Goal: Task Accomplishment & Management: Manage account settings

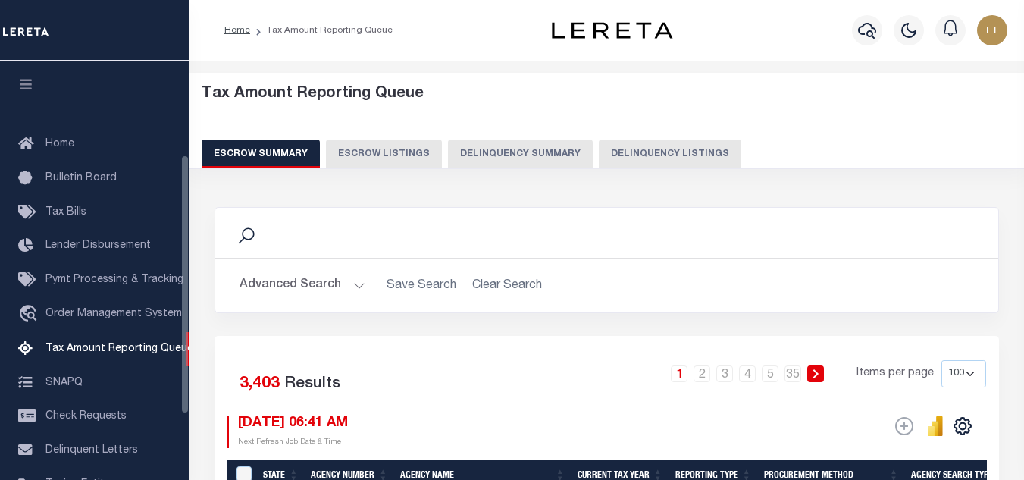
click at [599, 144] on button "Delinquency Listings" at bounding box center [670, 153] width 143 height 29
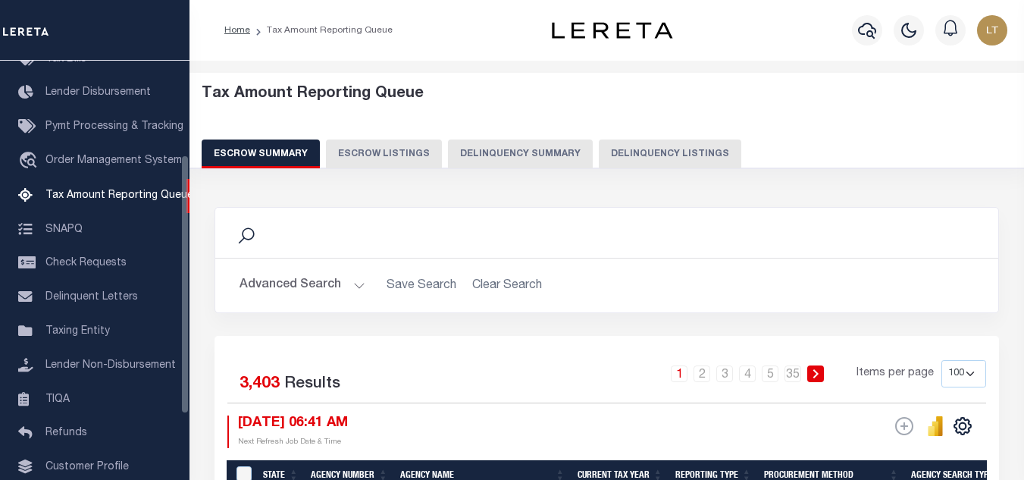
select select
select select "100"
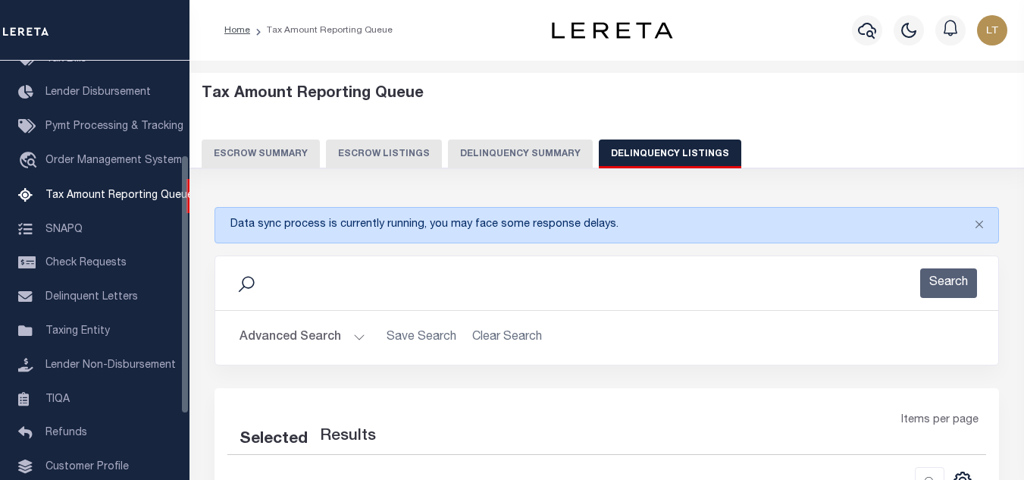
select select "100"
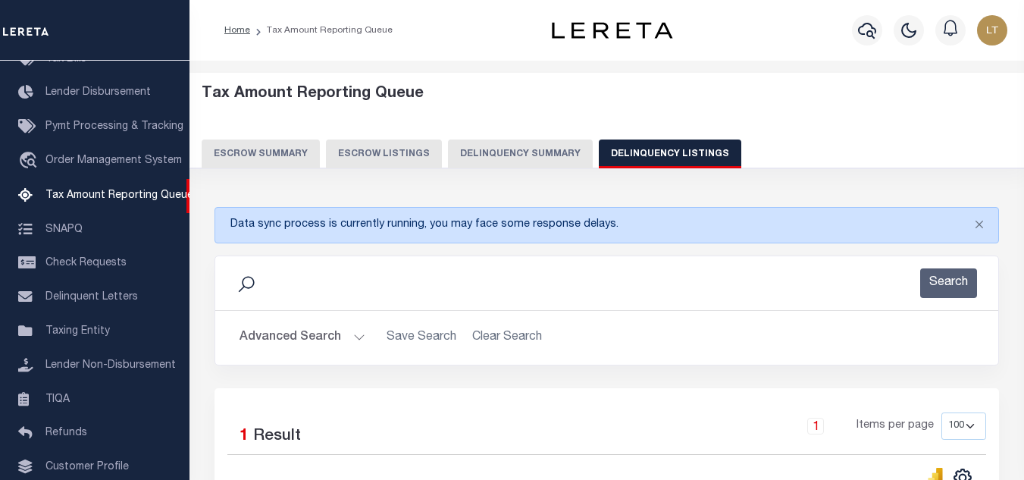
click at [259, 335] on button "Advanced Search" at bounding box center [303, 338] width 126 height 30
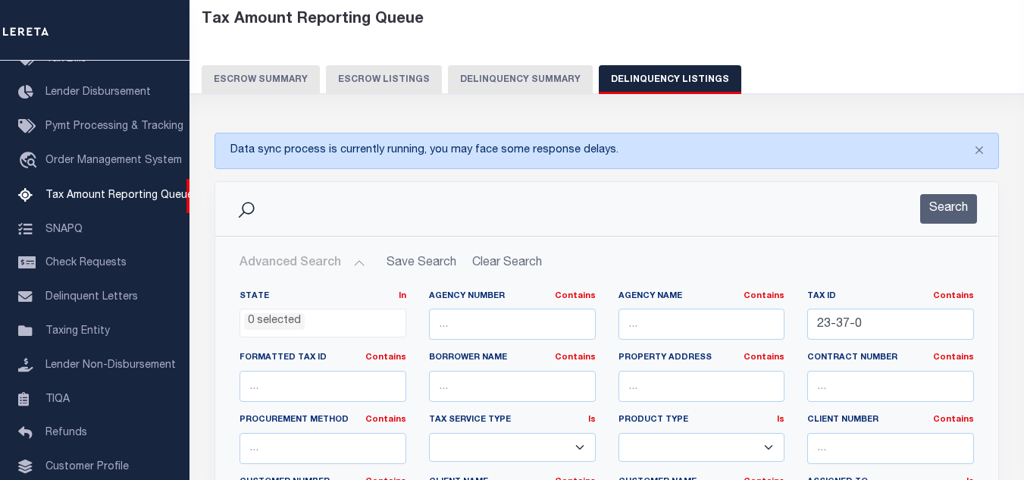
scroll to position [152, 0]
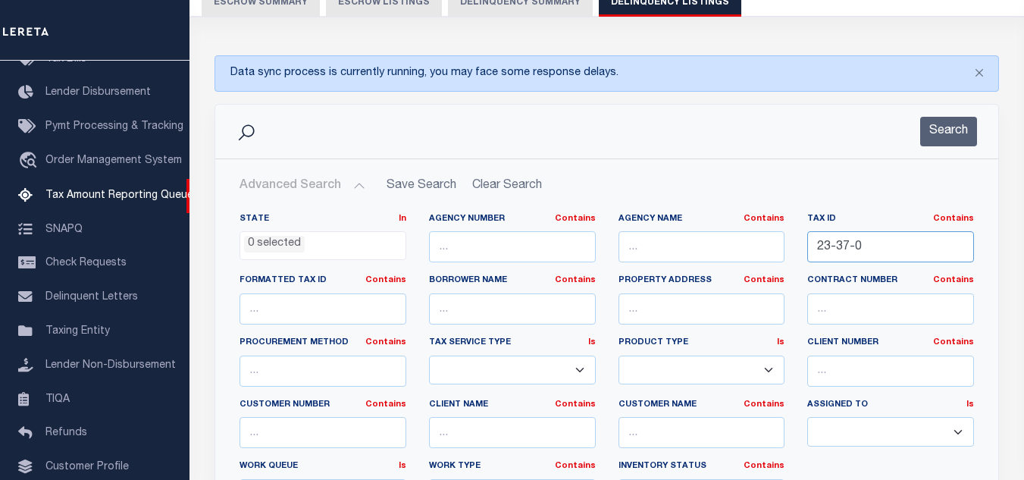
drag, startPoint x: 896, startPoint y: 254, endPoint x: 720, endPoint y: 254, distance: 175.9
click at [729, 253] on div "State In In AK AL AR AZ CA CO CT DC DE FL GA GU HI IA ID IL IN KS KY LA MA MD M…" at bounding box center [606, 367] width 757 height 309
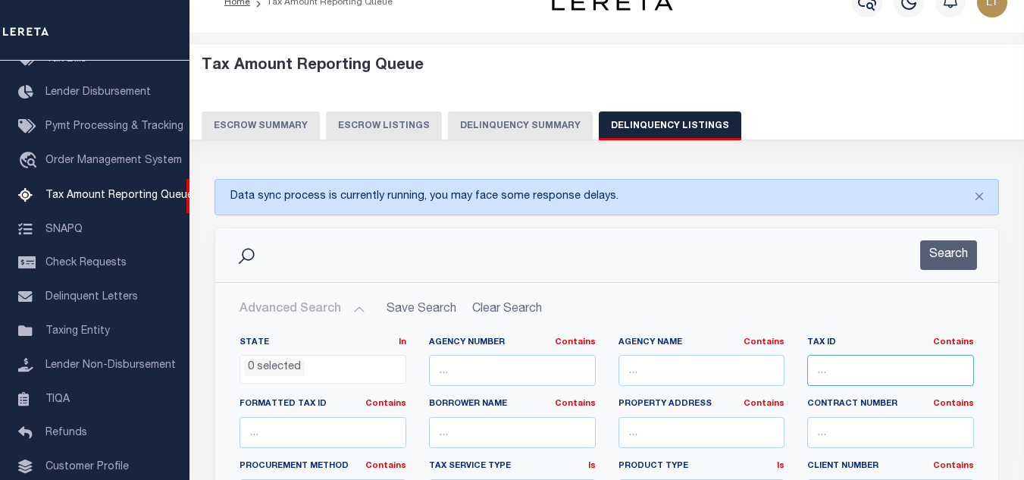
scroll to position [0, 0]
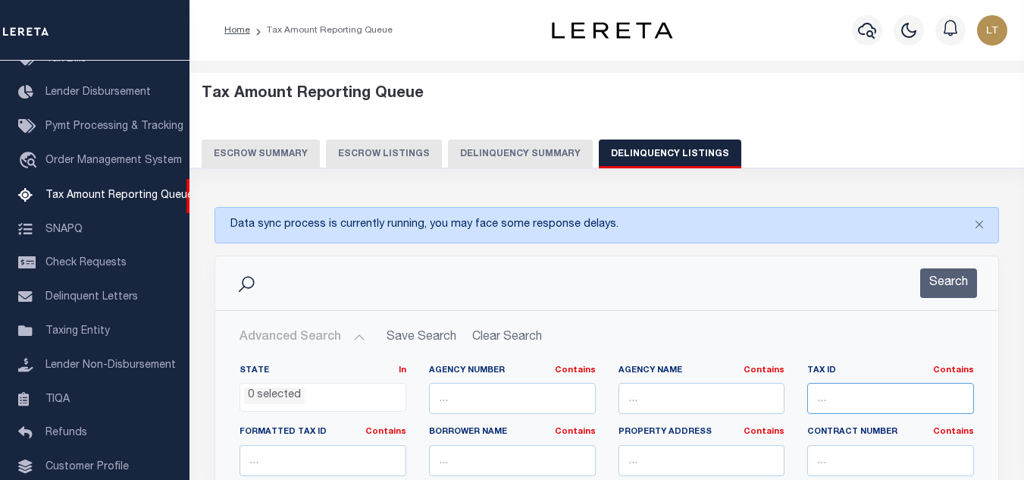
paste input "4-41-0"
type input "4-41-0"
click at [960, 295] on button "Search" at bounding box center [948, 283] width 57 height 30
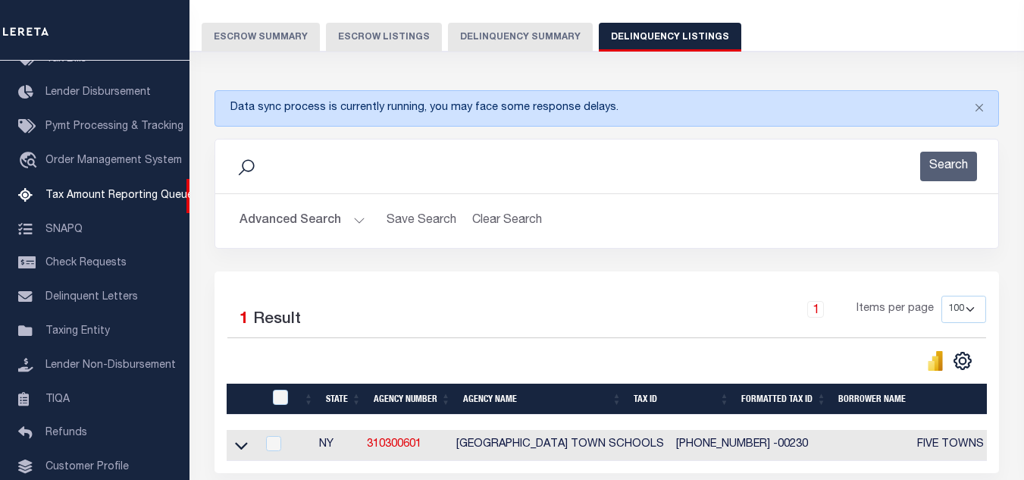
scroll to position [259, 0]
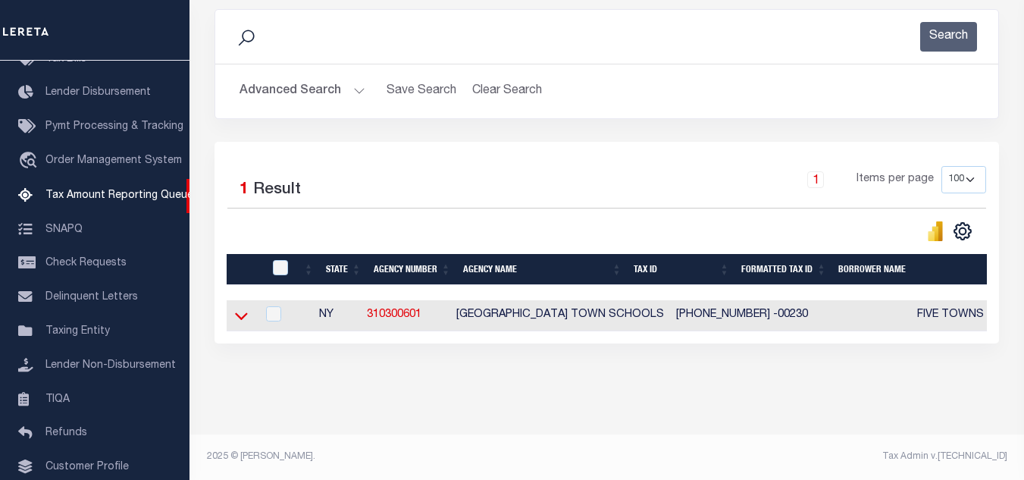
click at [242, 308] on icon at bounding box center [241, 316] width 13 height 16
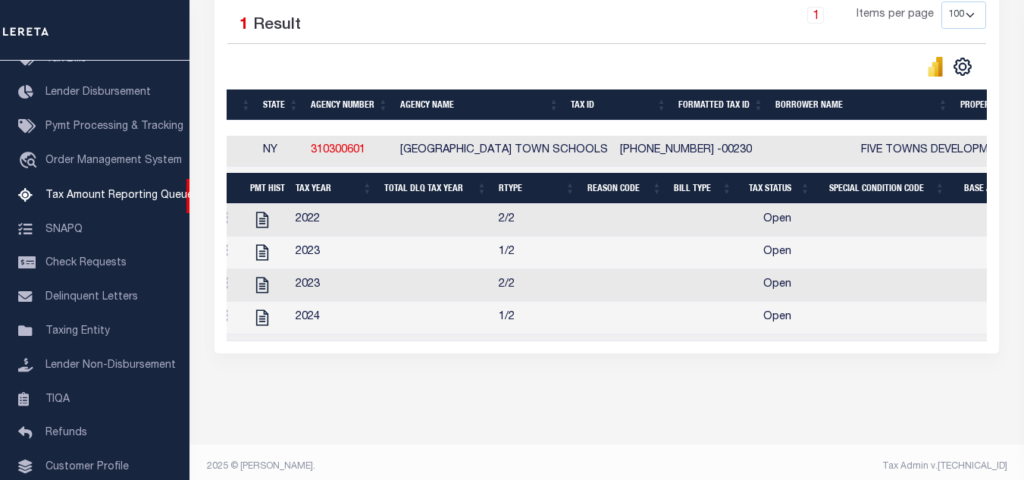
scroll to position [0, 0]
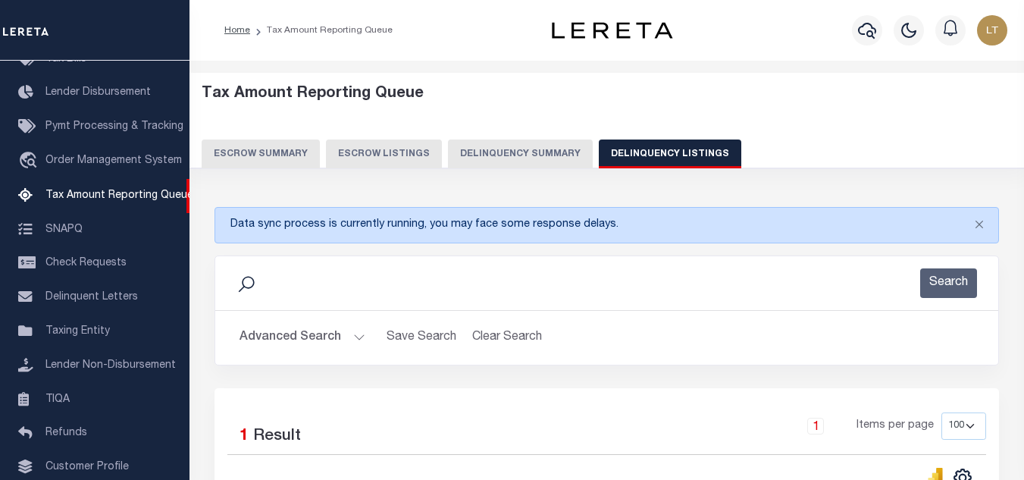
click at [518, 146] on button "Delinquency Summary" at bounding box center [520, 153] width 145 height 29
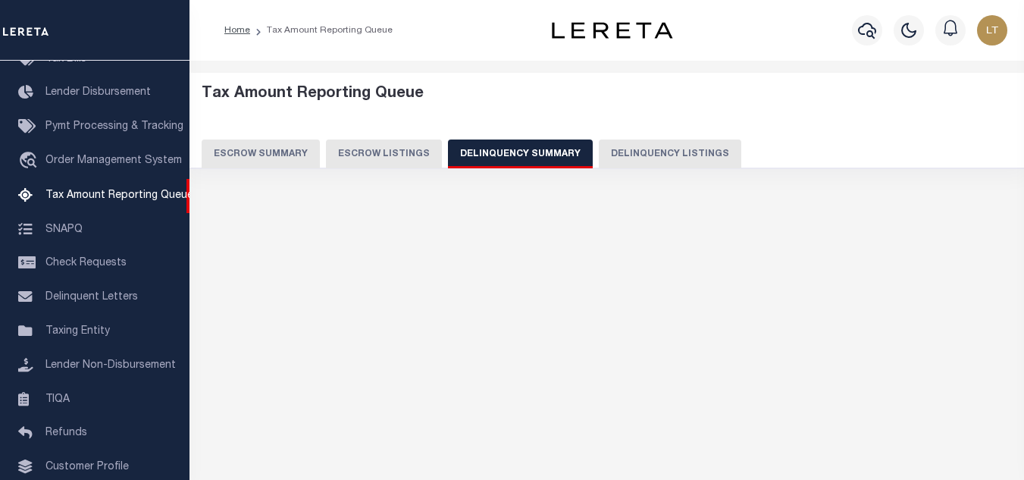
click at [632, 150] on button "Delinquency Listings" at bounding box center [670, 153] width 143 height 29
select select
select select "100"
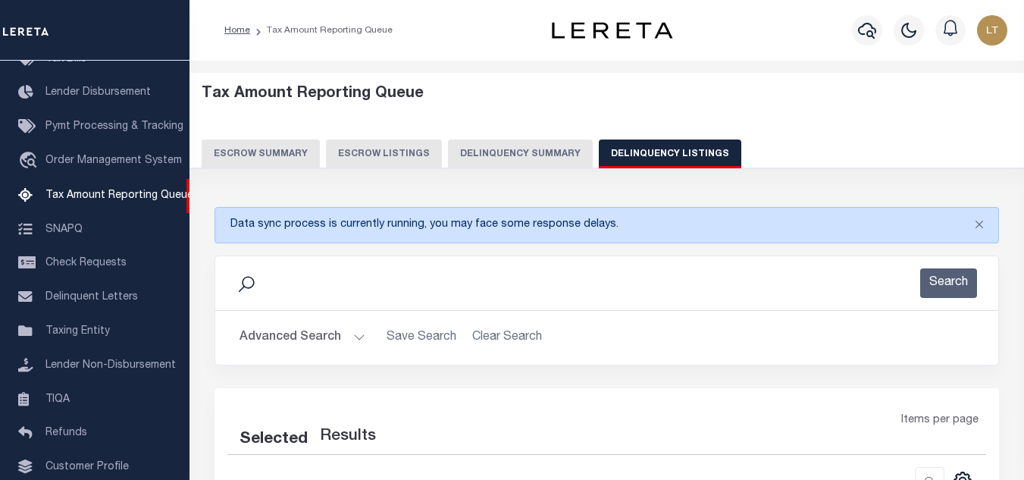
select select "100"
click at [284, 341] on button "Advanced Search" at bounding box center [303, 338] width 126 height 30
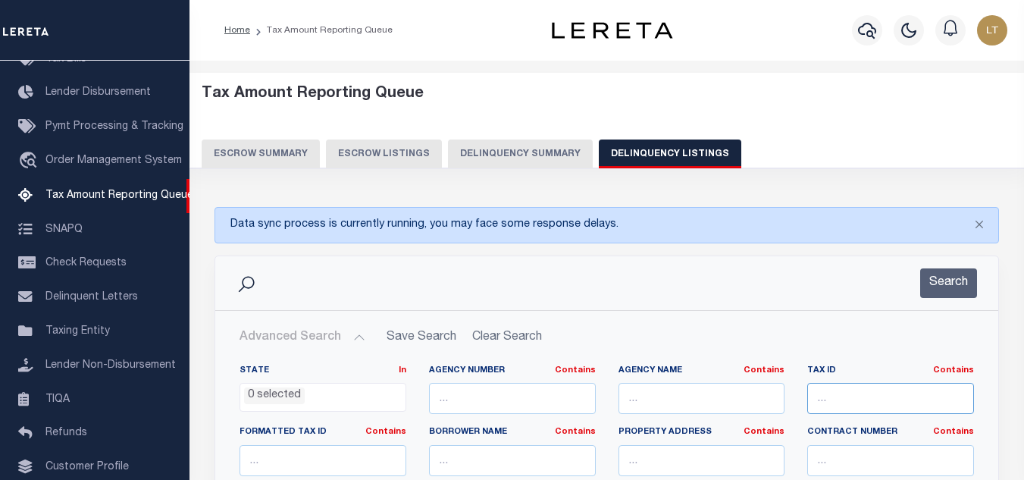
click at [871, 405] on input "text" at bounding box center [890, 398] width 167 height 31
paste input "4-41-0"
type input "4-41-0"
click at [724, 397] on input "text" at bounding box center [702, 398] width 167 height 31
paste input "[GEOGRAPHIC_DATA]"
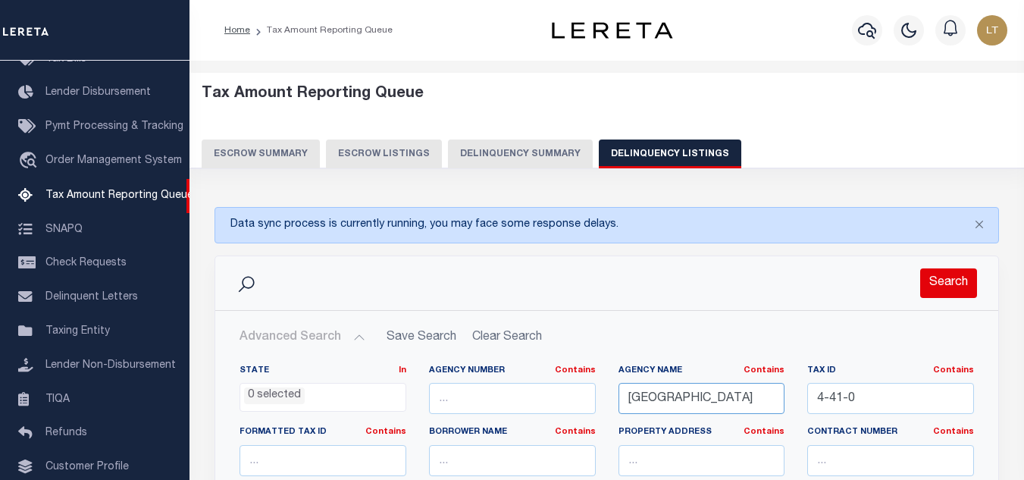
type input "[GEOGRAPHIC_DATA]"
click at [948, 284] on button "Search" at bounding box center [948, 283] width 57 height 30
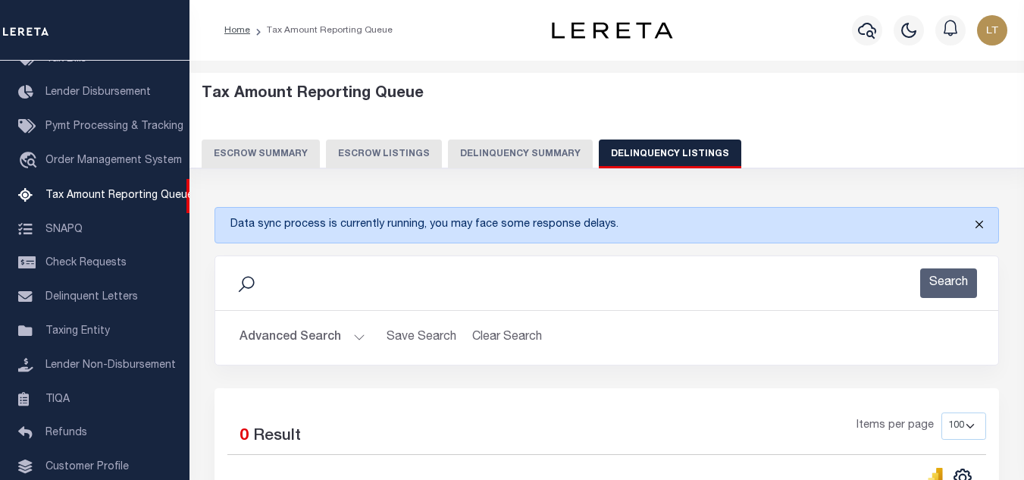
click at [979, 218] on button "Close" at bounding box center [980, 224] width 38 height 33
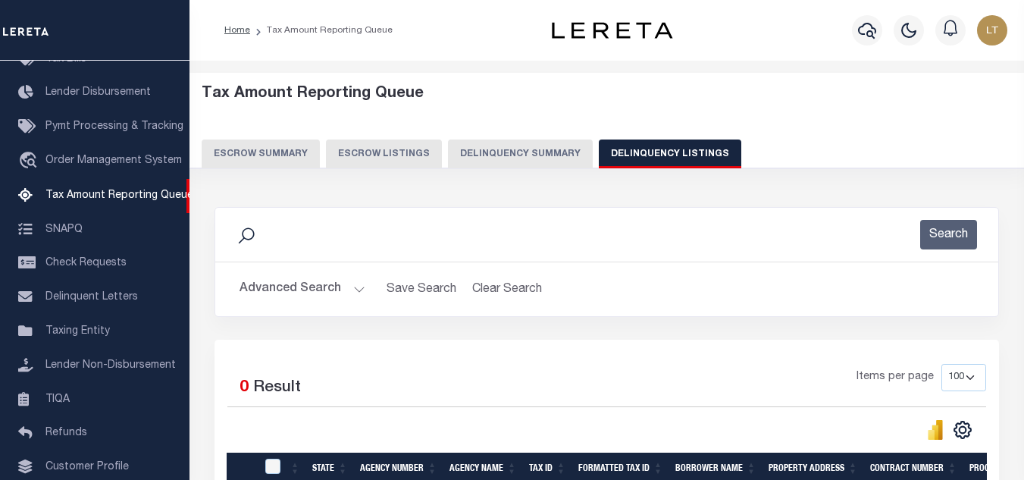
click at [312, 302] on button "Advanced Search" at bounding box center [303, 289] width 126 height 30
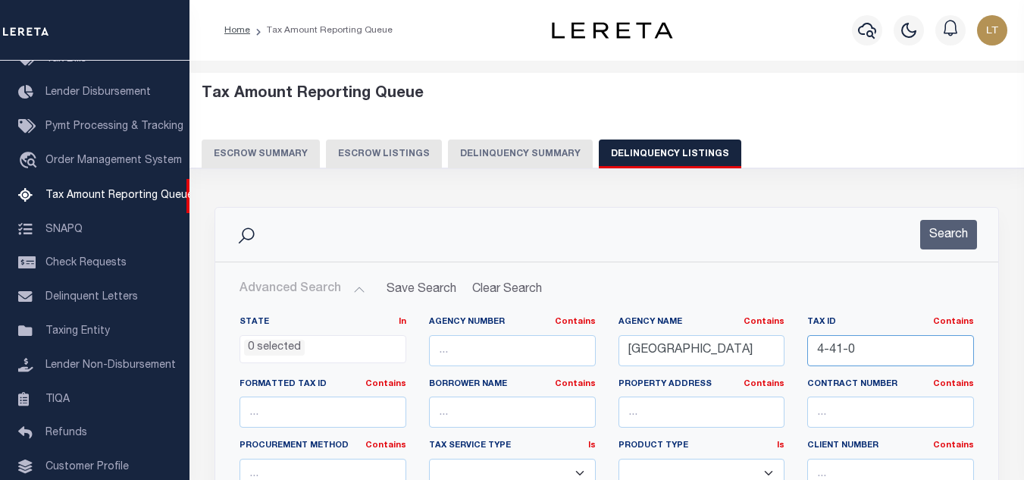
drag, startPoint x: 881, startPoint y: 356, endPoint x: 766, endPoint y: 347, distance: 114.8
click at [766, 347] on div "State In In AK AL AR AZ CA CO CT DC DE FL GA GU HI IA ID IL IN KS KY LA MA MD M…" at bounding box center [606, 470] width 757 height 309
drag, startPoint x: 622, startPoint y: 340, endPoint x: 554, endPoint y: 340, distance: 67.5
click at [554, 340] on div "State In In AK AL AR AZ CA CO CT DC DE FL GA GU HI IA ID IL IN KS KY LA MA MD M…" at bounding box center [606, 470] width 757 height 309
click at [845, 355] on input "text" at bounding box center [890, 350] width 167 height 31
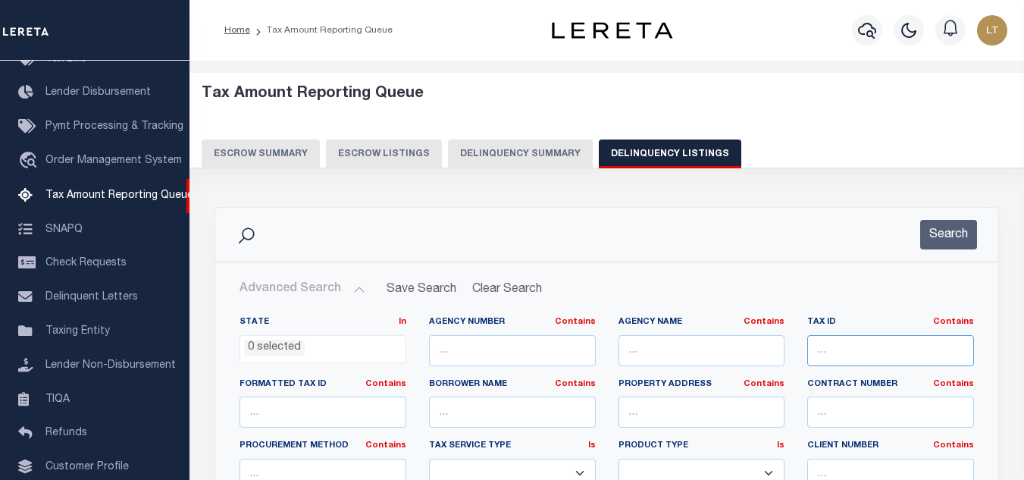
paste input "6-84-A"
type input "6-84-A"
click at [958, 238] on button "Search" at bounding box center [948, 235] width 57 height 30
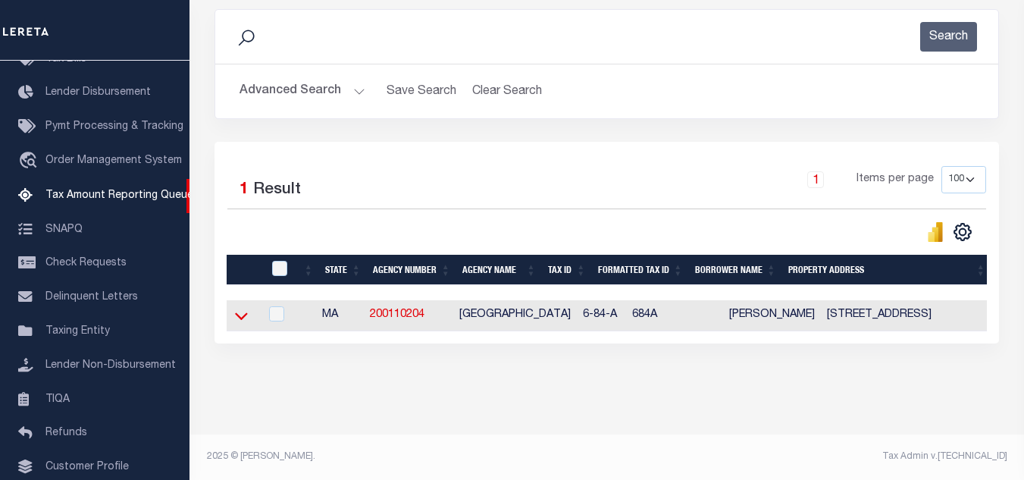
click at [243, 308] on icon at bounding box center [241, 316] width 13 height 16
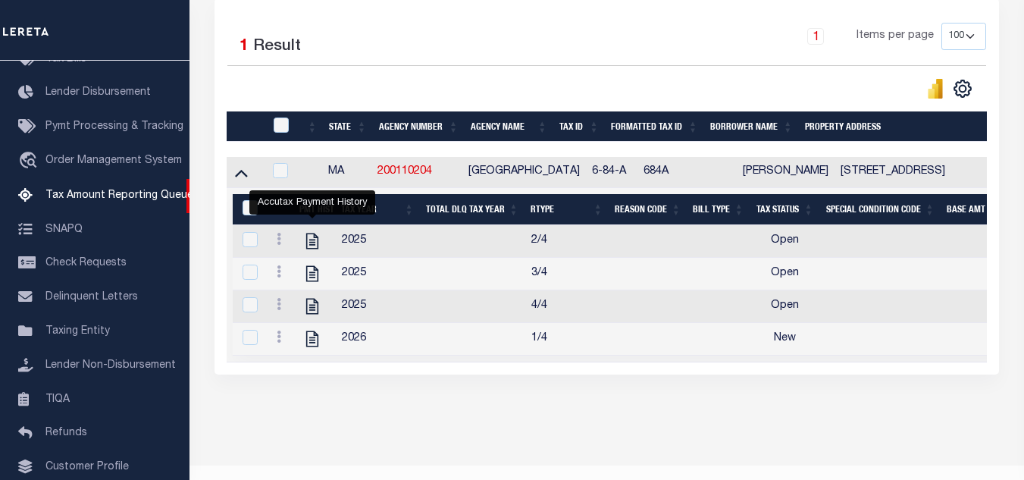
scroll to position [362, 0]
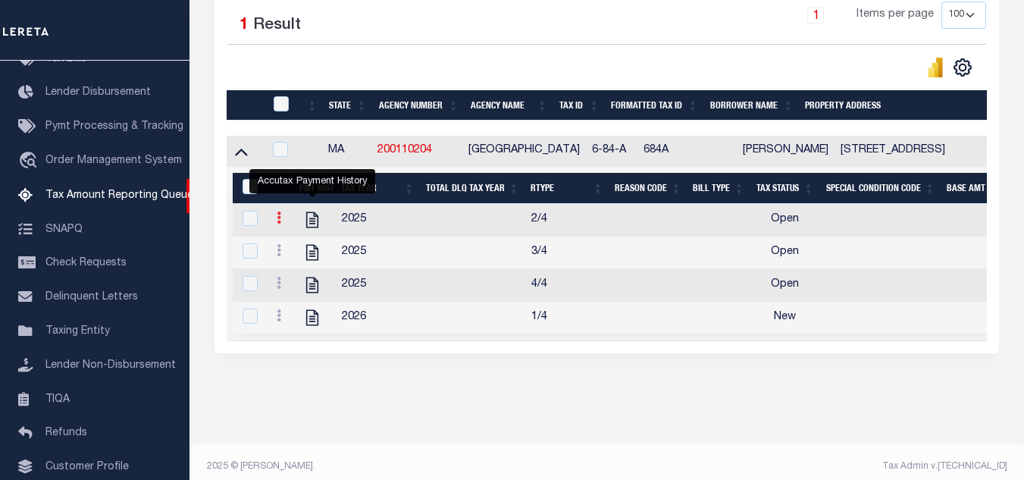
click at [282, 226] on link at bounding box center [279, 220] width 17 height 12
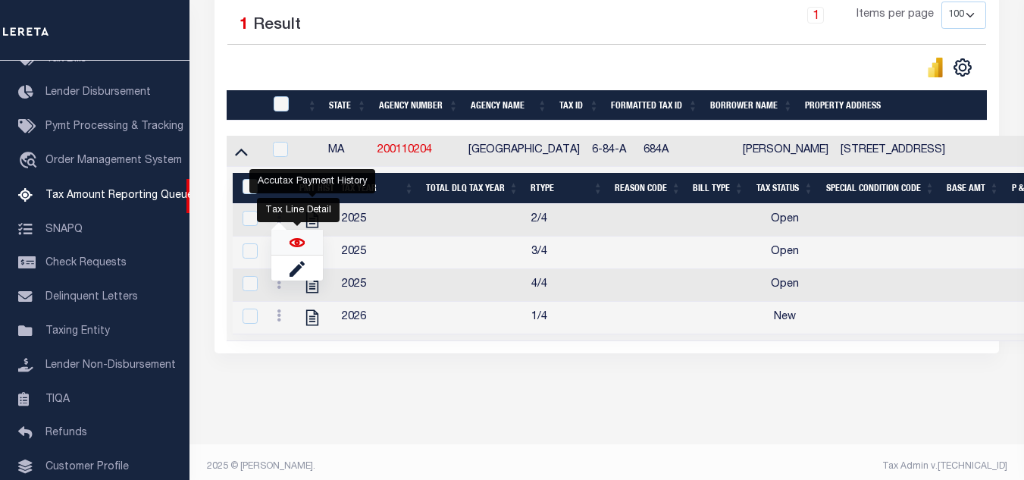
click at [304, 248] on img "" at bounding box center [297, 242] width 15 height 15
checkbox input "true"
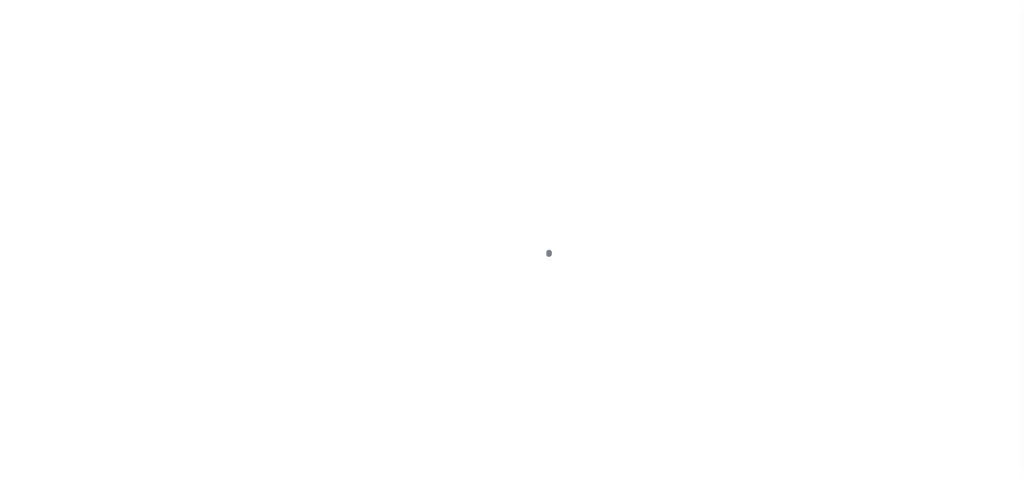
select select "OP2"
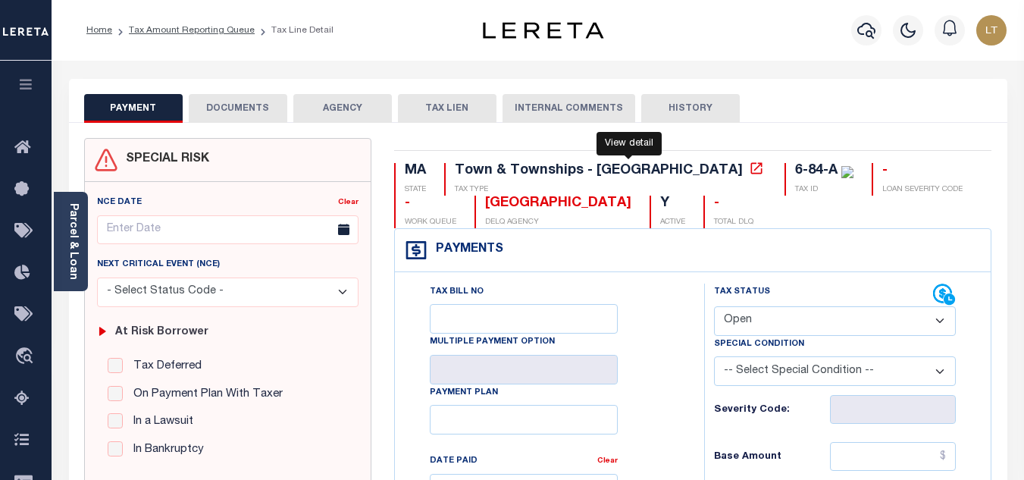
click at [749, 167] on icon at bounding box center [756, 168] width 15 height 15
click at [258, 114] on button "DOCUMENTS" at bounding box center [238, 108] width 99 height 29
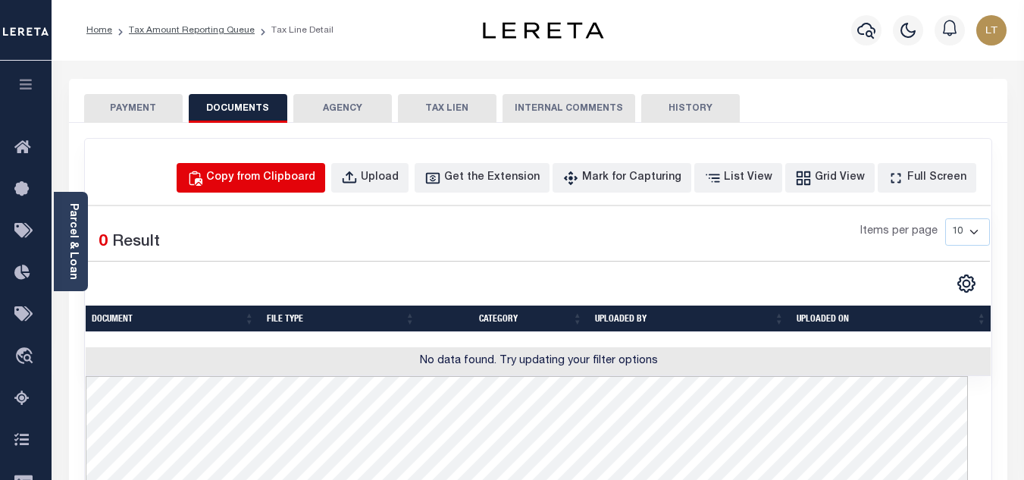
click at [282, 168] on button "Copy from Clipboard" at bounding box center [251, 178] width 149 height 30
select select "POP"
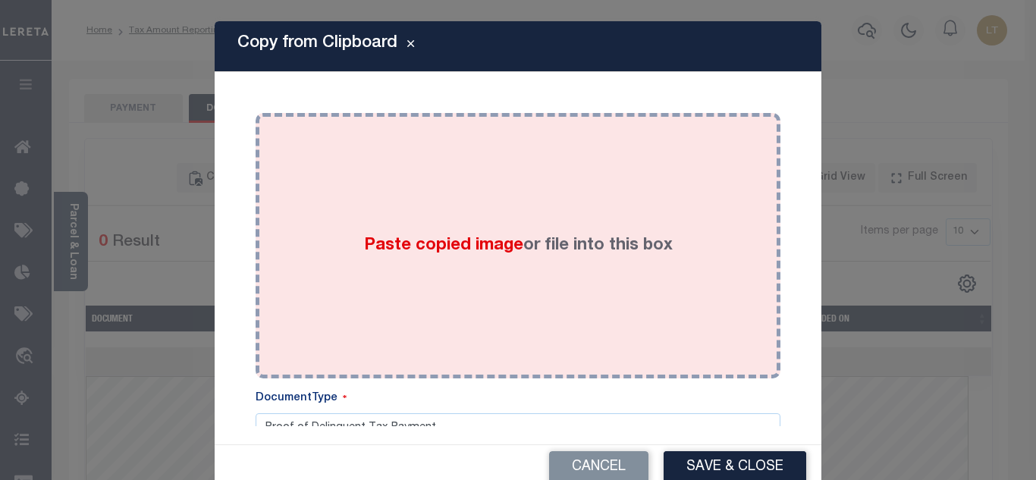
click at [397, 199] on div "Paste copied image or file into this box" at bounding box center [518, 245] width 502 height 243
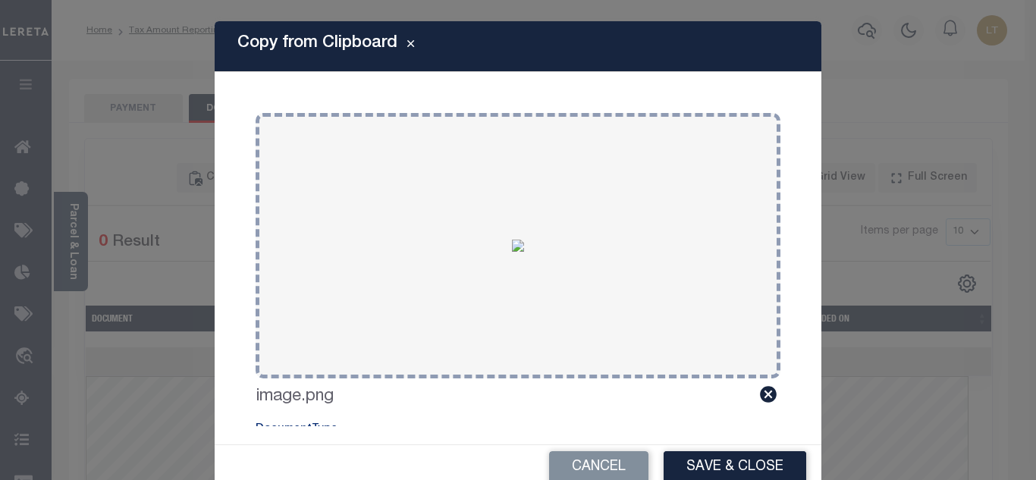
click at [700, 466] on button "Save & Close" at bounding box center [734, 467] width 143 height 33
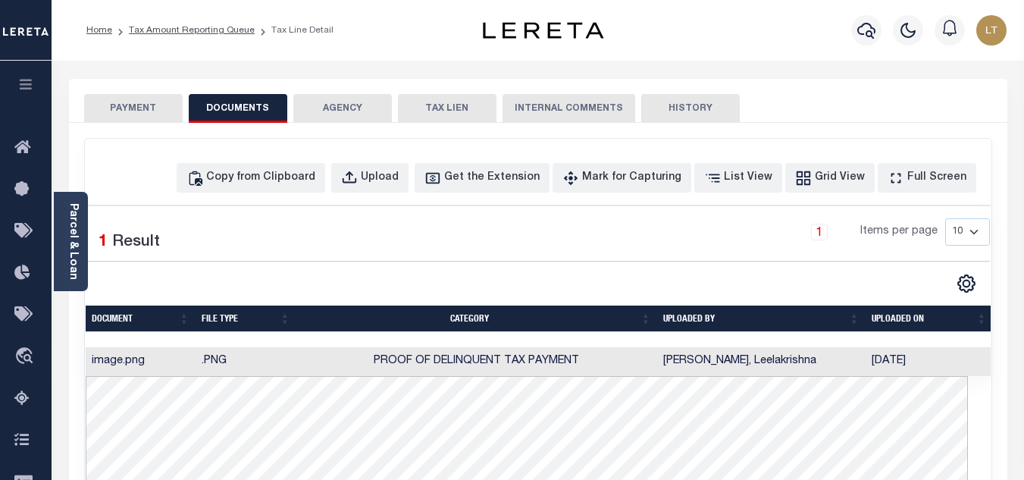
click at [133, 113] on button "PAYMENT" at bounding box center [133, 108] width 99 height 29
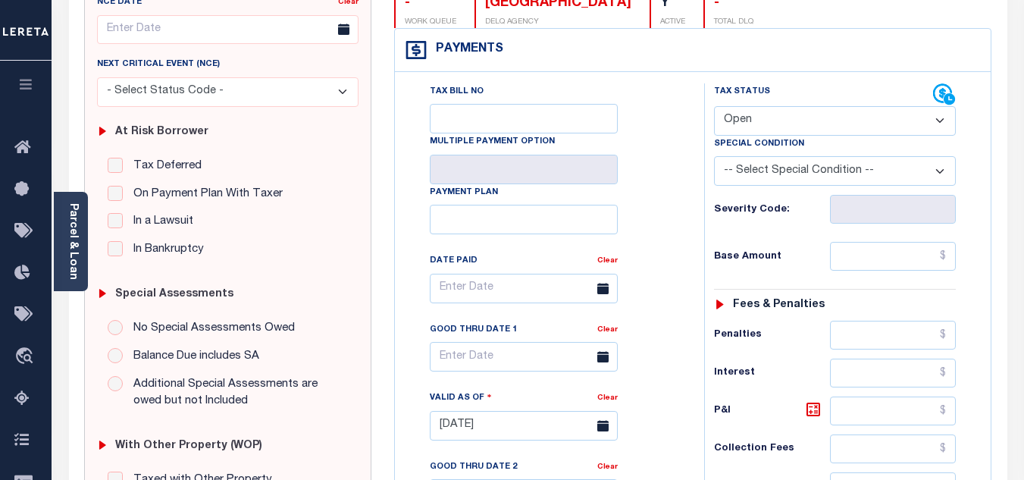
scroll to position [227, 0]
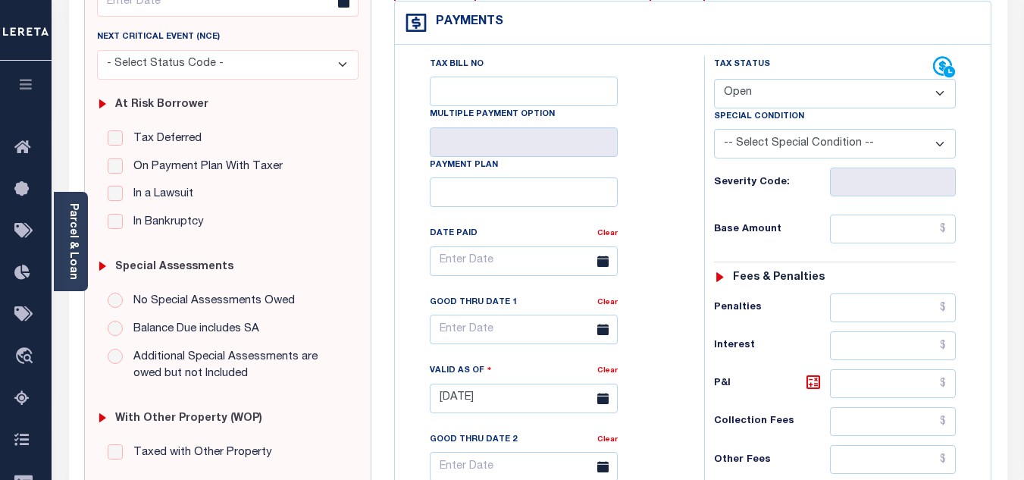
click at [772, 96] on select "- Select Status Code - Open Due/Unpaid Paid Incomplete No Tax Due Internal Refu…" at bounding box center [835, 94] width 242 height 30
select select "PYD"
click at [714, 80] on select "- Select Status Code - Open Due/Unpaid Paid Incomplete No Tax Due Internal Refu…" at bounding box center [835, 94] width 242 height 30
type input "[DATE]"
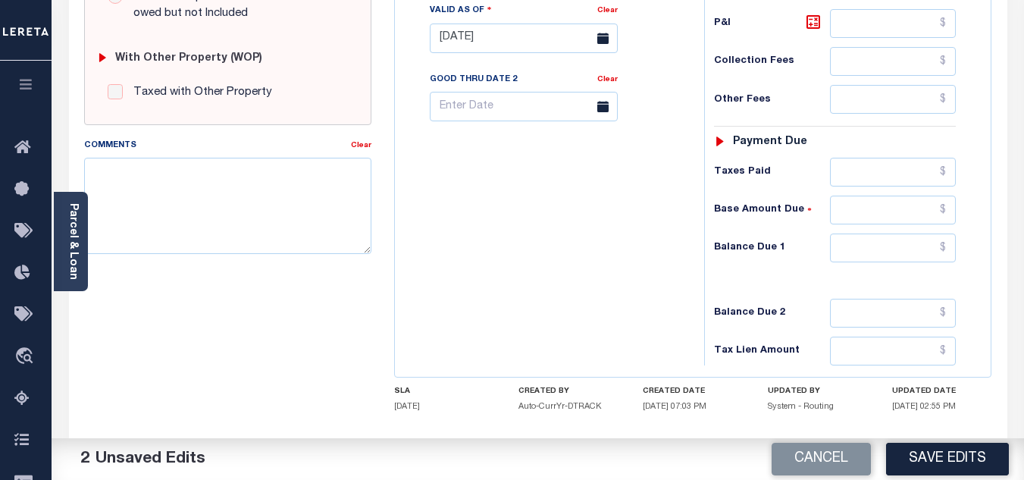
scroll to position [664, 0]
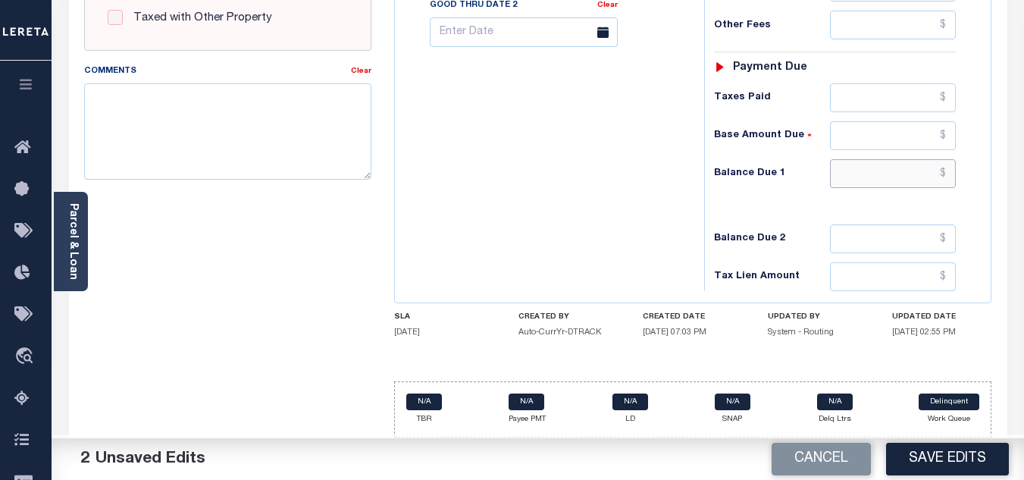
click at [950, 172] on input "text" at bounding box center [893, 173] width 126 height 29
type input "$0.00"
click at [922, 457] on button "Save Edits" at bounding box center [947, 459] width 123 height 33
checkbox input "false"
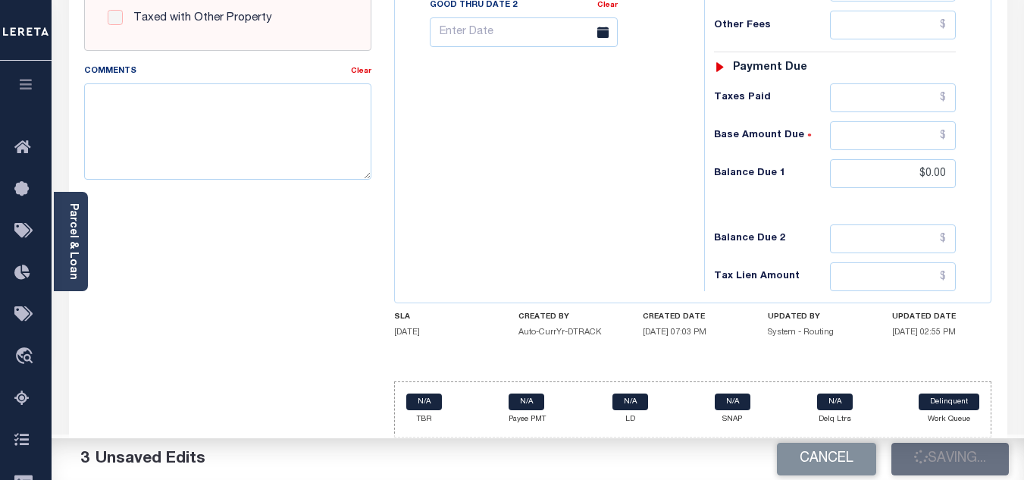
checkbox input "false"
type input "$0"
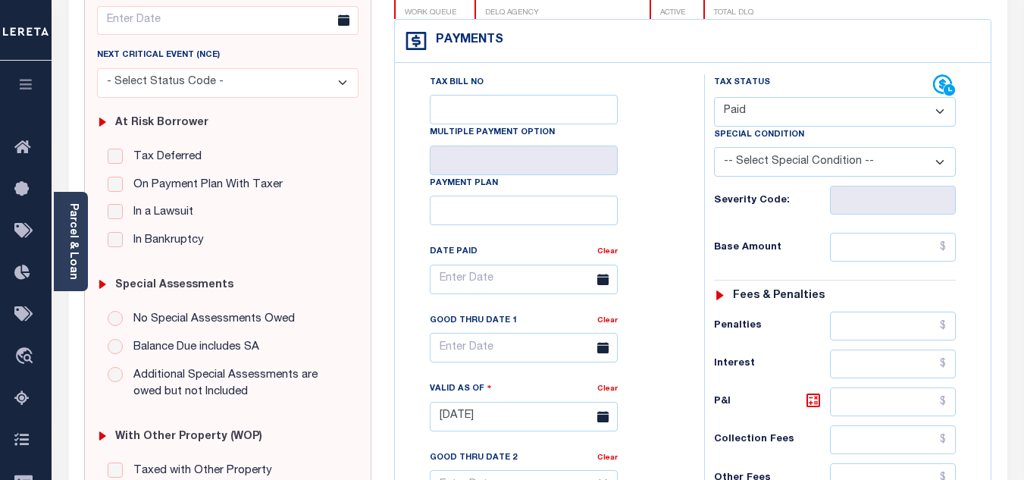
scroll to position [0, 0]
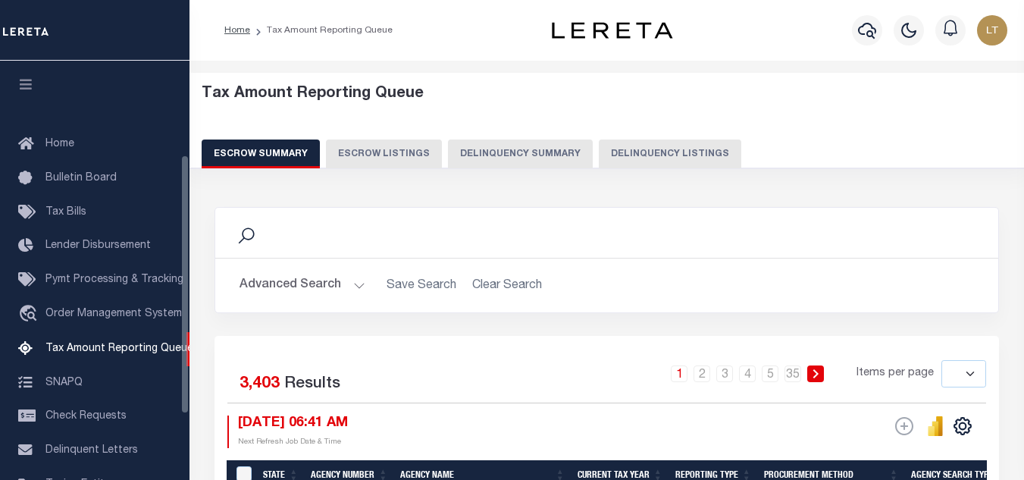
select select
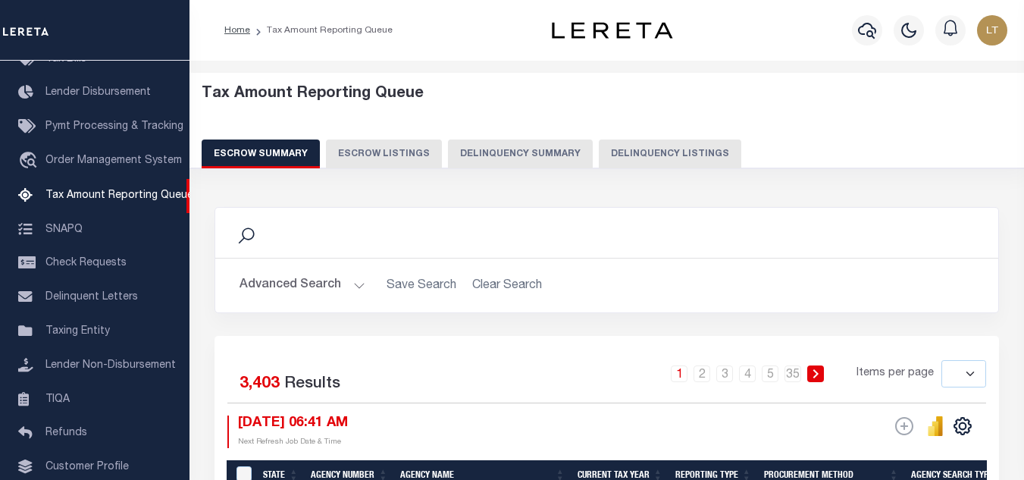
click at [625, 156] on button "Delinquency Listings" at bounding box center [670, 153] width 143 height 29
select select "100"
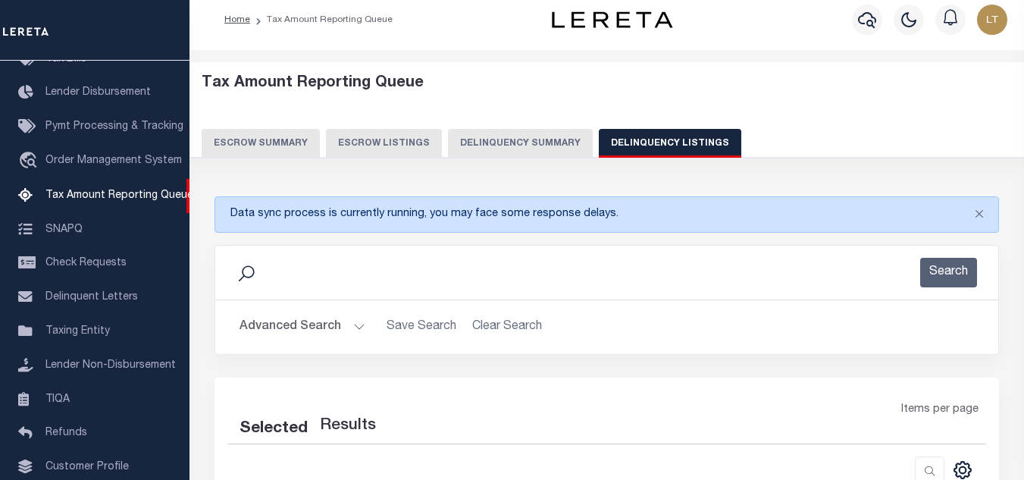
select select "100"
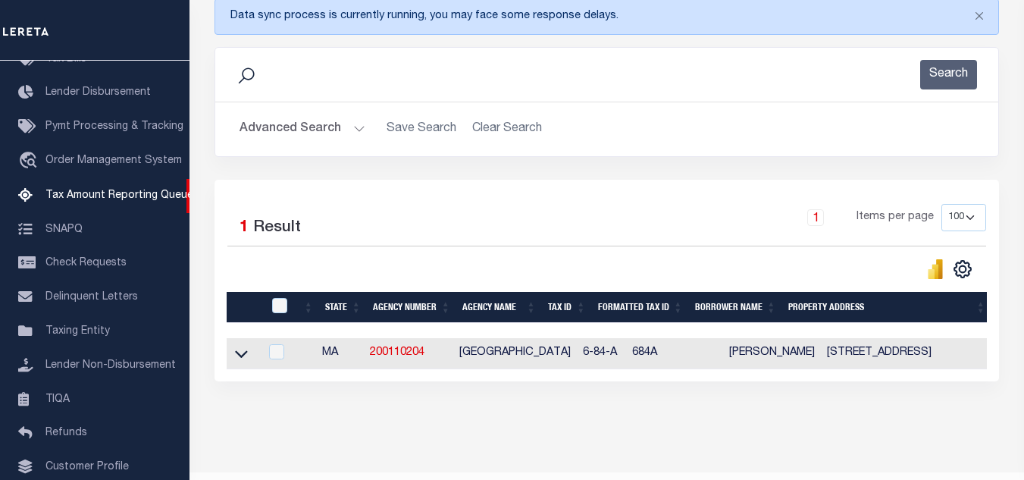
scroll to position [259, 0]
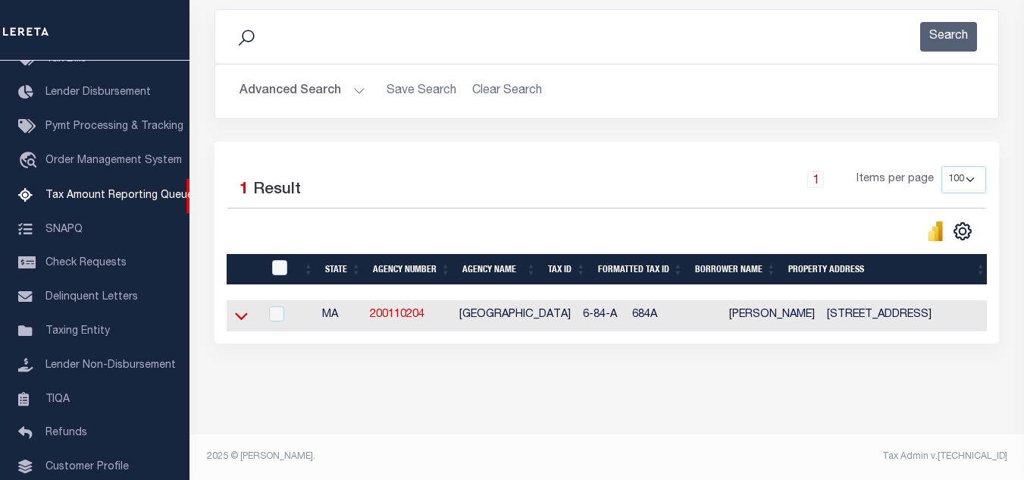
click at [239, 308] on icon at bounding box center [241, 316] width 13 height 16
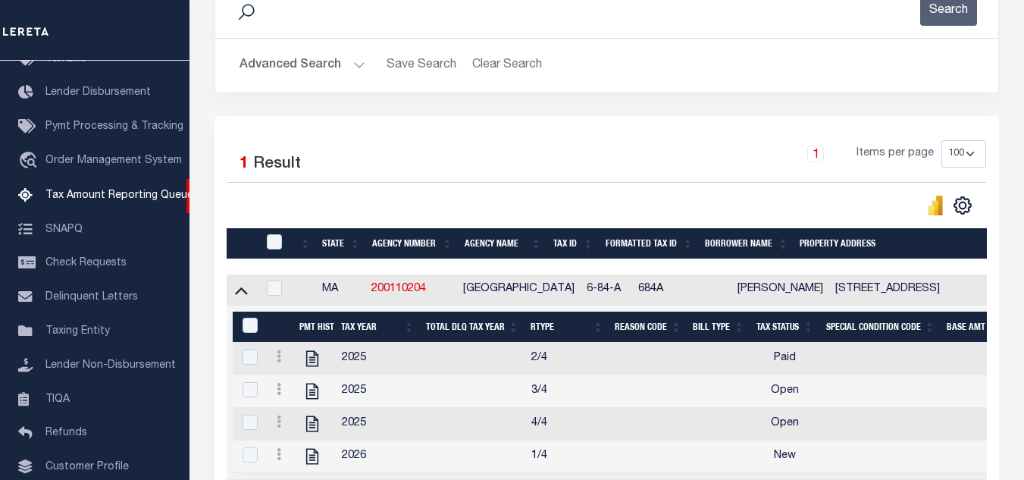
scroll to position [411, 0]
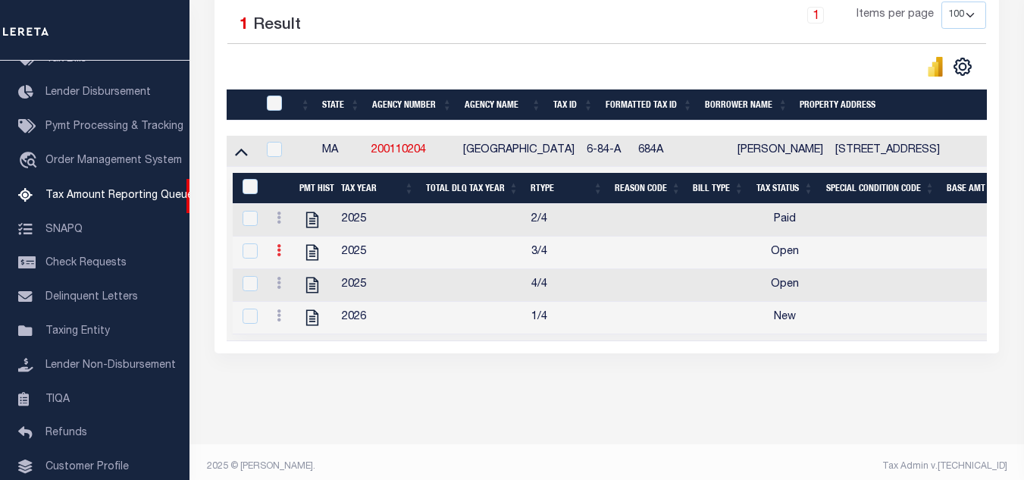
click at [277, 256] on icon at bounding box center [279, 250] width 5 height 12
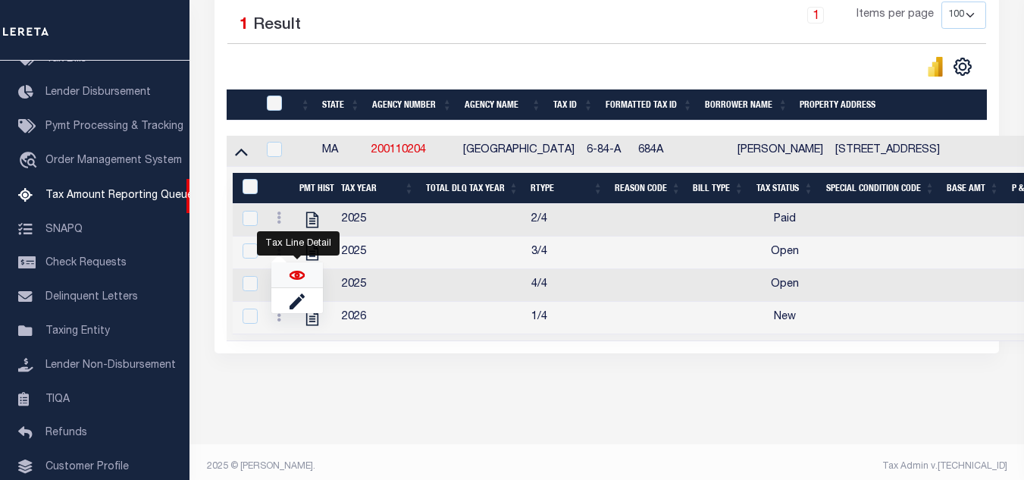
click at [302, 280] on img "" at bounding box center [297, 275] width 15 height 15
checkbox input "true"
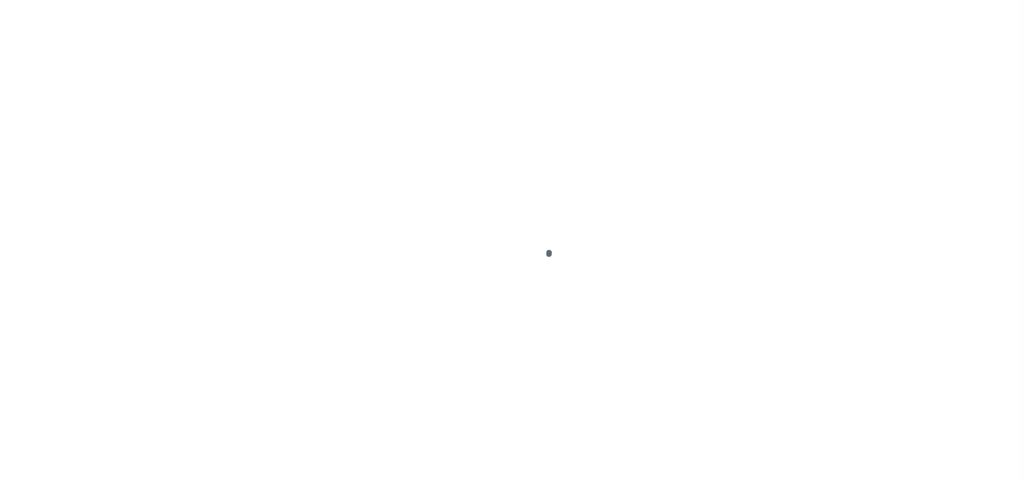
select select "OP2"
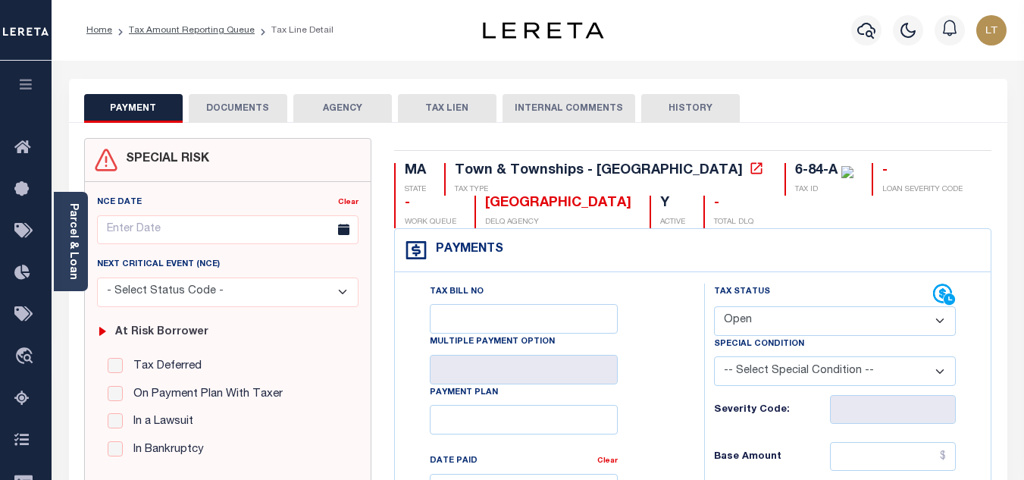
click at [270, 113] on button "DOCUMENTS" at bounding box center [238, 108] width 99 height 29
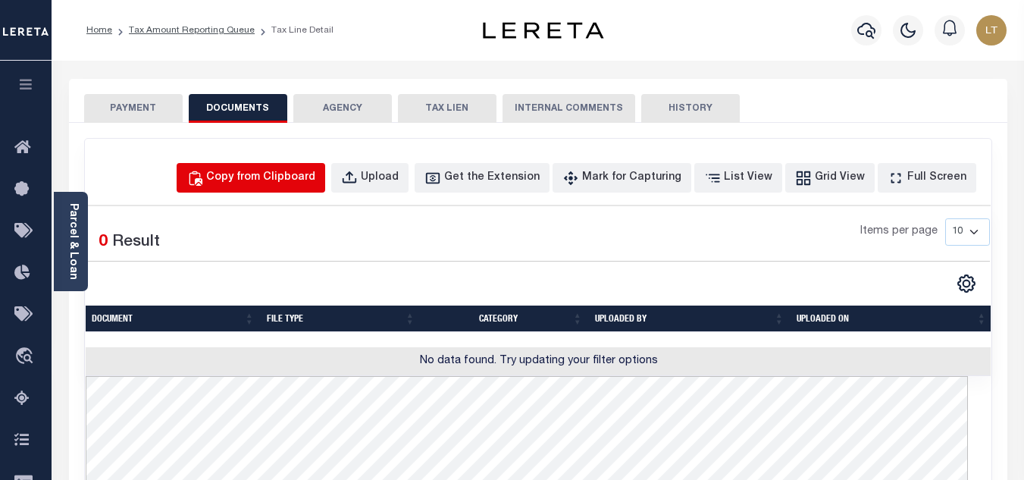
click at [307, 179] on div "Copy from Clipboard" at bounding box center [260, 178] width 109 height 17
select select "POP"
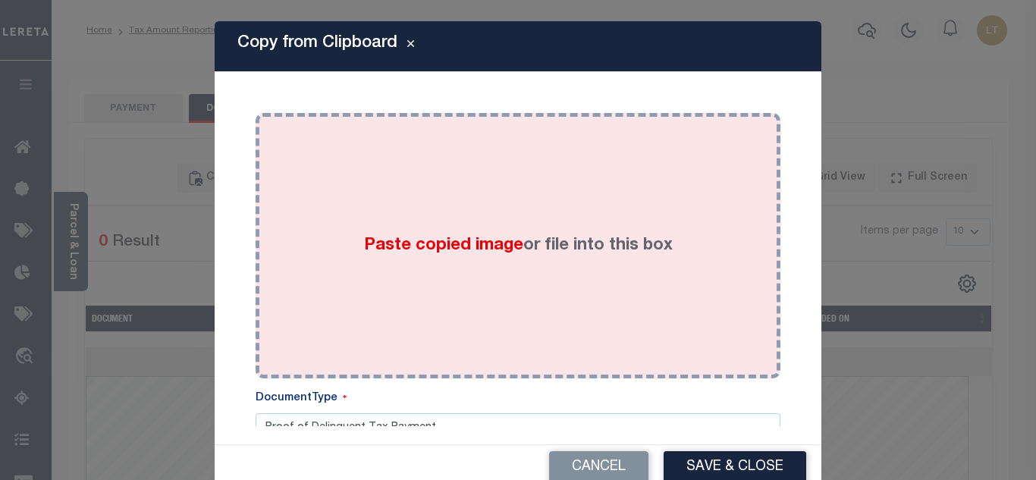
click at [380, 201] on div "Paste copied image or file into this box" at bounding box center [518, 245] width 502 height 243
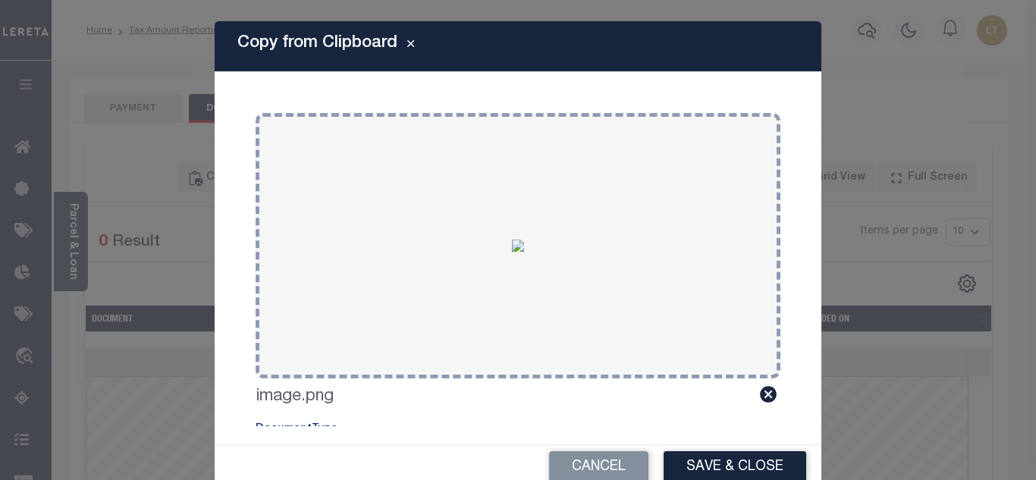
click at [731, 468] on button "Save & Close" at bounding box center [734, 467] width 143 height 33
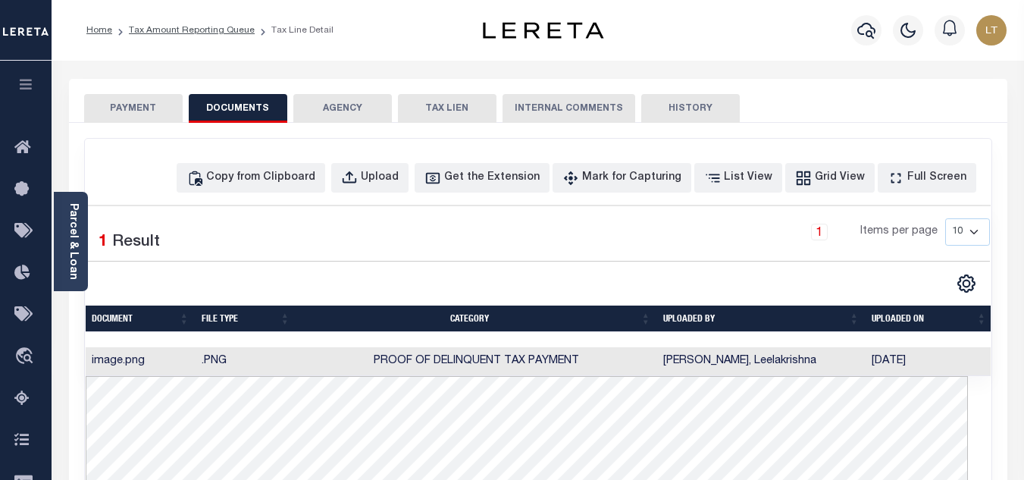
click at [117, 103] on button "PAYMENT" at bounding box center [133, 108] width 99 height 29
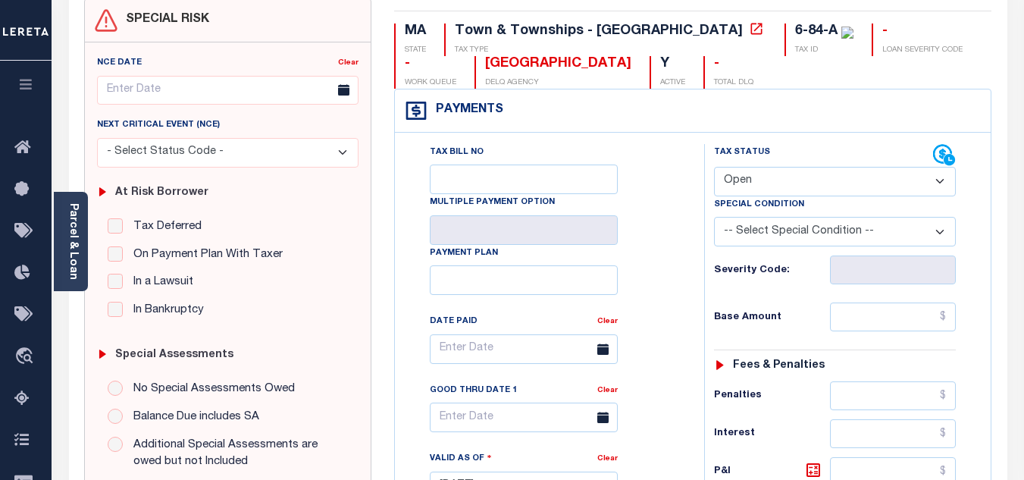
scroll to position [152, 0]
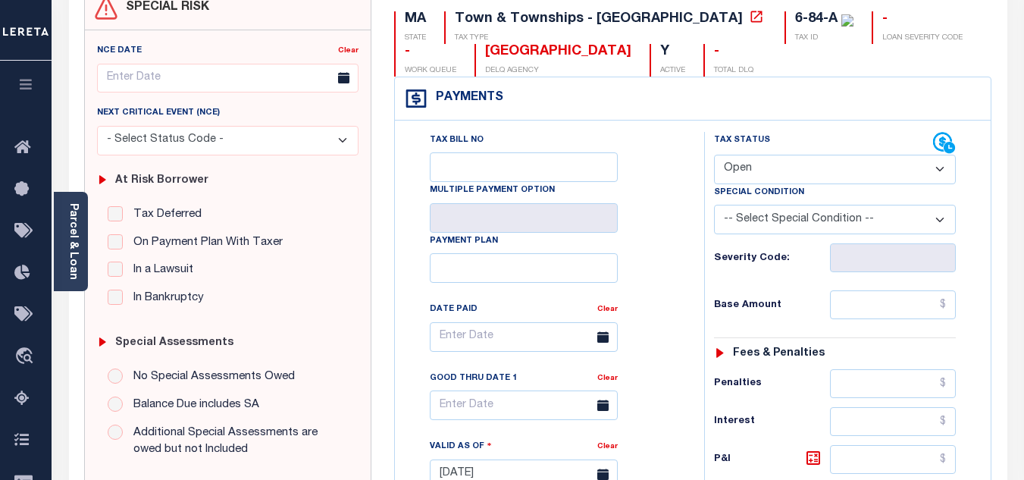
click at [770, 173] on select "- Select Status Code - Open Due/Unpaid Paid Incomplete No Tax Due Internal Refu…" at bounding box center [835, 170] width 242 height 30
select select "PYD"
click at [714, 155] on select "- Select Status Code - Open Due/Unpaid Paid Incomplete No Tax Due Internal Refu…" at bounding box center [835, 170] width 242 height 30
type input "[DATE]"
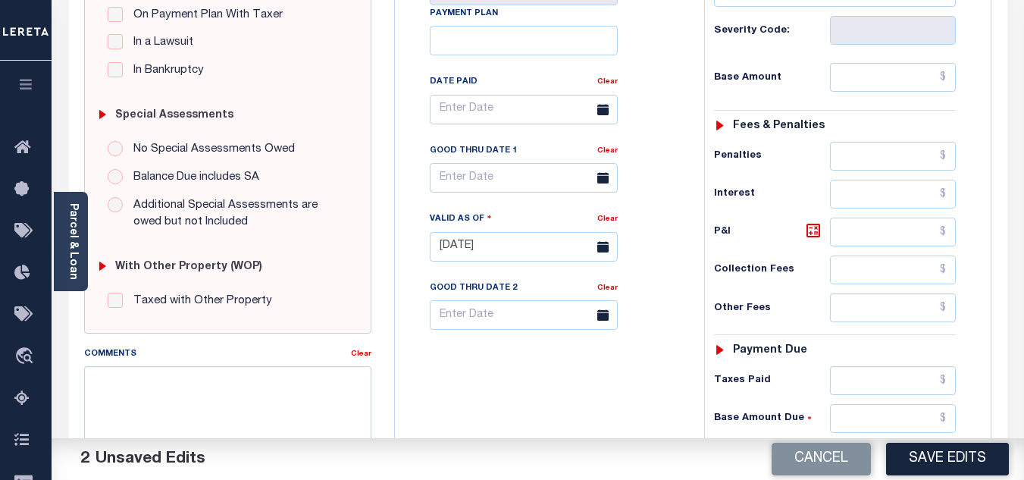
scroll to position [531, 0]
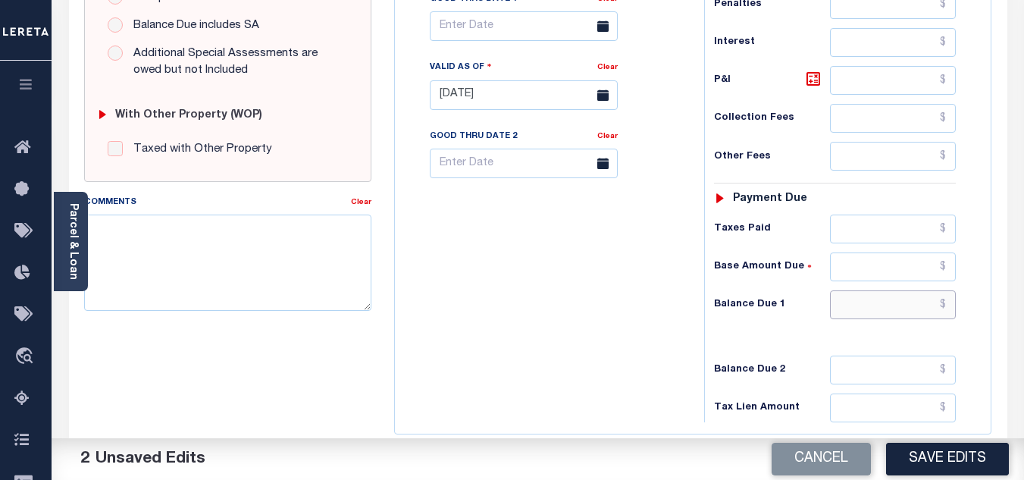
click at [949, 309] on input "text" at bounding box center [893, 304] width 126 height 29
type input "$0.00"
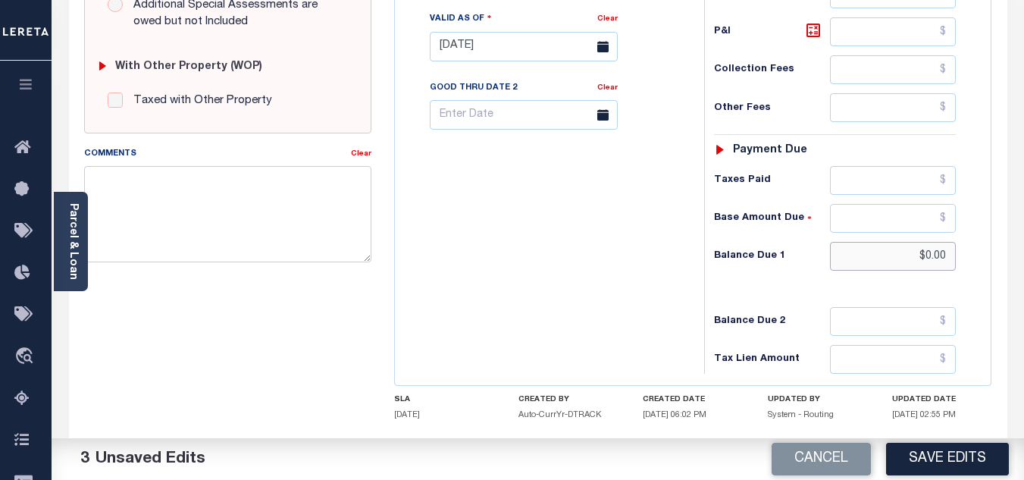
scroll to position [664, 0]
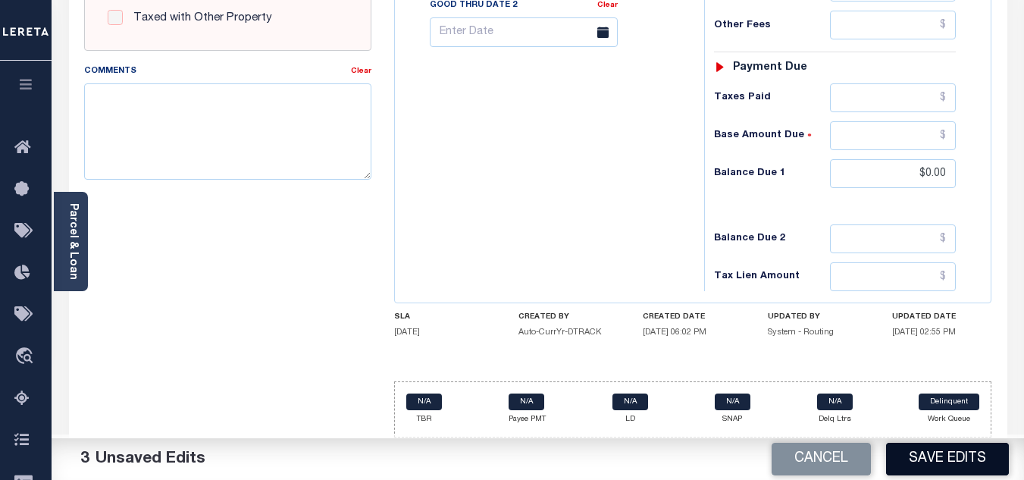
click at [942, 451] on button "Save Edits" at bounding box center [947, 459] width 123 height 33
checkbox input "false"
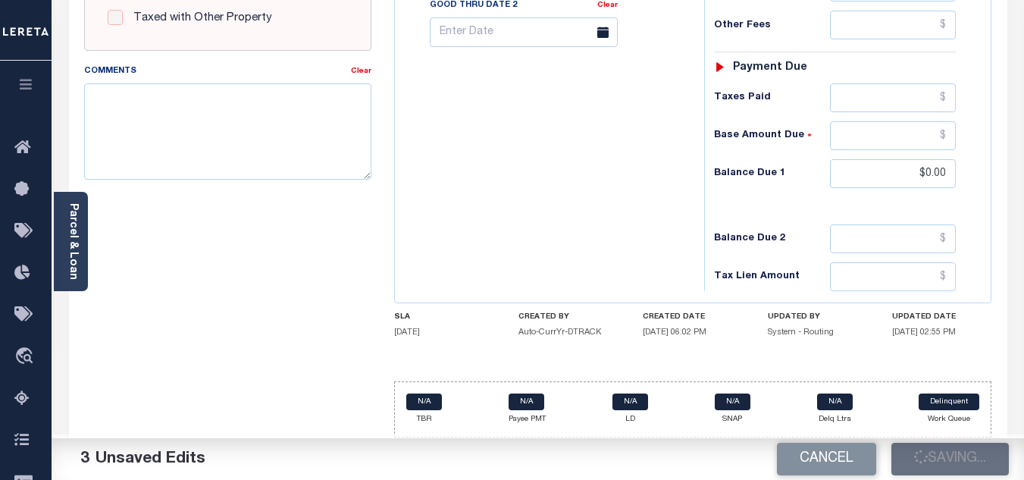
type input "$0"
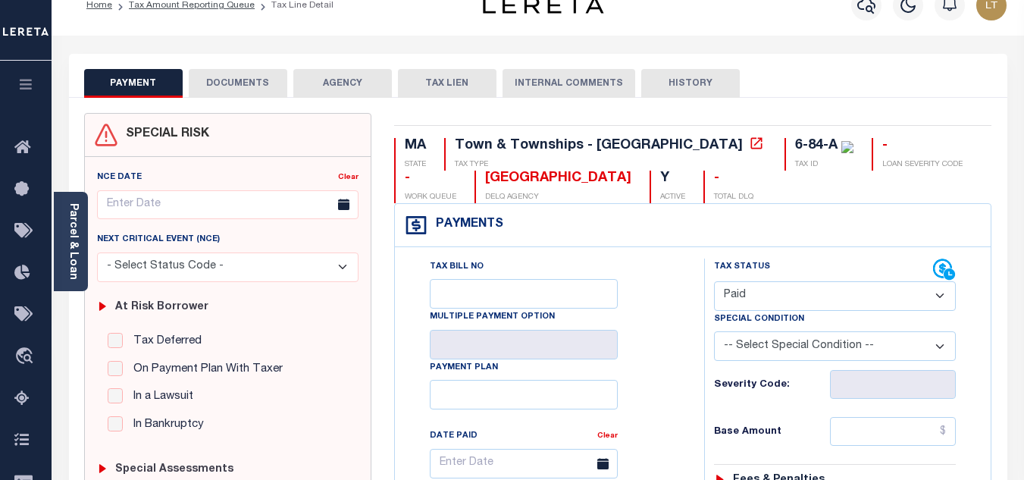
scroll to position [0, 0]
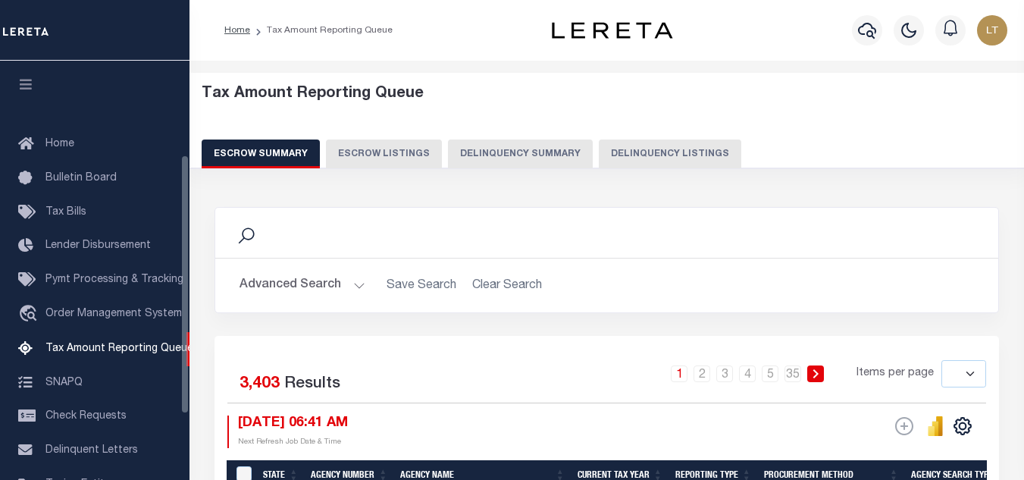
select select
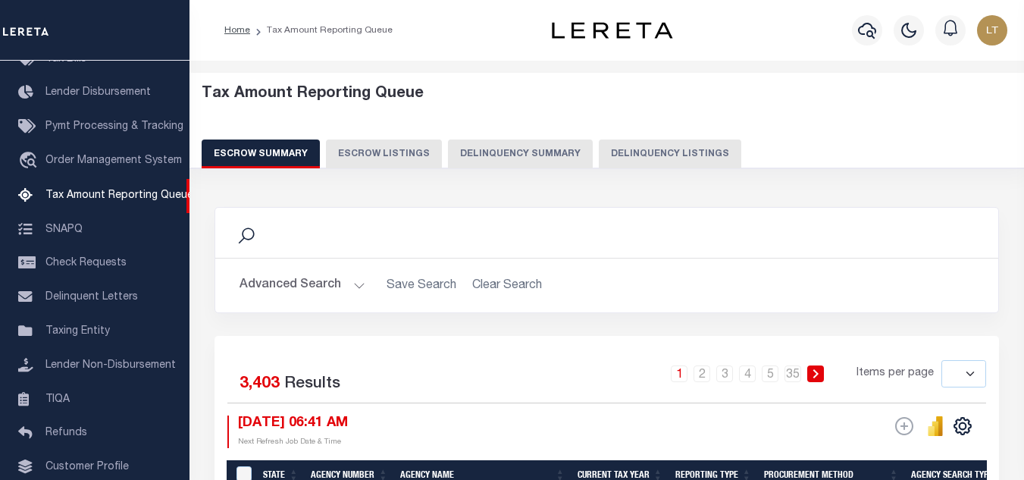
click at [662, 153] on button "Delinquency Listings" at bounding box center [670, 153] width 143 height 29
select select "100"
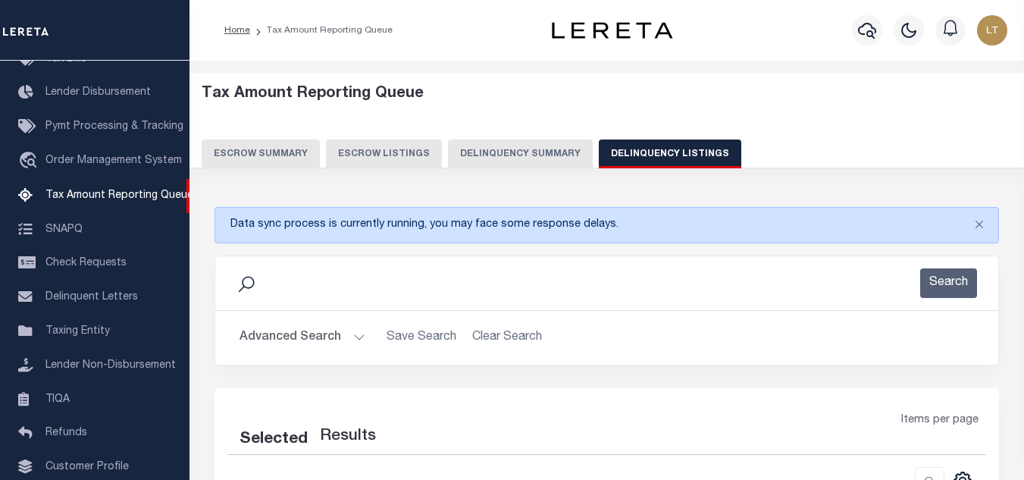
select select "100"
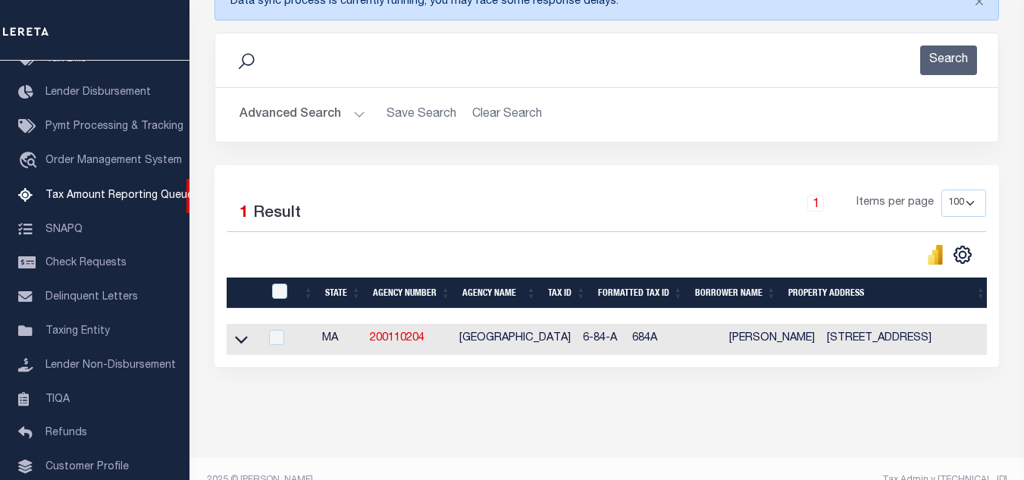
scroll to position [259, 0]
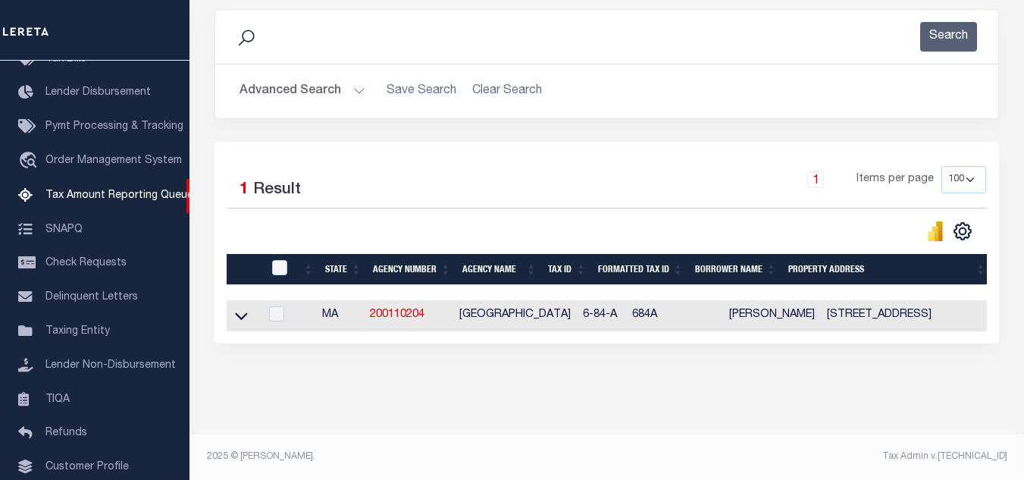
click at [235, 308] on icon at bounding box center [241, 316] width 13 height 16
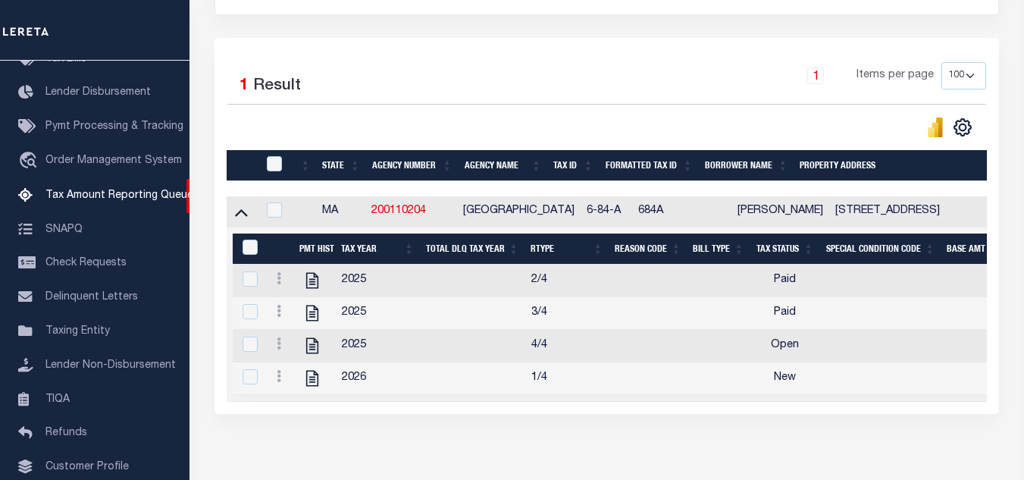
scroll to position [411, 0]
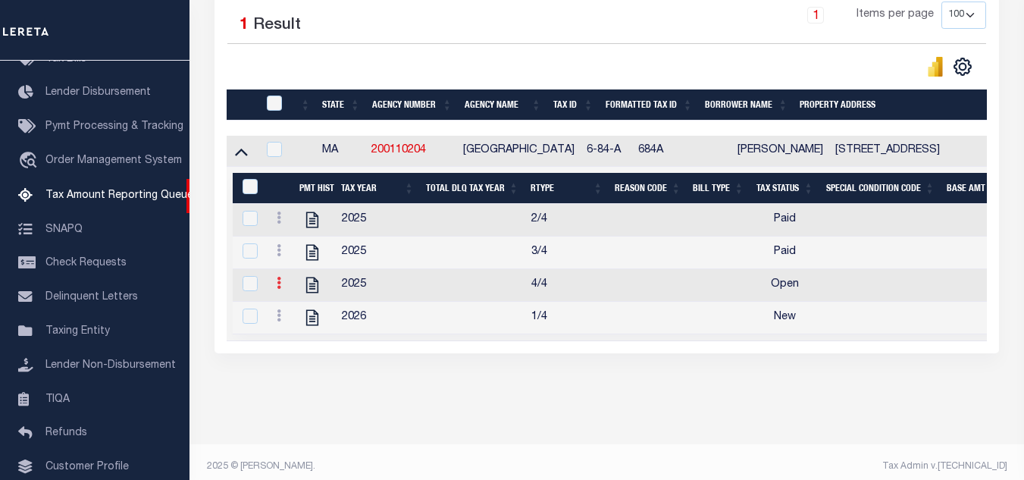
click at [276, 290] on link at bounding box center [279, 285] width 17 height 12
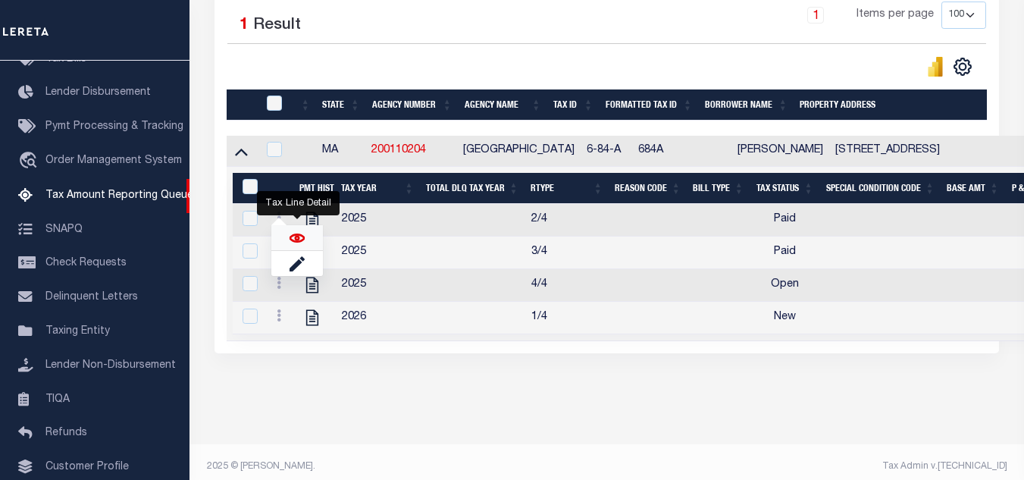
click at [296, 242] on img "" at bounding box center [297, 237] width 15 height 15
checkbox input "true"
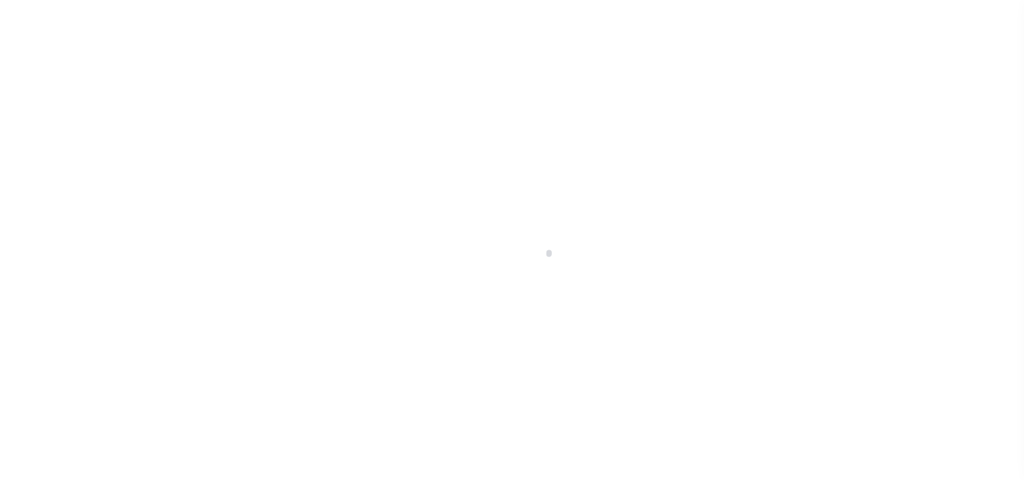
select select "OP2"
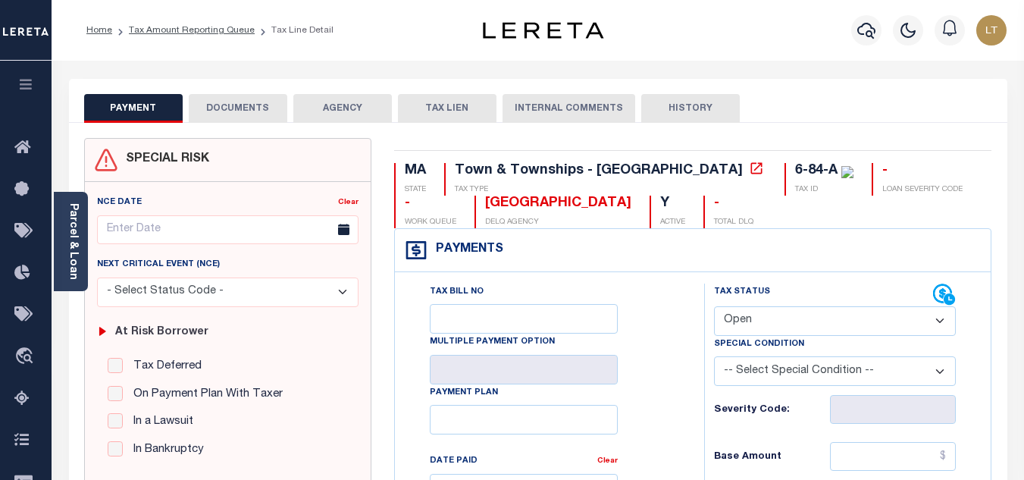
click at [229, 109] on button "DOCUMENTS" at bounding box center [238, 108] width 99 height 29
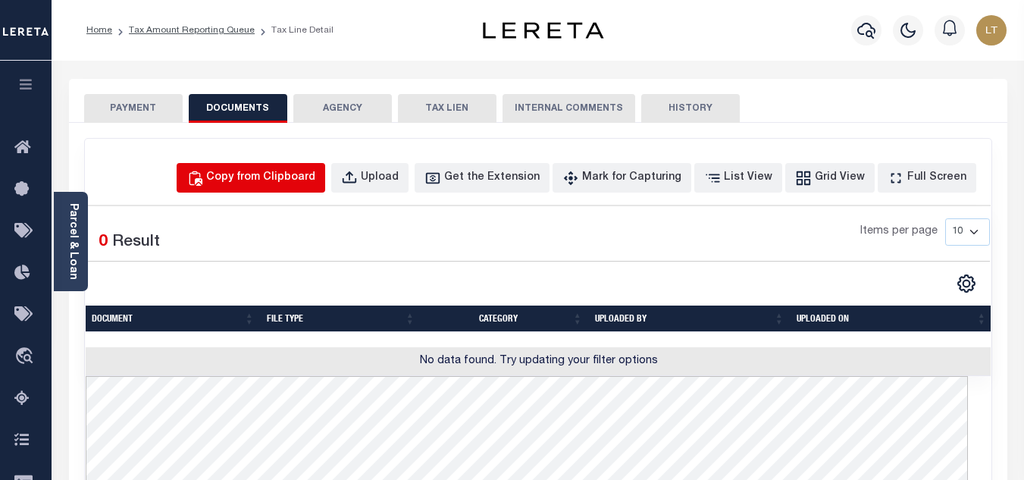
click at [285, 175] on div "Copy from Clipboard" at bounding box center [260, 178] width 109 height 17
select select "POP"
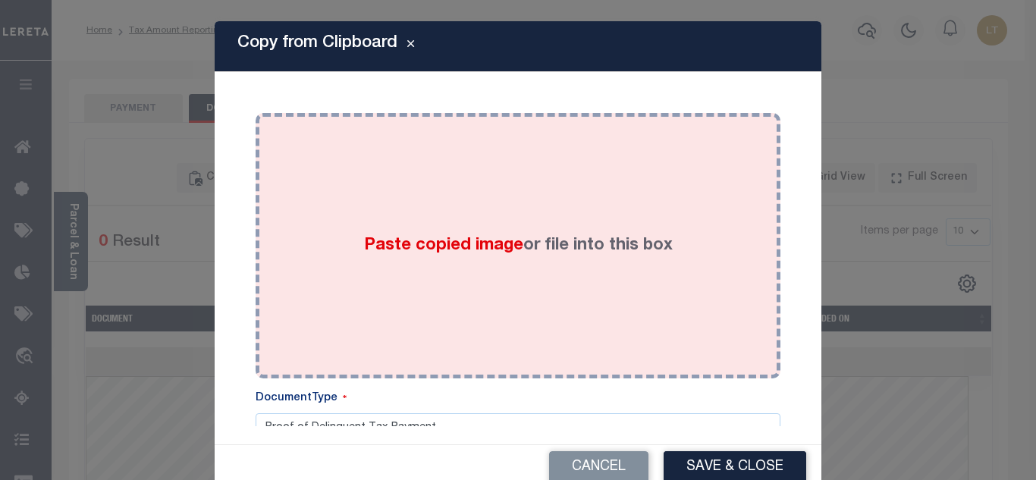
click at [433, 200] on div "Paste copied image or file into this box" at bounding box center [518, 245] width 502 height 243
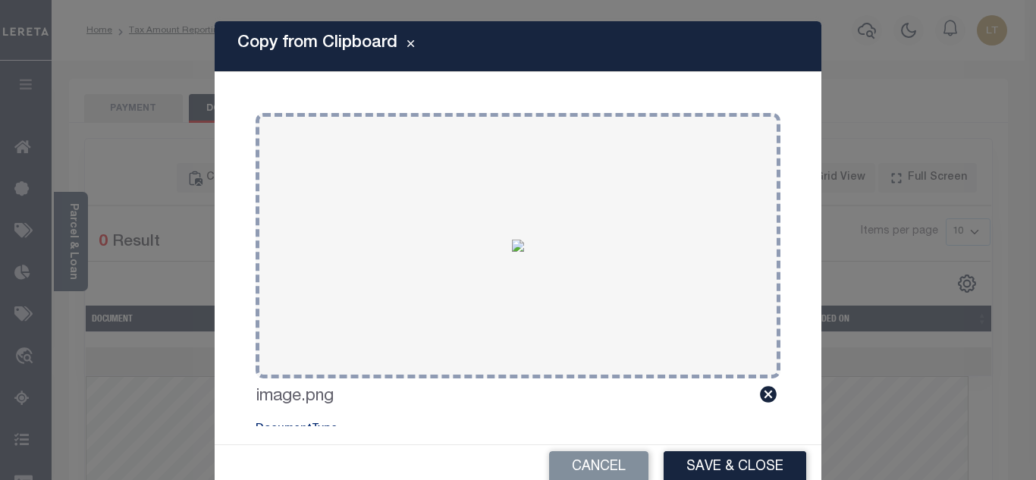
click at [717, 462] on button "Save & Close" at bounding box center [734, 467] width 143 height 33
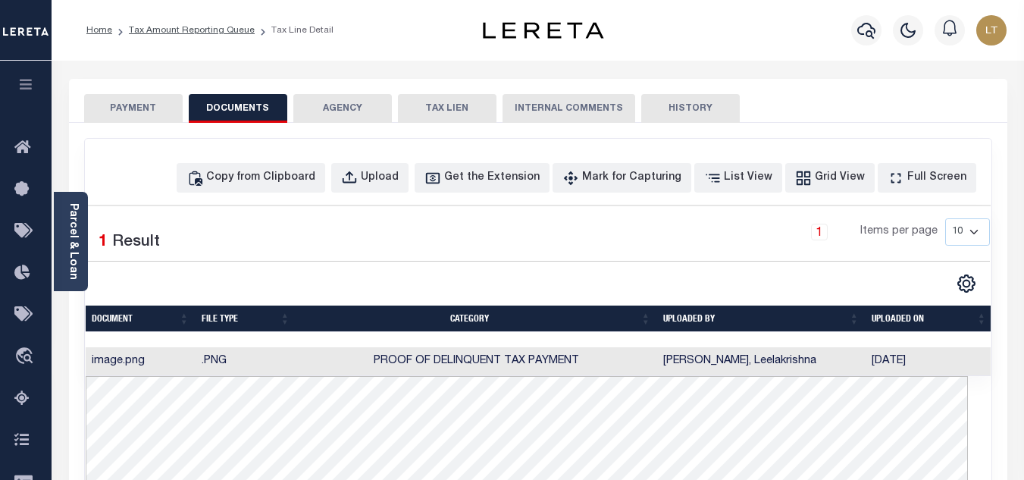
click at [150, 110] on button "PAYMENT" at bounding box center [133, 108] width 99 height 29
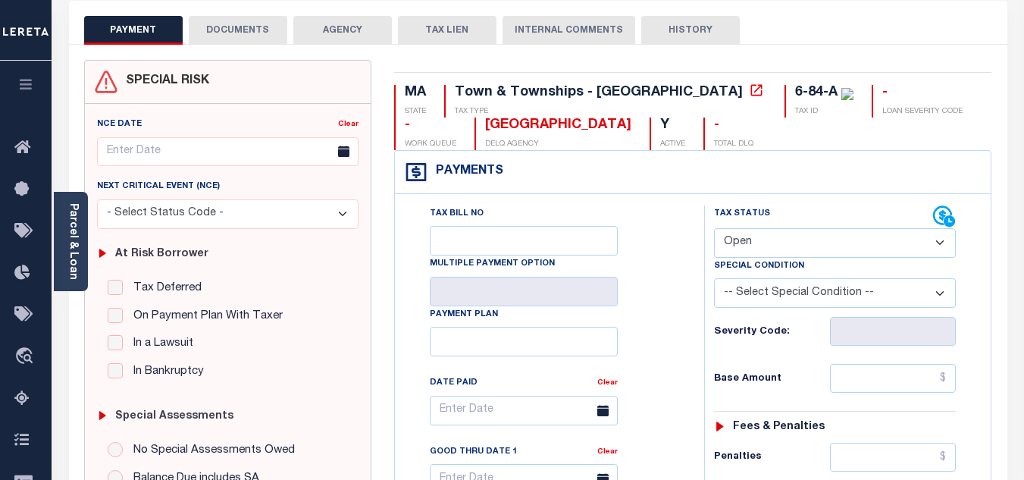
scroll to position [152, 0]
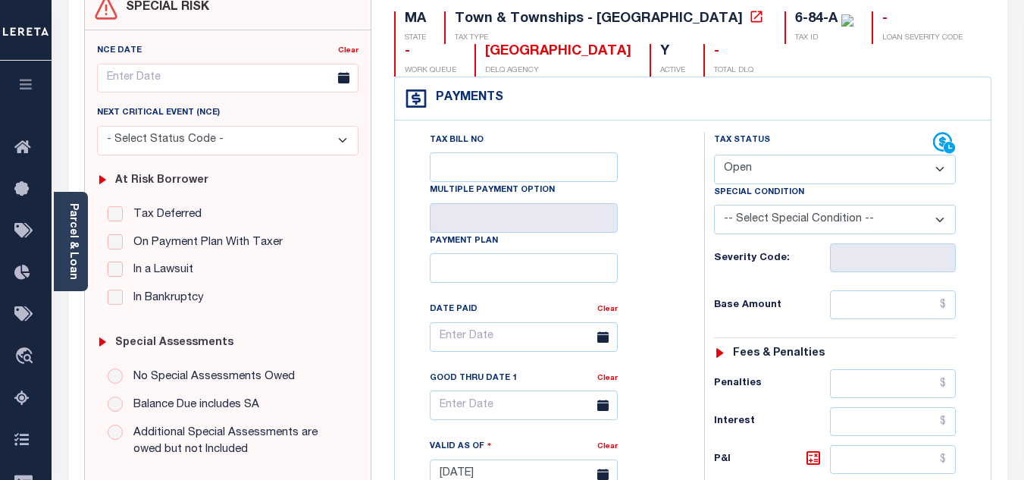
click at [777, 177] on select "- Select Status Code - Open Due/Unpaid Paid Incomplete No Tax Due Internal Refu…" at bounding box center [835, 170] width 242 height 30
select select "PYD"
click at [714, 155] on select "- Select Status Code - Open Due/Unpaid Paid Incomplete No Tax Due Internal Refu…" at bounding box center [835, 170] width 242 height 30
type input "[DATE]"
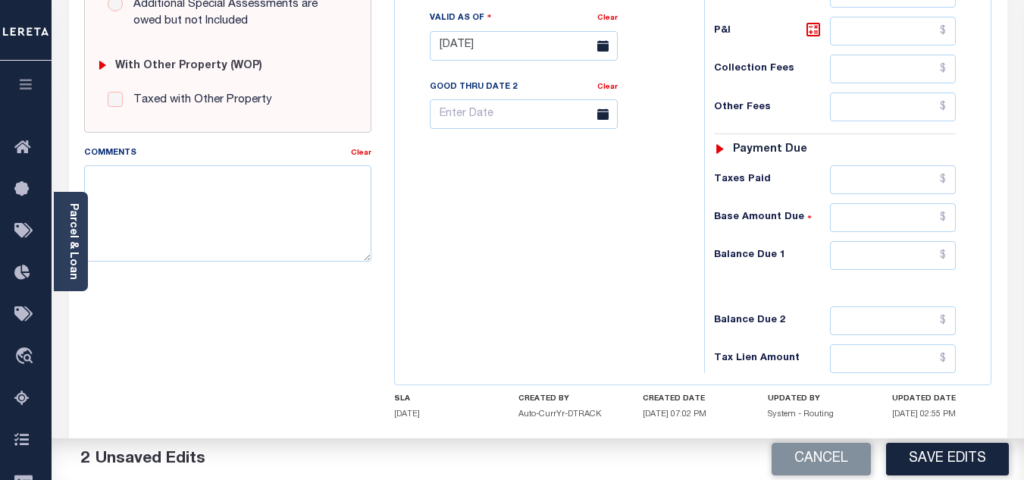
scroll to position [607, 0]
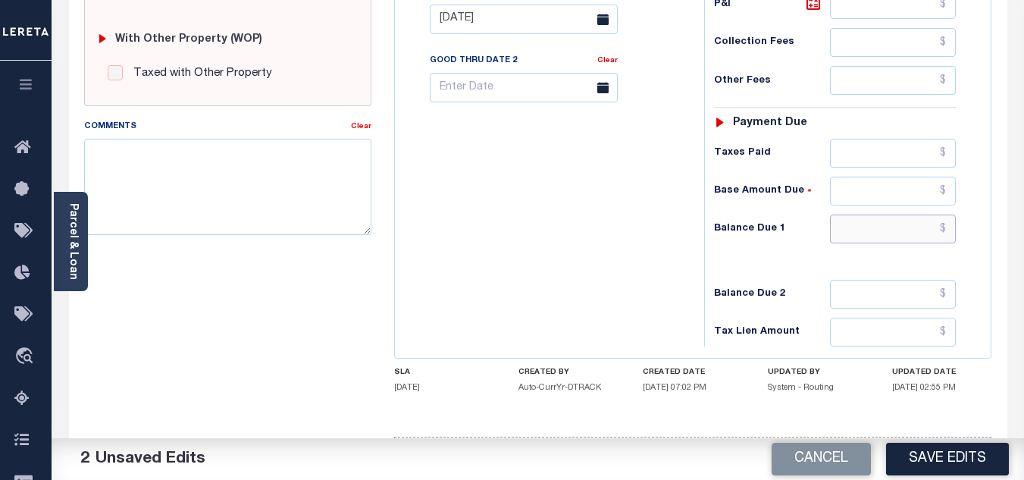
click at [950, 227] on input "text" at bounding box center [893, 229] width 126 height 29
type input "$0.00"
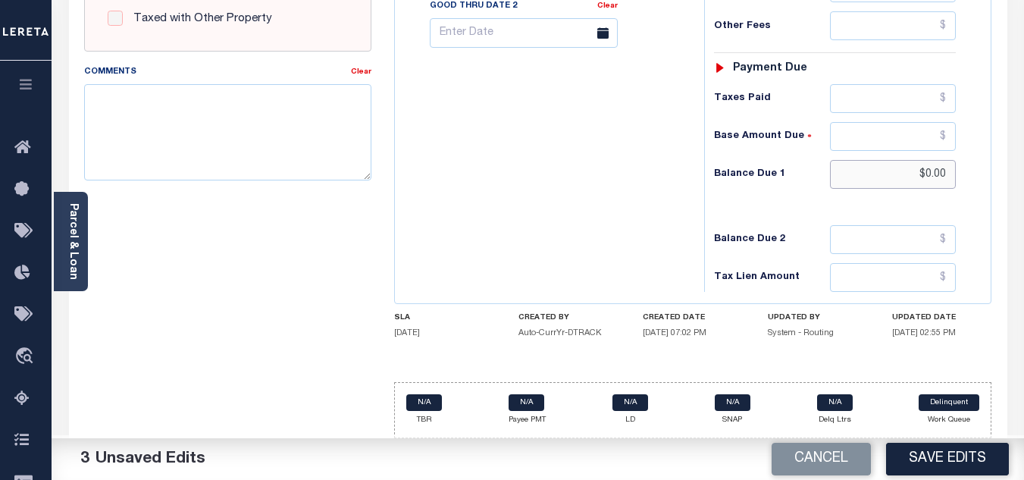
scroll to position [664, 0]
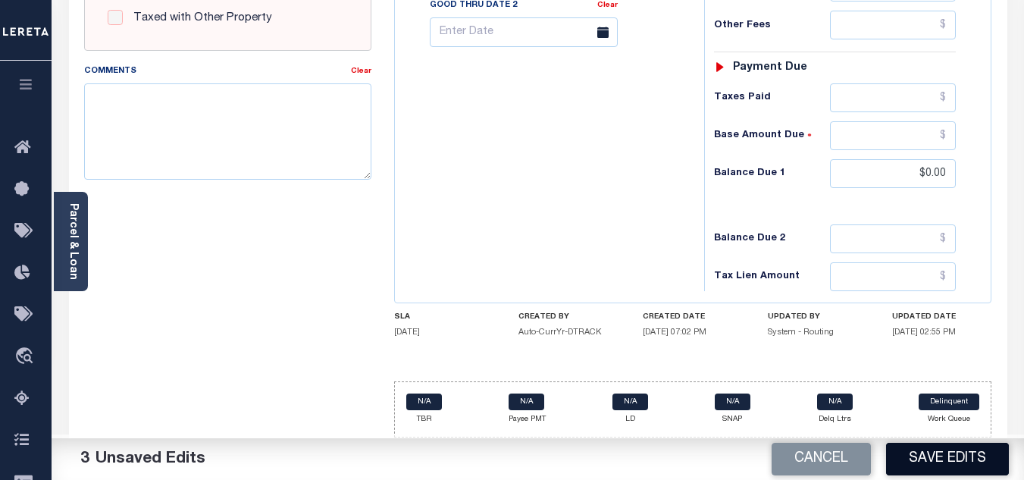
click at [937, 459] on button "Save Edits" at bounding box center [947, 459] width 123 height 33
checkbox input "false"
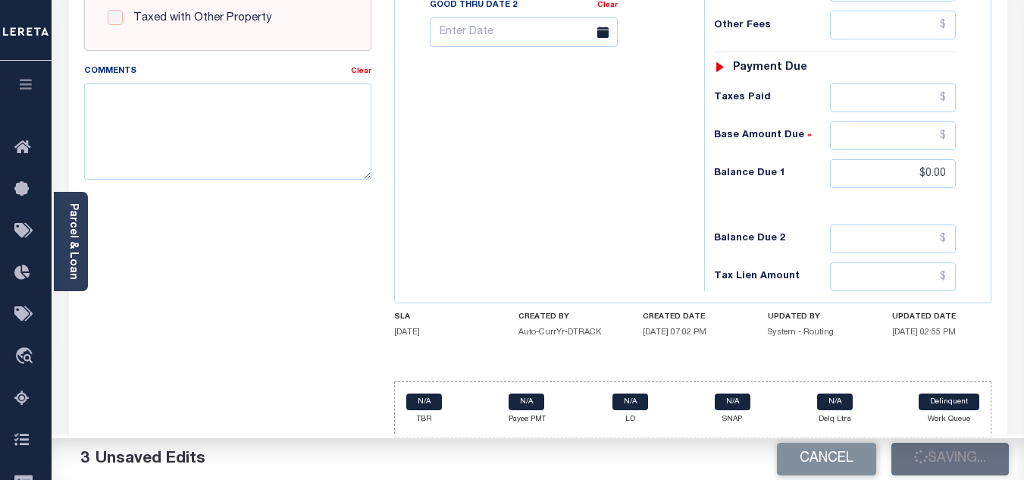
type input "$0"
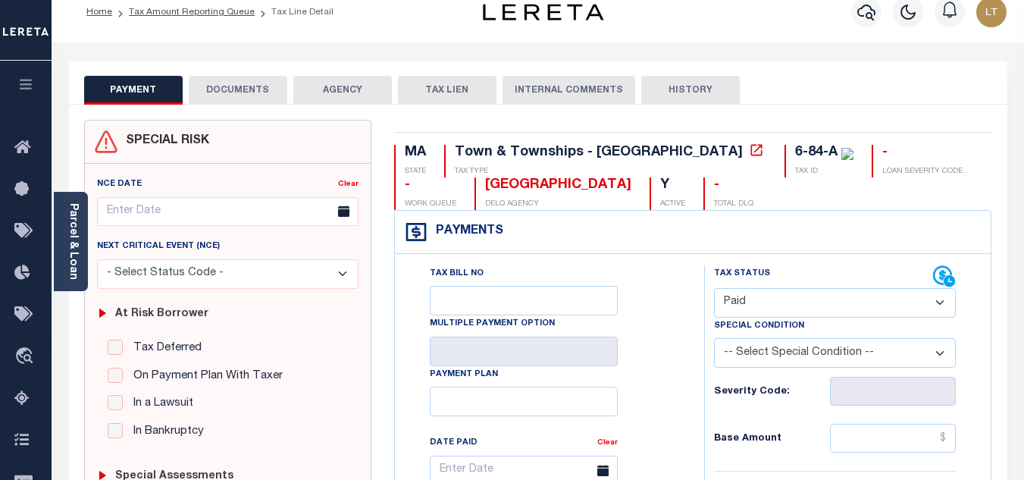
scroll to position [0, 0]
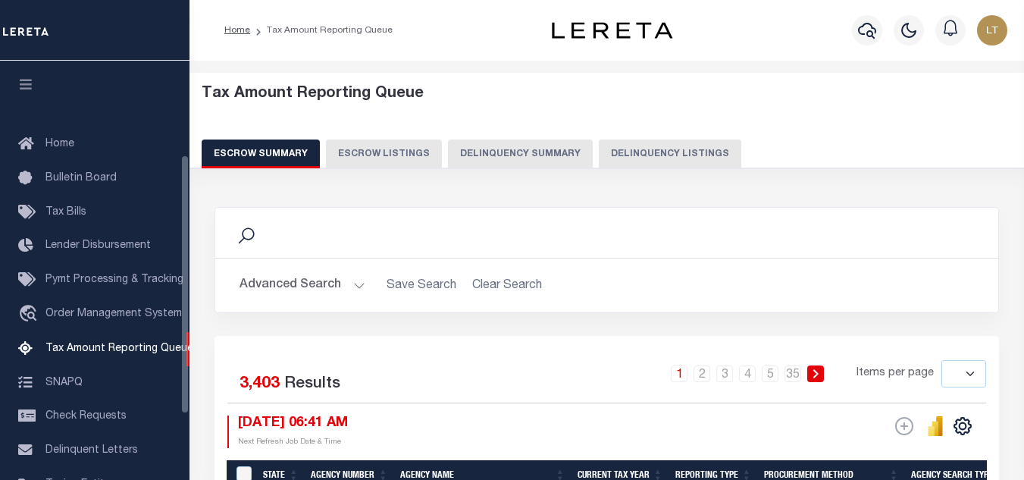
select select
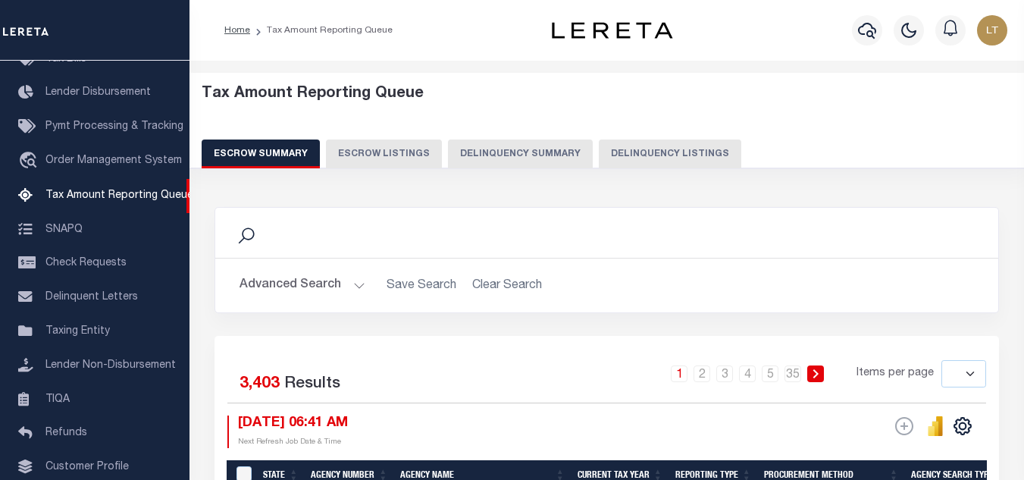
click at [685, 149] on button "Delinquency Listings" at bounding box center [670, 153] width 143 height 29
select select "100"
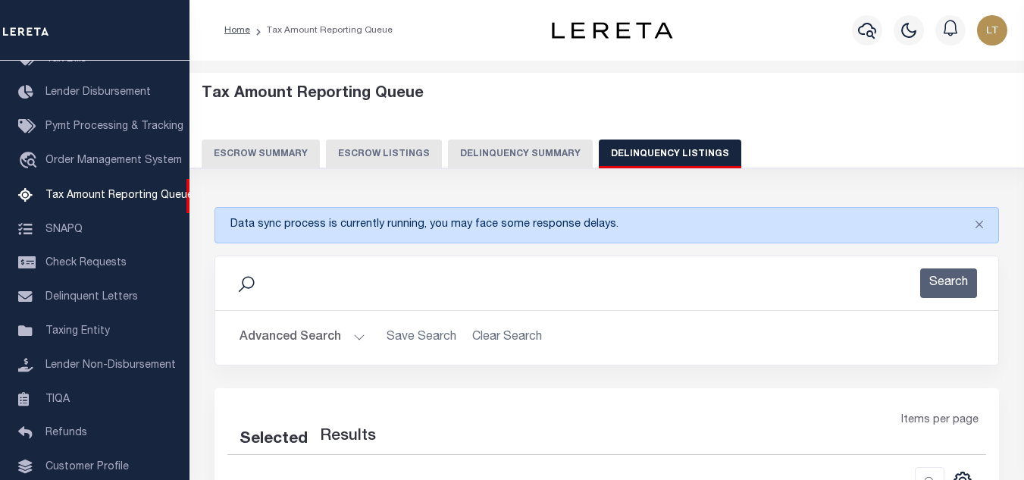
select select "100"
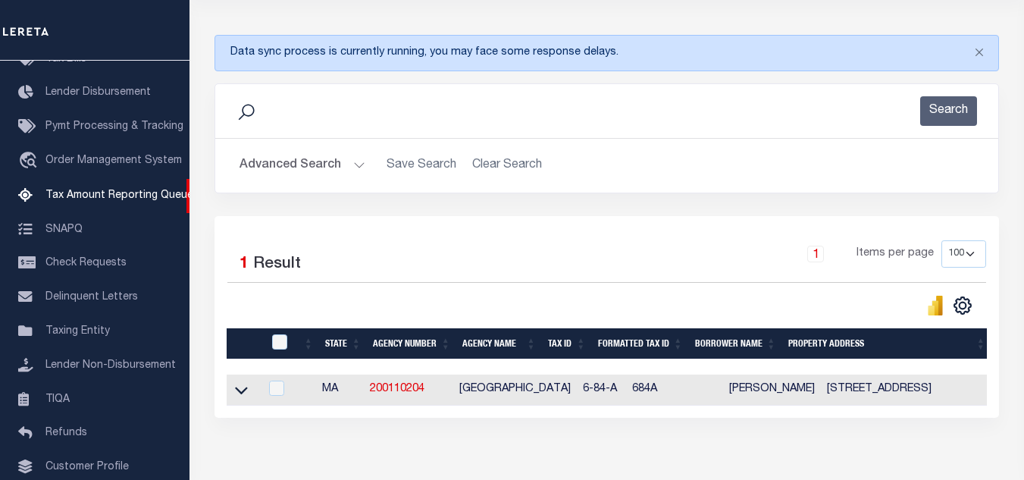
scroll to position [259, 0]
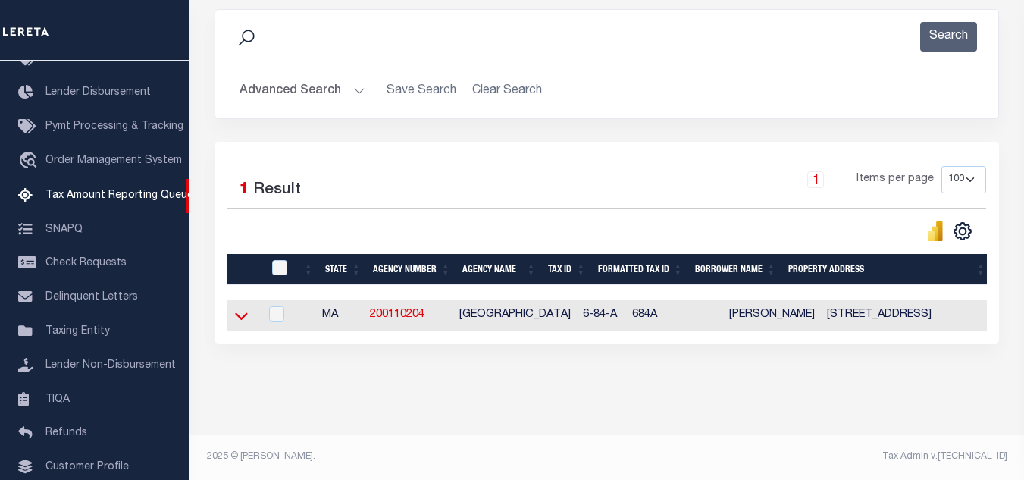
click at [240, 308] on icon at bounding box center [241, 316] width 13 height 16
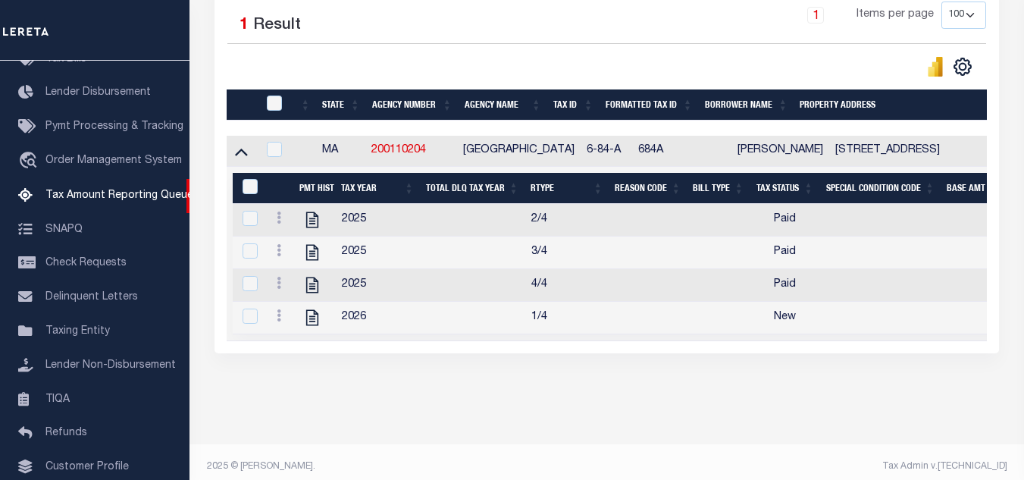
scroll to position [437, 0]
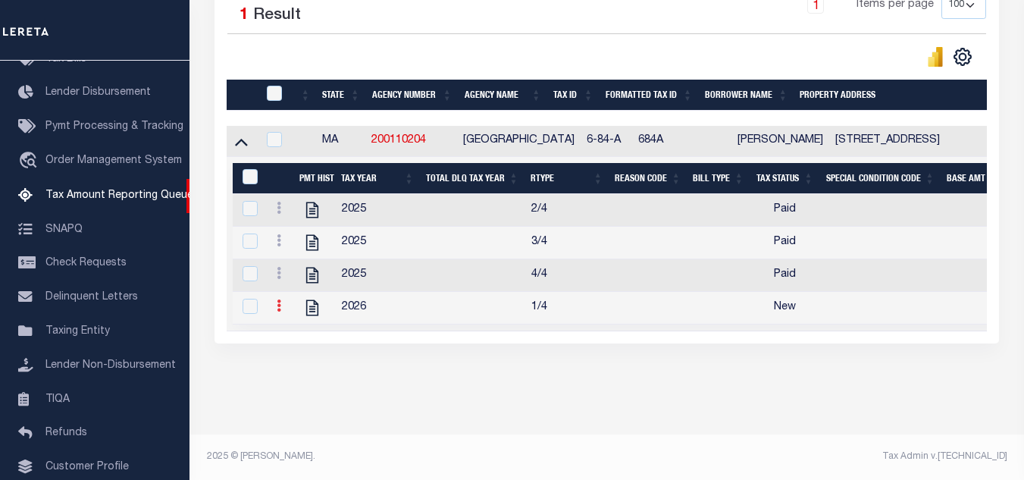
click at [281, 300] on icon at bounding box center [279, 305] width 5 height 12
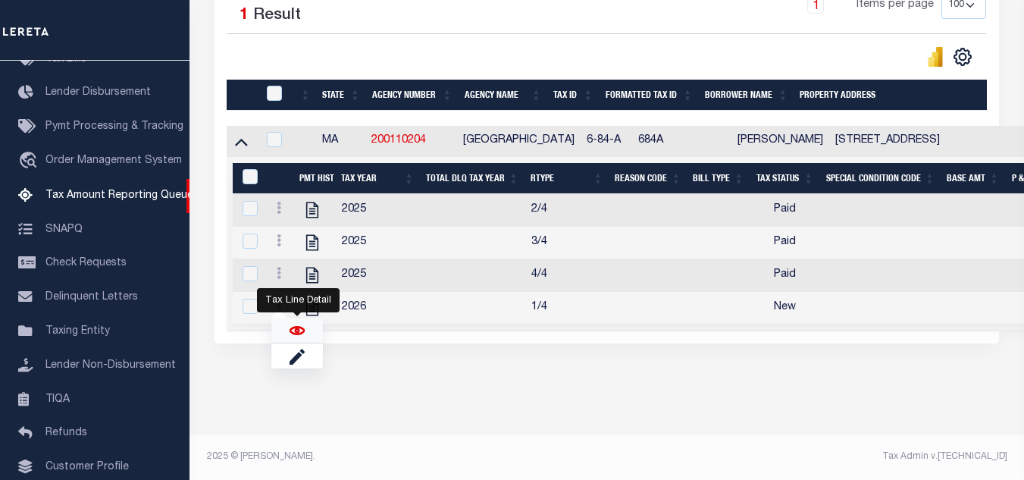
click at [292, 331] on img "" at bounding box center [297, 330] width 15 height 15
checkbox input "true"
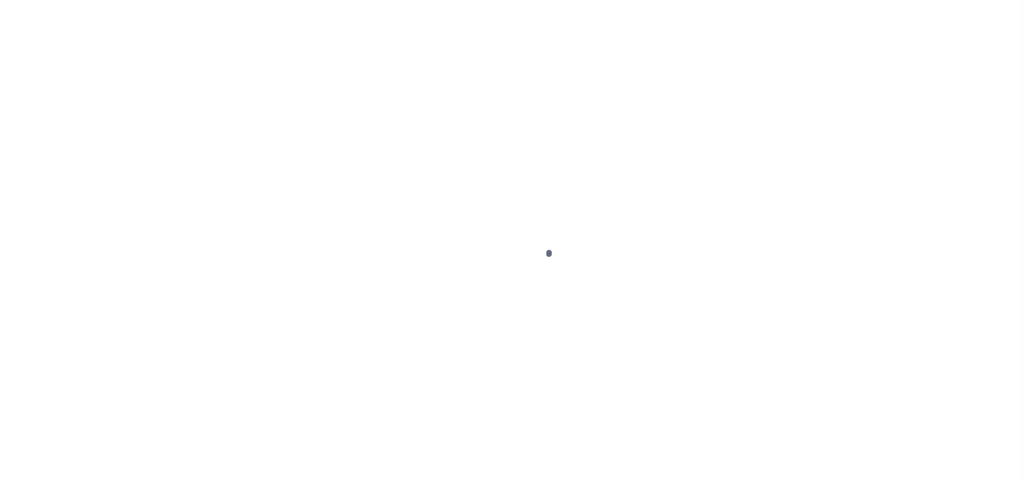
select select "NW2"
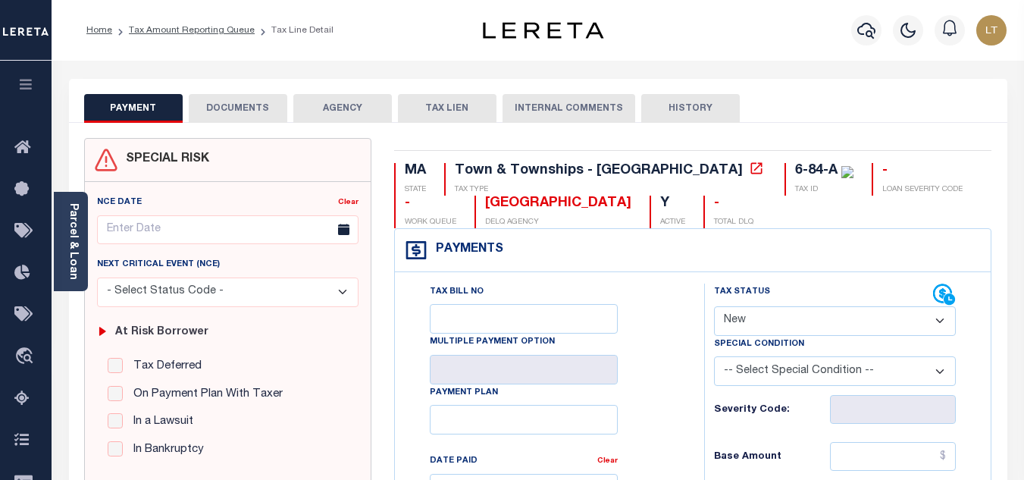
click at [237, 106] on button "DOCUMENTS" at bounding box center [238, 108] width 99 height 29
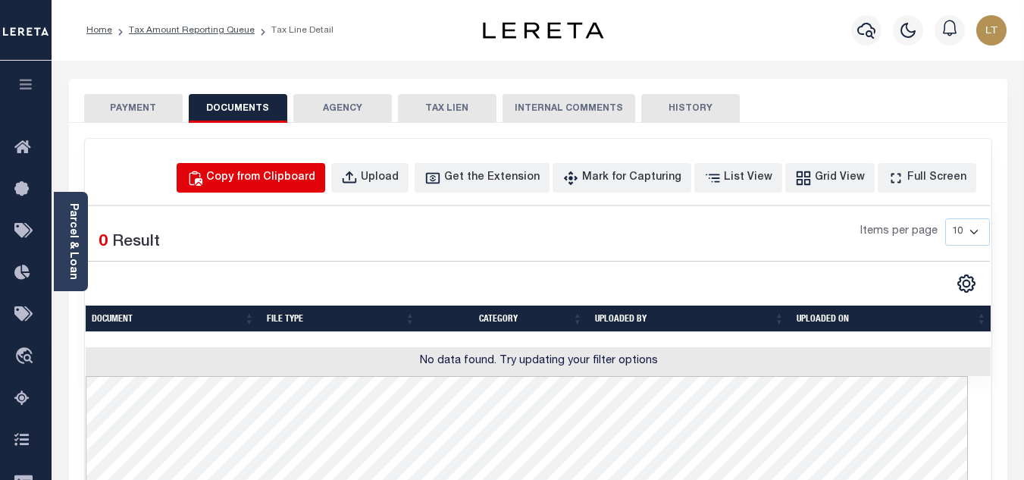
click at [304, 165] on button "Copy from Clipboard" at bounding box center [251, 178] width 149 height 30
select select "POP"
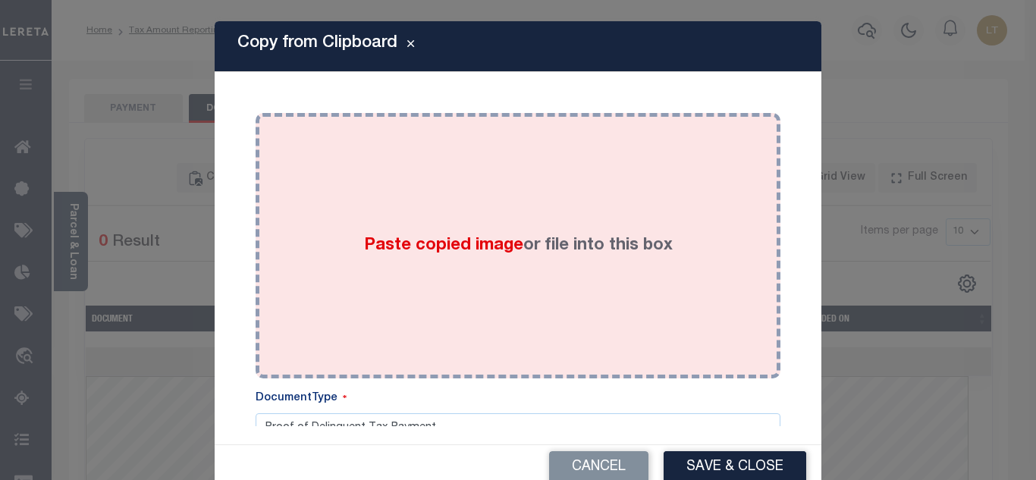
click at [334, 170] on div "Paste copied image or file into this box" at bounding box center [518, 245] width 502 height 243
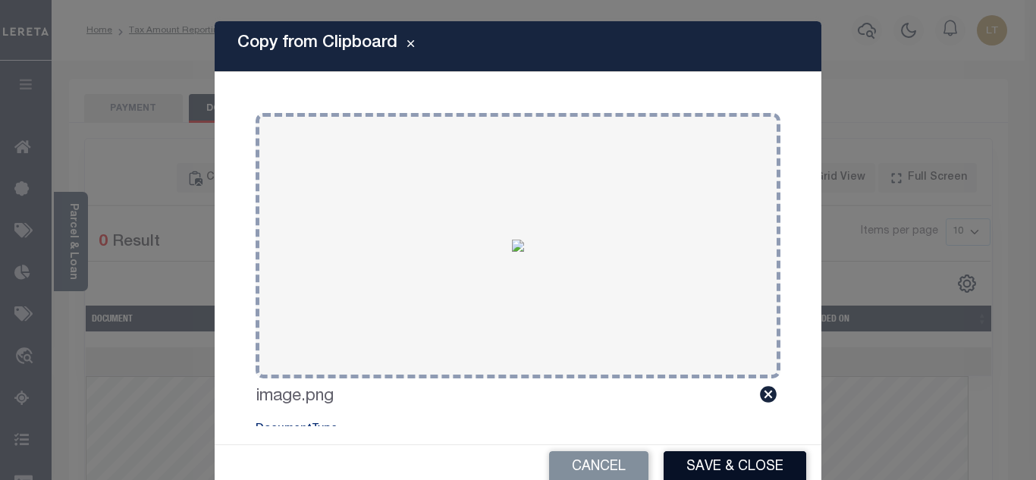
click at [720, 469] on button "Save & Close" at bounding box center [734, 467] width 143 height 33
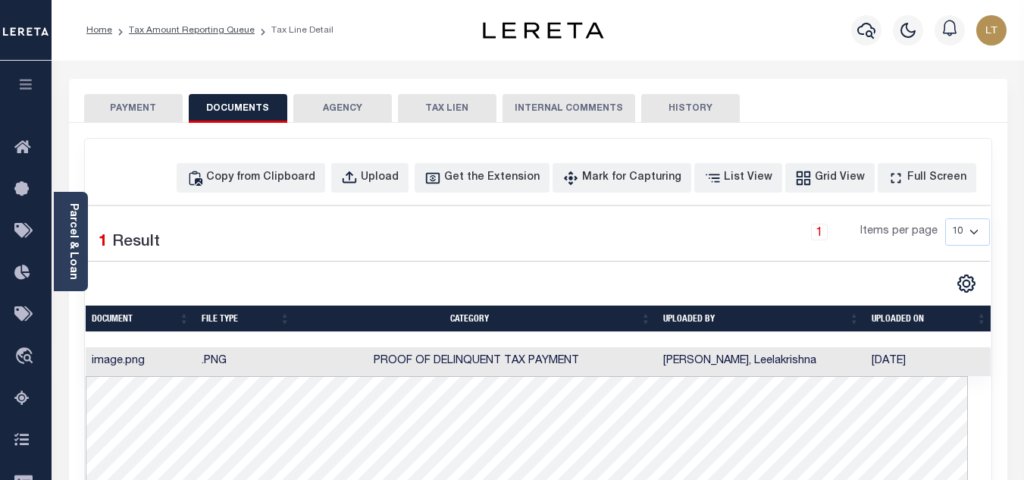
click at [111, 102] on button "PAYMENT" at bounding box center [133, 108] width 99 height 29
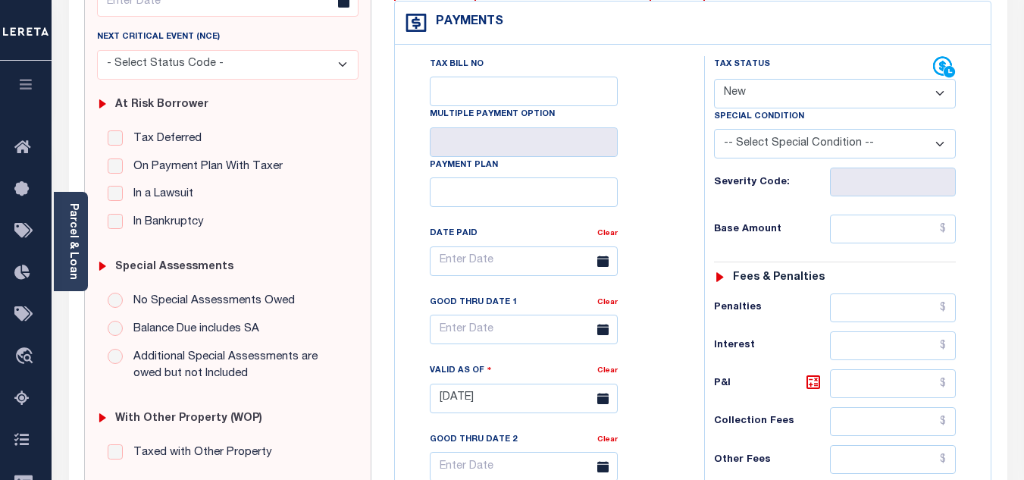
scroll to position [76, 0]
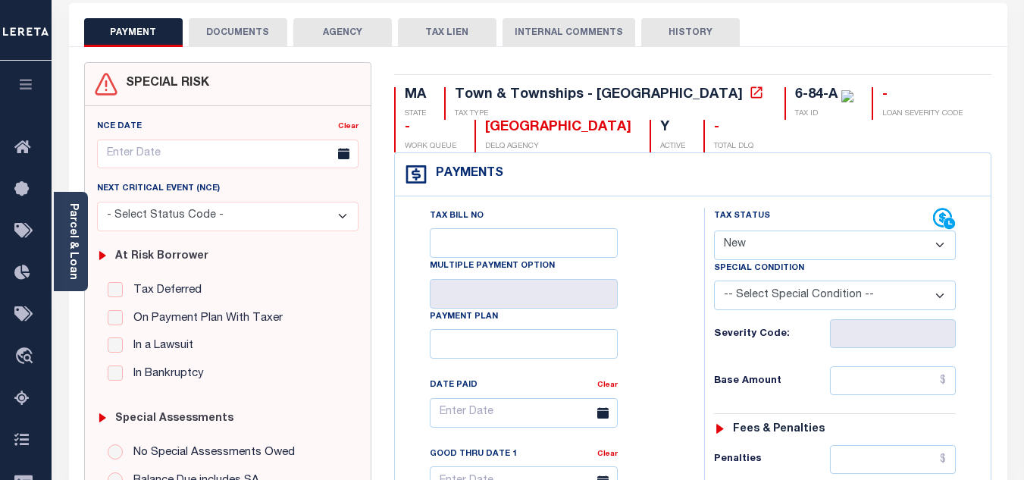
click at [760, 231] on select "- Select Status Code - Open Due/Unpaid Paid Incomplete No Tax Due Internal Refu…" at bounding box center [835, 245] width 242 height 30
select select "DUE"
click at [714, 231] on select "- Select Status Code - Open Due/Unpaid Paid Incomplete No Tax Due Internal Refu…" at bounding box center [835, 245] width 242 height 30
type input "[DATE]"
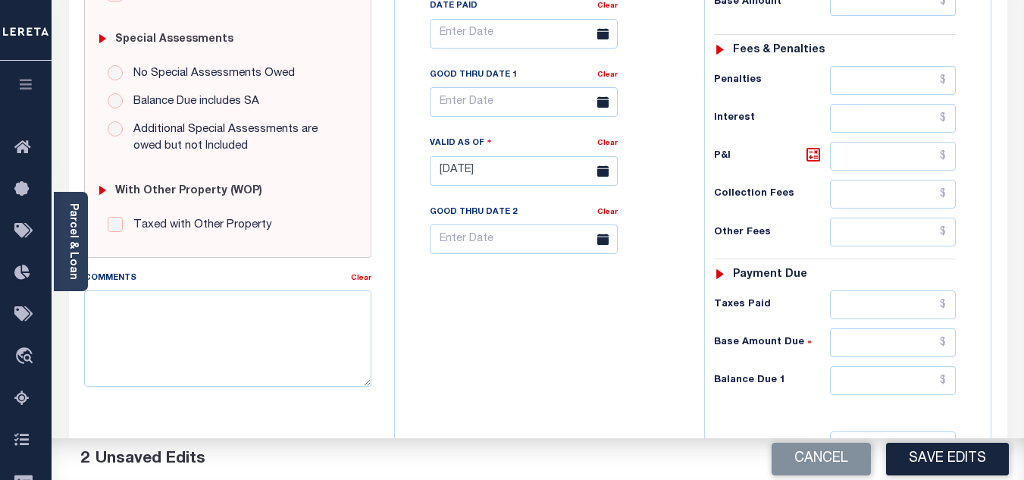
scroll to position [303, 0]
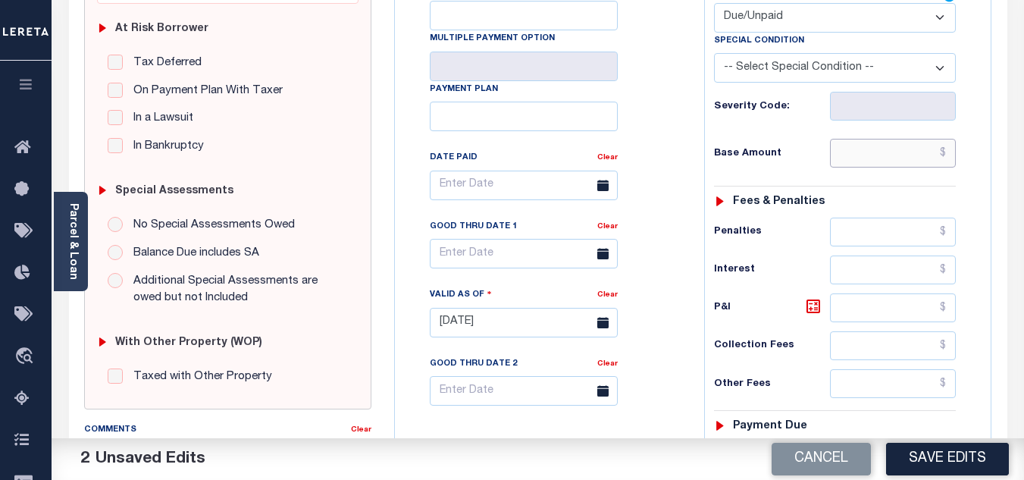
click at [949, 150] on input "text" at bounding box center [893, 153] width 126 height 29
paste input "7,724.37"
type input "$7,724.37"
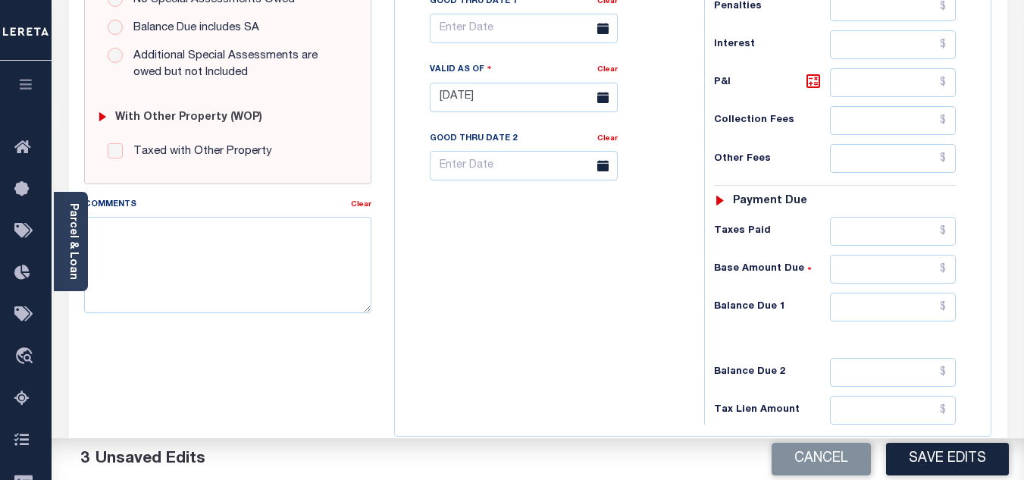
scroll to position [531, 0]
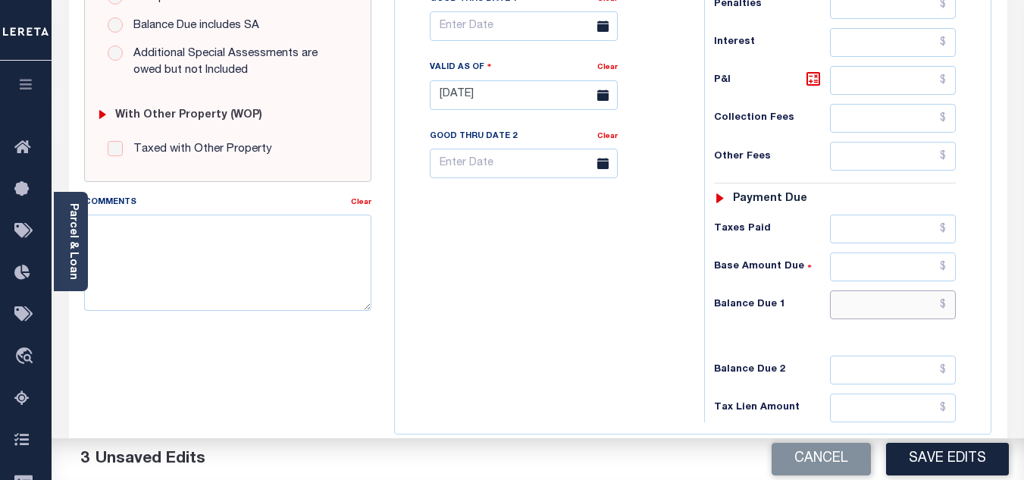
click at [948, 307] on input "text" at bounding box center [893, 304] width 126 height 29
paste input "7,836.96"
type input "$7,836.96"
click at [821, 78] on icon at bounding box center [813, 79] width 18 height 18
type input "$112.59"
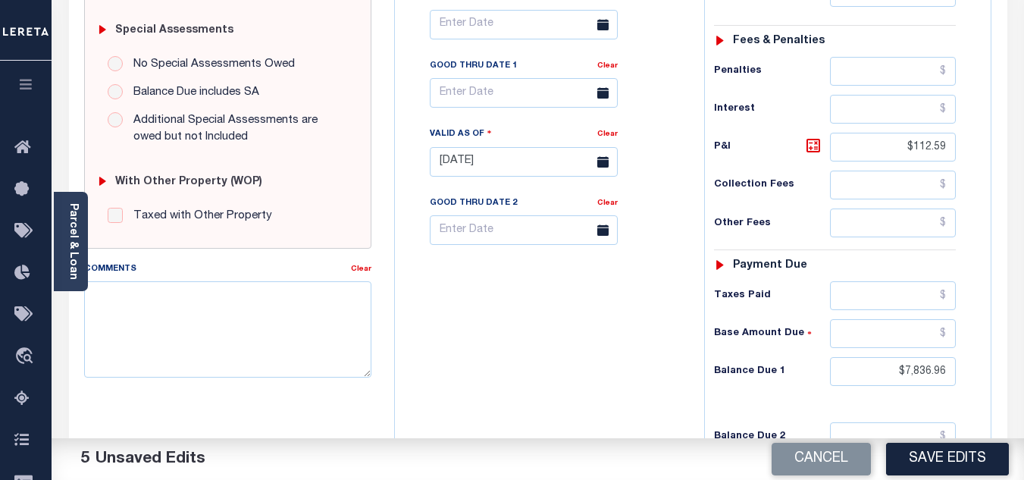
scroll to position [447, 0]
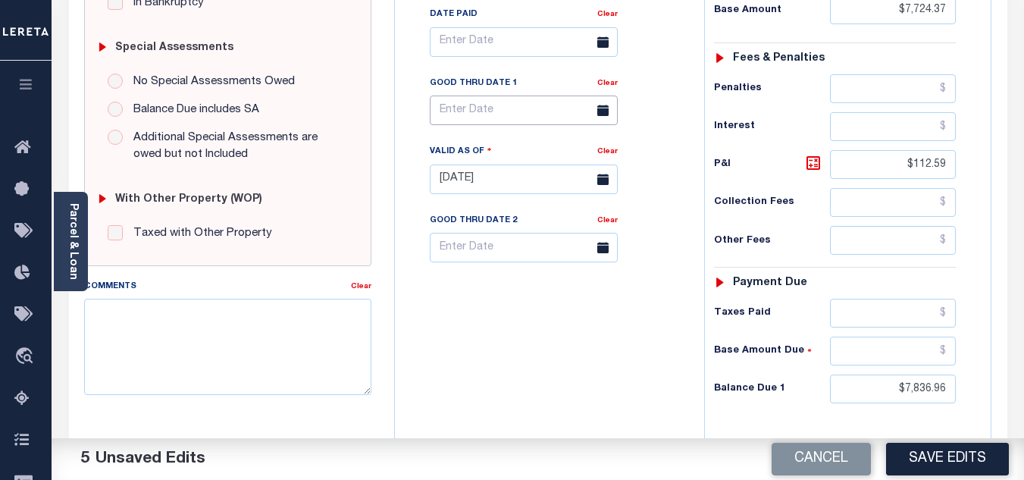
drag, startPoint x: 470, startPoint y: 118, endPoint x: 471, endPoint y: 126, distance: 7.6
click at [470, 123] on input "text" at bounding box center [524, 111] width 188 height 30
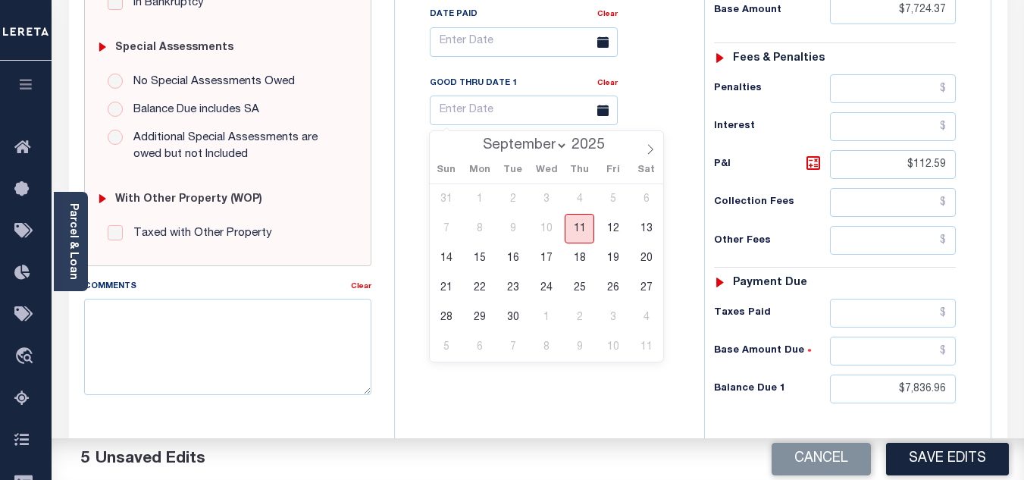
click at [581, 225] on span "11" at bounding box center [580, 229] width 30 height 30
type input "[DATE]"
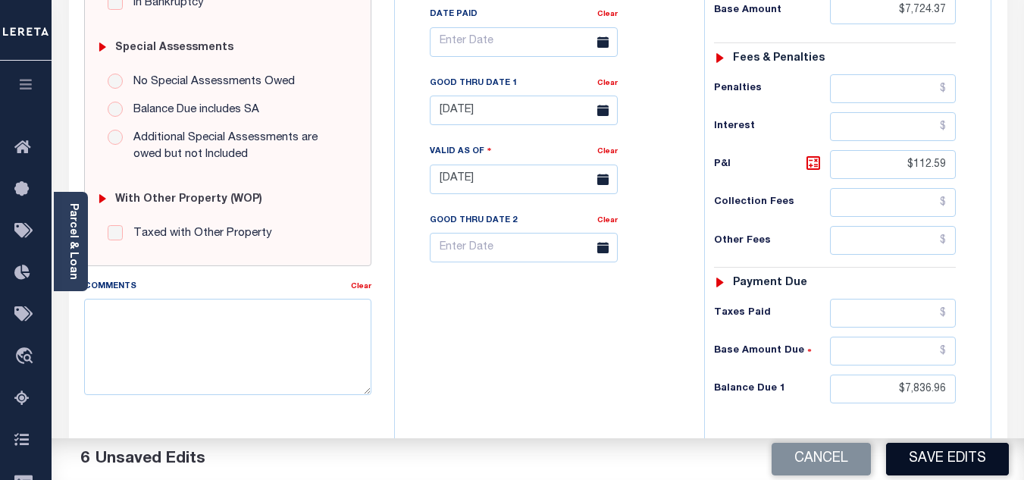
click at [926, 451] on button "Save Edits" at bounding box center [947, 459] width 123 height 33
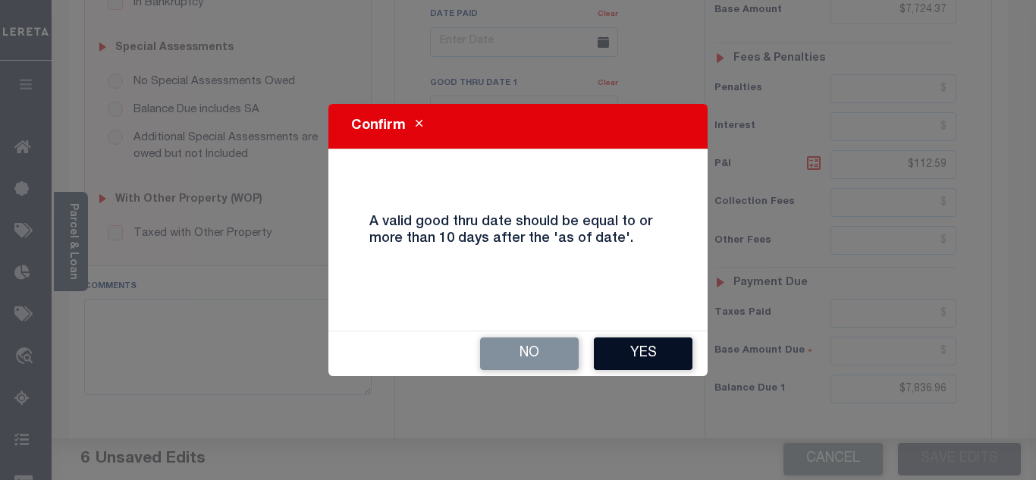
click at [649, 354] on button "Yes" at bounding box center [643, 353] width 99 height 33
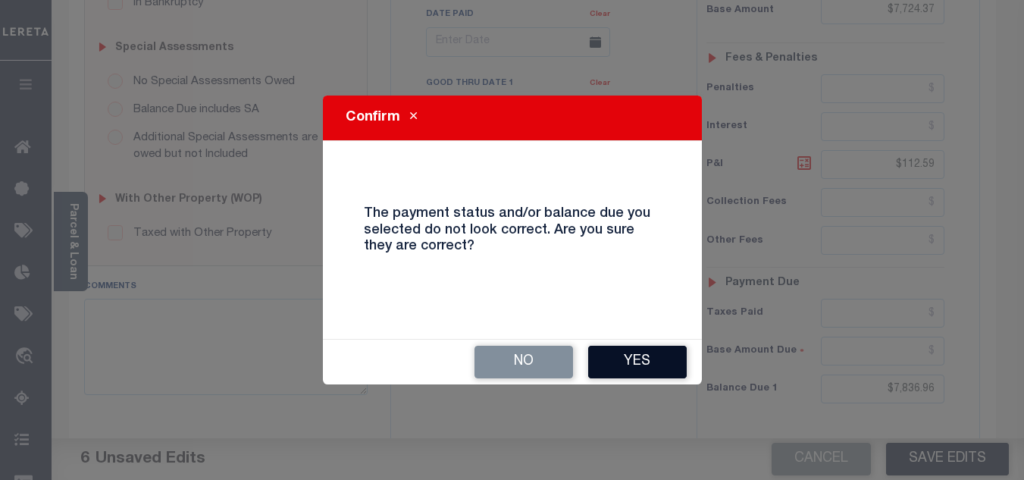
click at [638, 359] on button "Yes" at bounding box center [637, 362] width 99 height 33
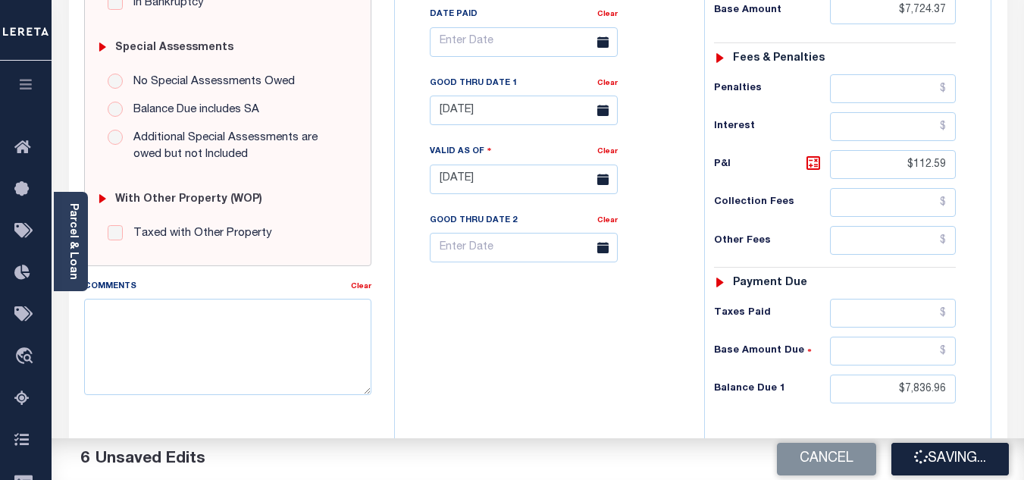
checkbox input "false"
type input "$7,724.37"
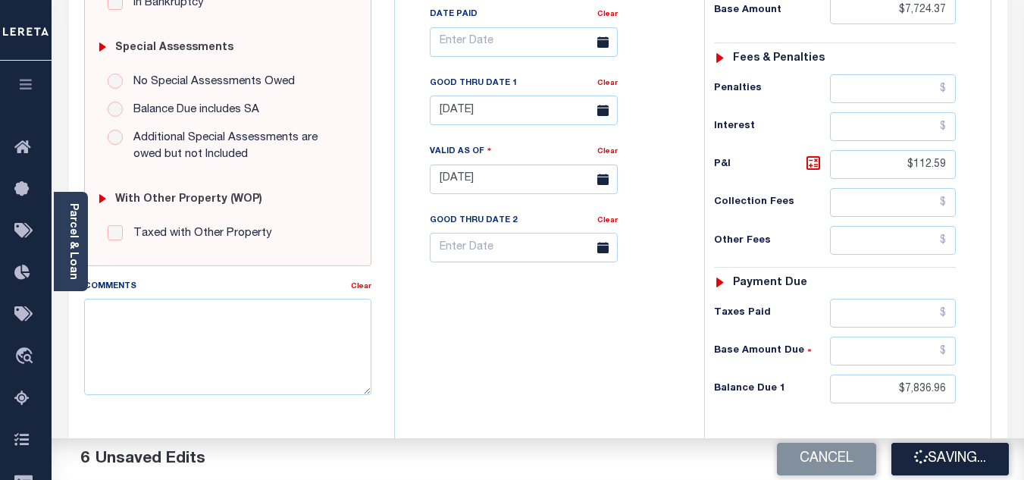
type input "$112.59"
type input "$7,836.96"
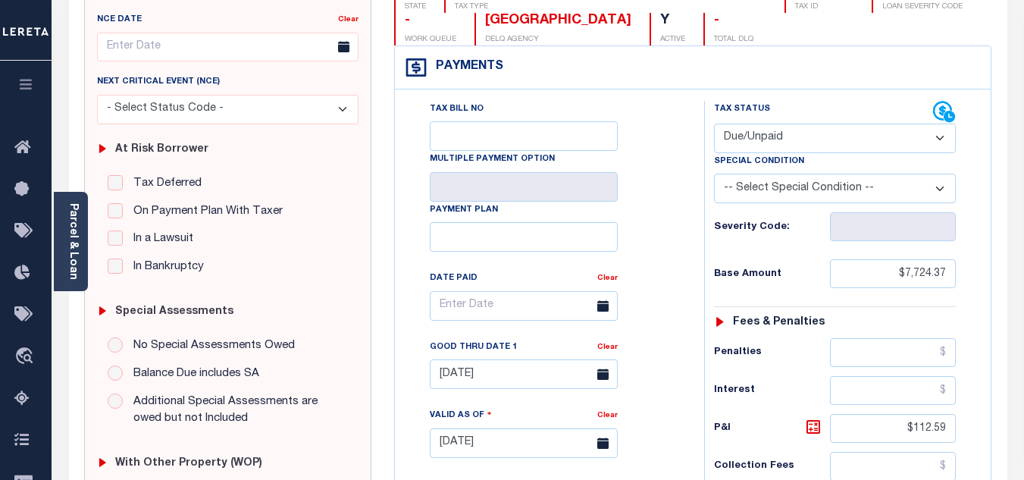
scroll to position [0, 0]
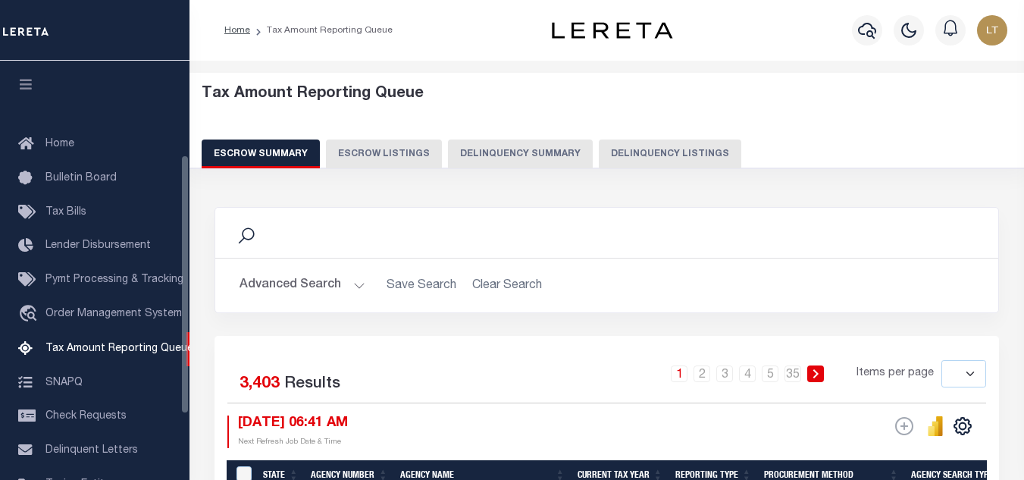
select select
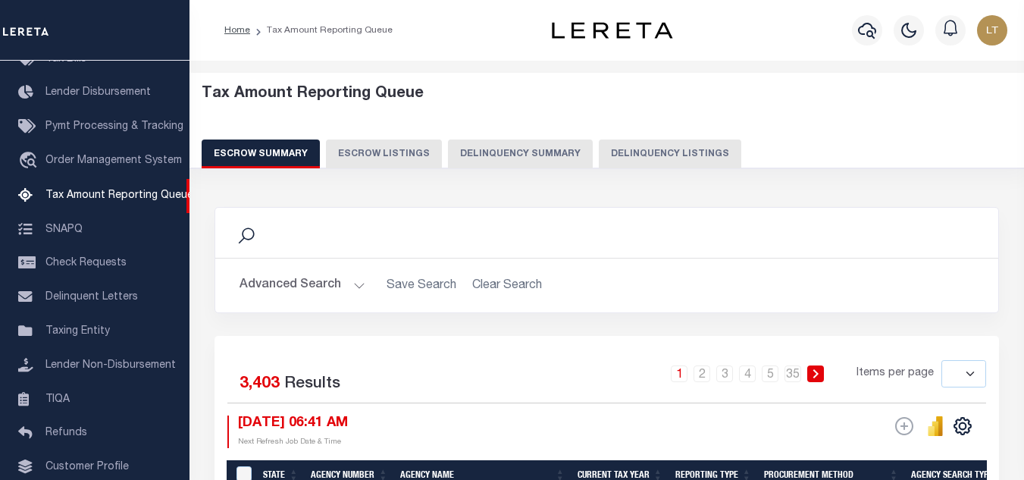
click at [673, 154] on button "Delinquency Listings" at bounding box center [670, 153] width 143 height 29
select select "100"
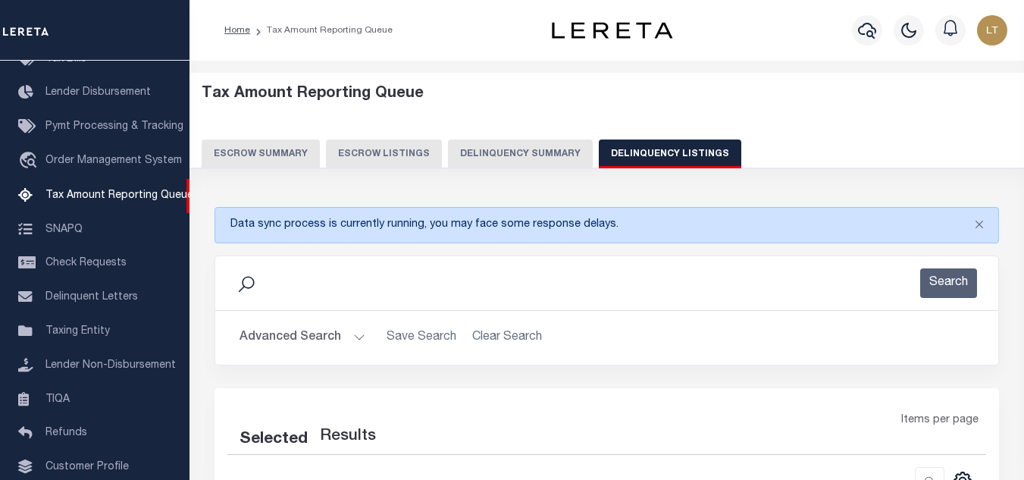
select select "100"
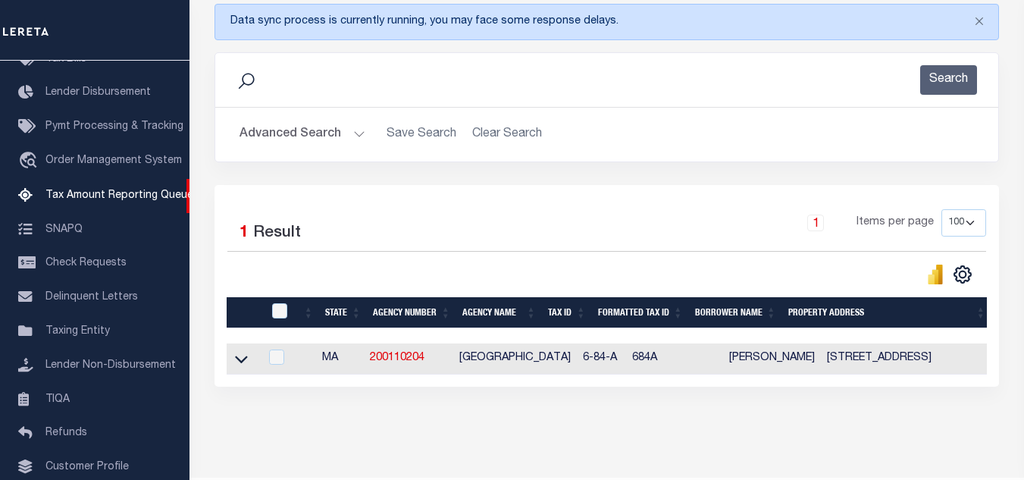
scroll to position [259, 0]
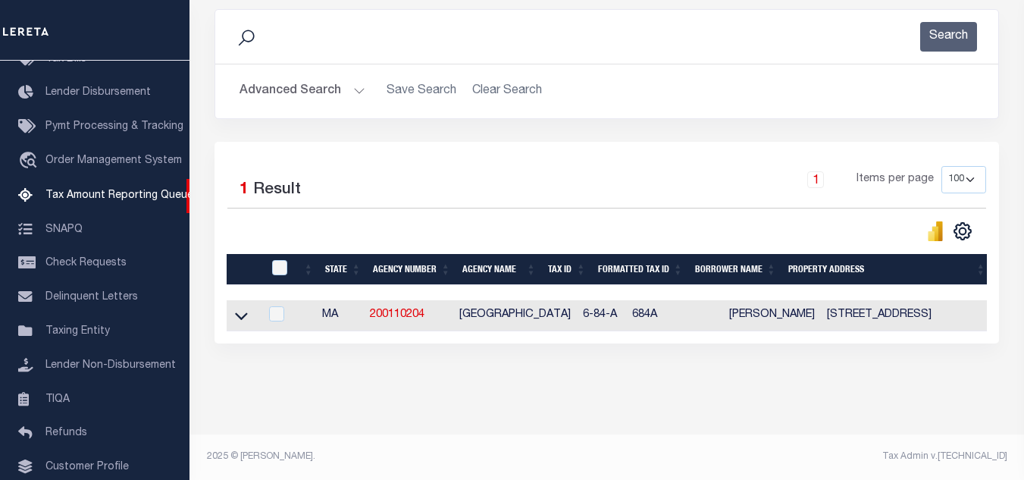
click at [234, 309] on link at bounding box center [241, 314] width 17 height 11
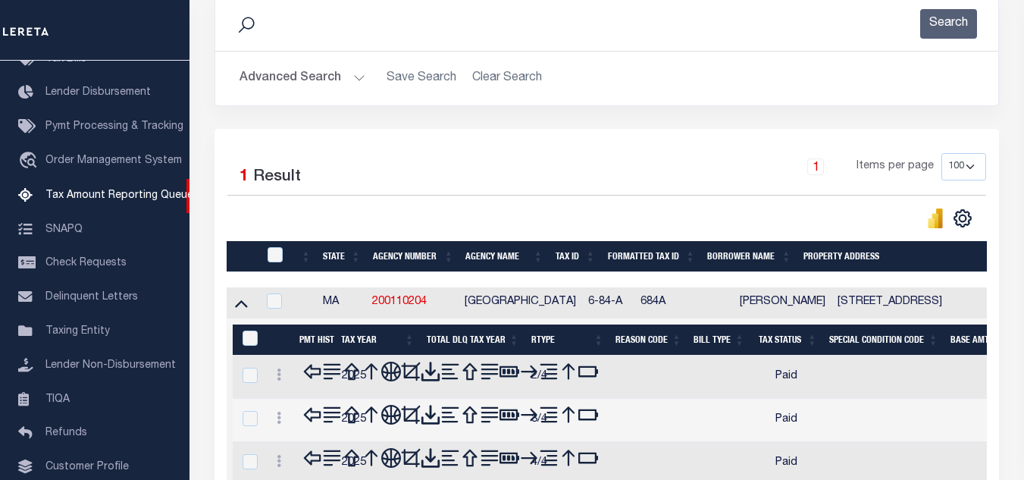
scroll to position [335, 0]
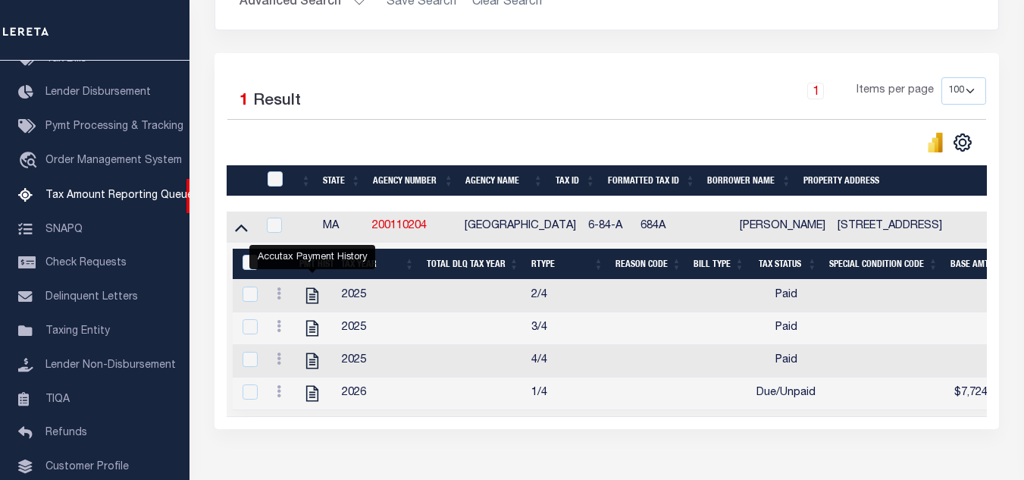
click at [264, 175] on div at bounding box center [277, 179] width 27 height 17
click at [273, 183] on input "checkbox" at bounding box center [275, 178] width 15 height 15
checkbox input "true"
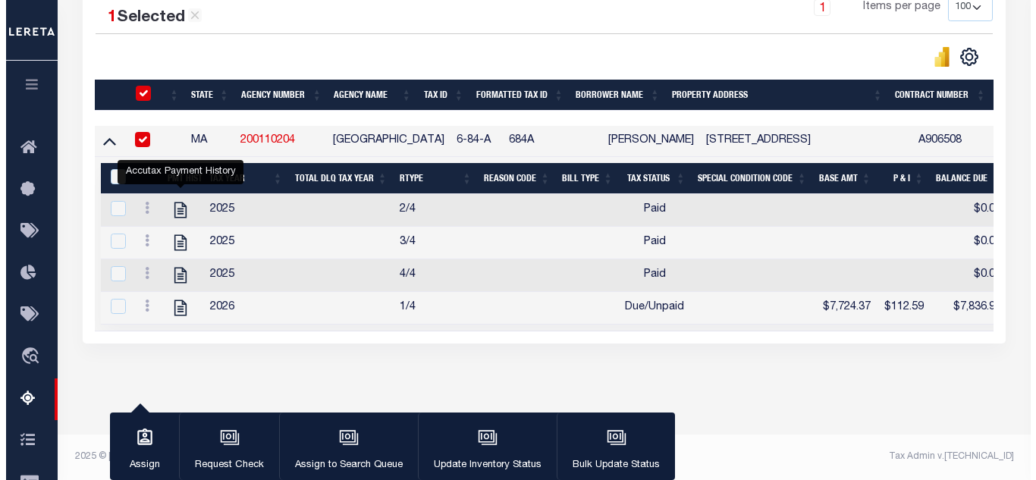
scroll to position [434, 0]
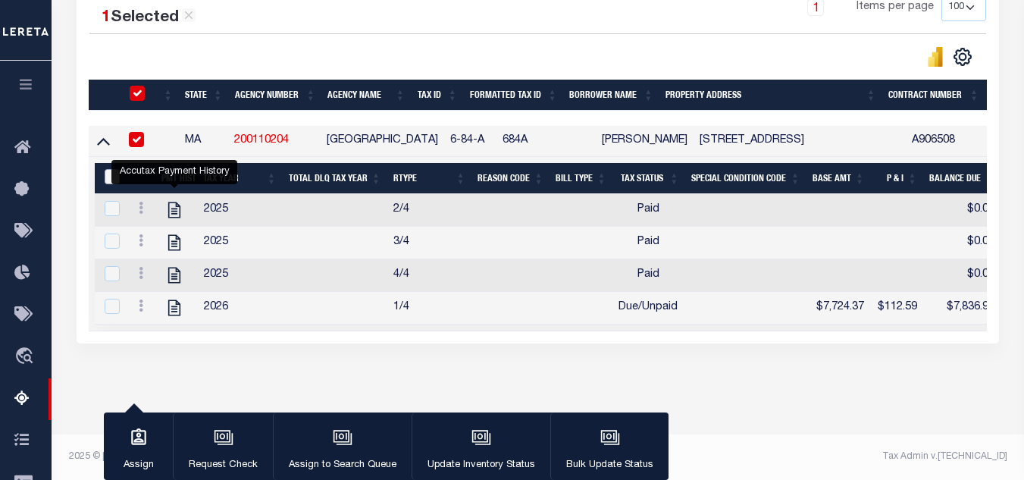
click at [108, 169] on input "&nbsp;" at bounding box center [112, 176] width 15 height 15
checkbox input "true"
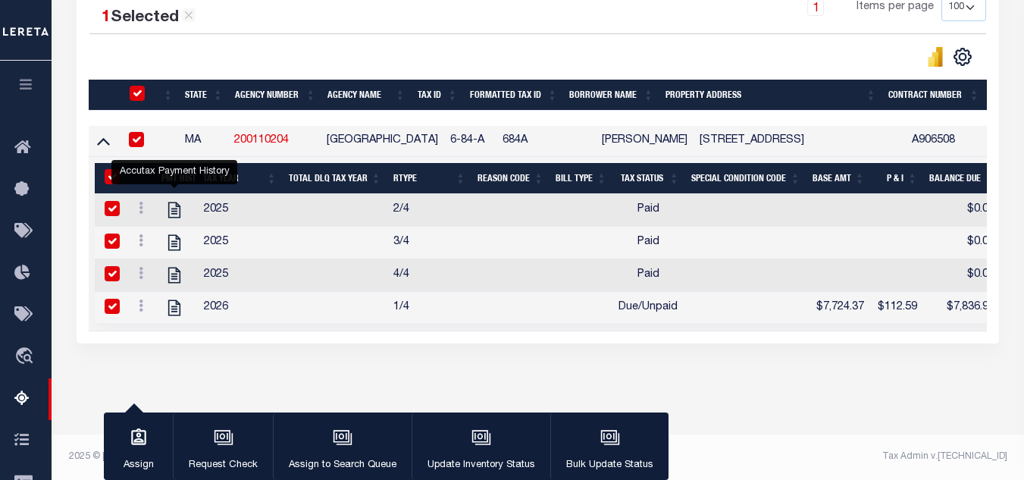
checkbox input "true"
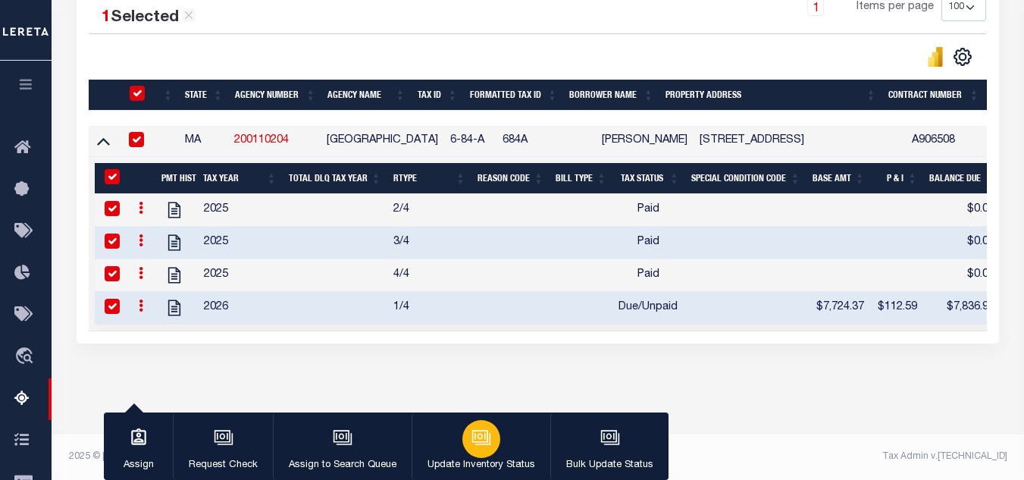
click at [486, 444] on icon "button" at bounding box center [482, 438] width 20 height 20
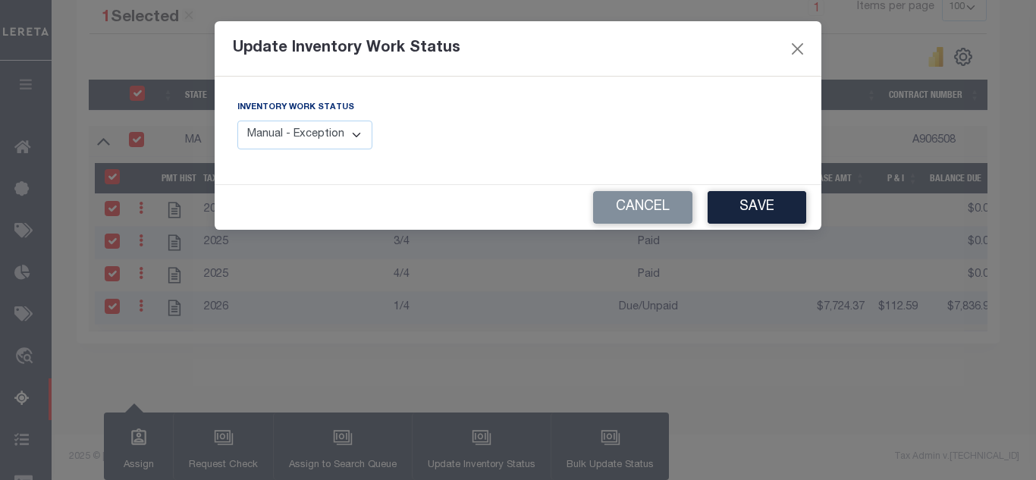
click at [337, 143] on select "Manual - Exception Pended - Awaiting Search Late Add Exception Completed" at bounding box center [304, 136] width 135 height 30
select select "4"
click at [237, 121] on select "Manual - Exception Pended - Awaiting Search Late Add Exception Completed" at bounding box center [304, 136] width 135 height 30
drag, startPoint x: 756, startPoint y: 212, endPoint x: 746, endPoint y: 200, distance: 15.0
click at [756, 212] on button "Save" at bounding box center [756, 207] width 99 height 33
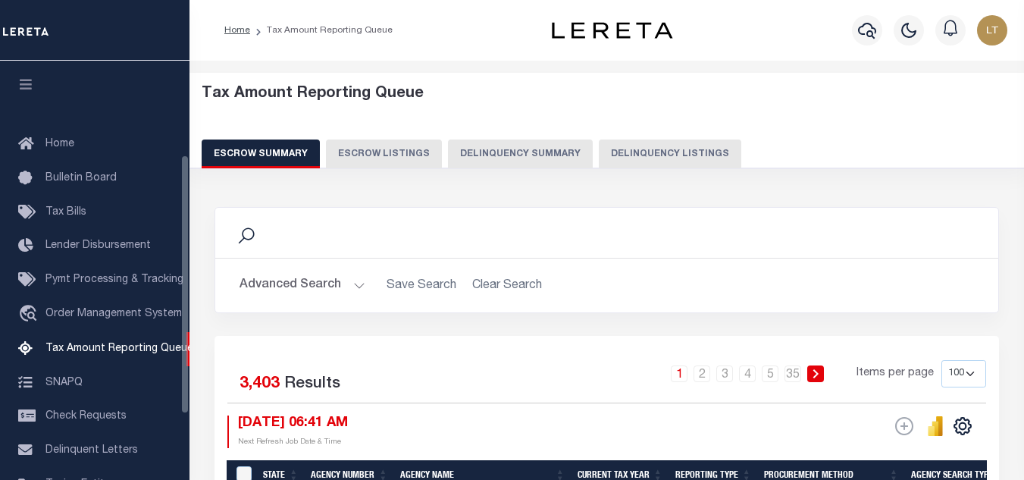
select select "100"
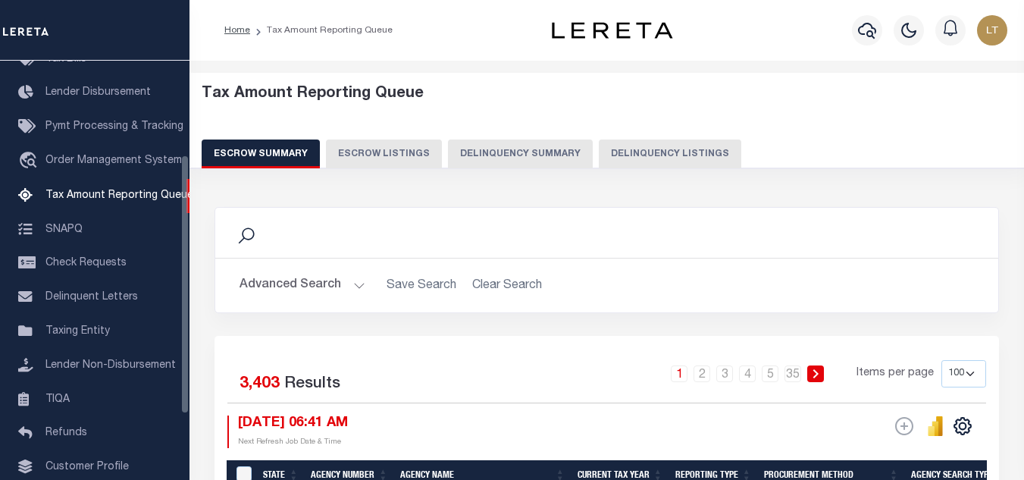
click at [612, 159] on button "Delinquency Listings" at bounding box center [670, 153] width 143 height 29
select select
select select "100"
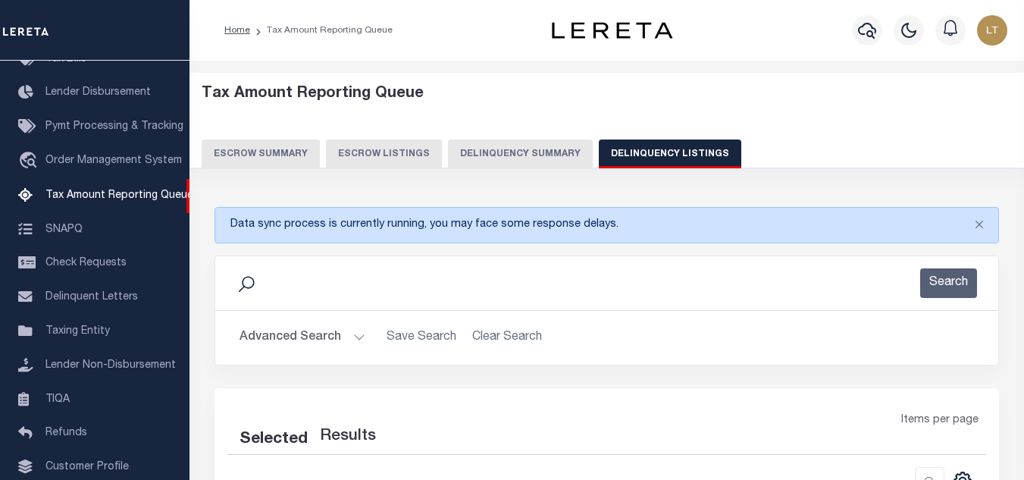
select select "100"
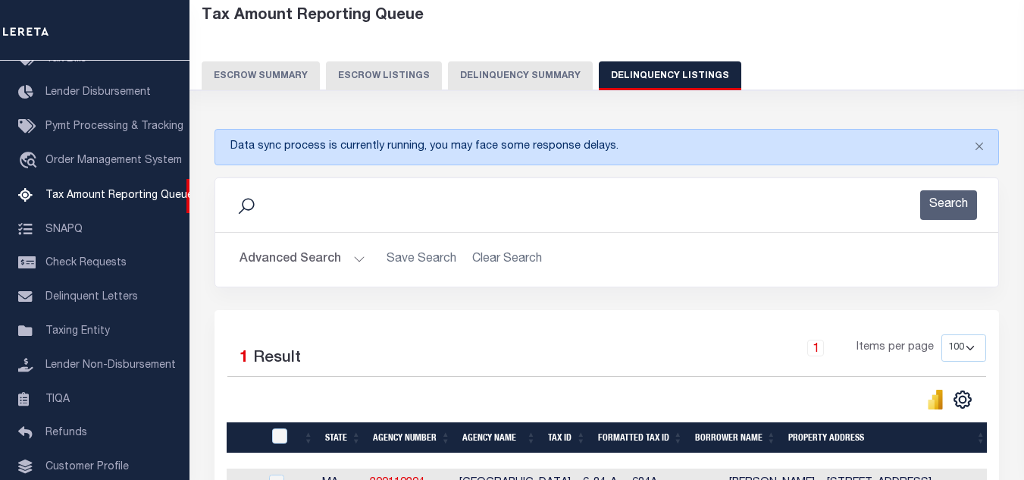
scroll to position [259, 0]
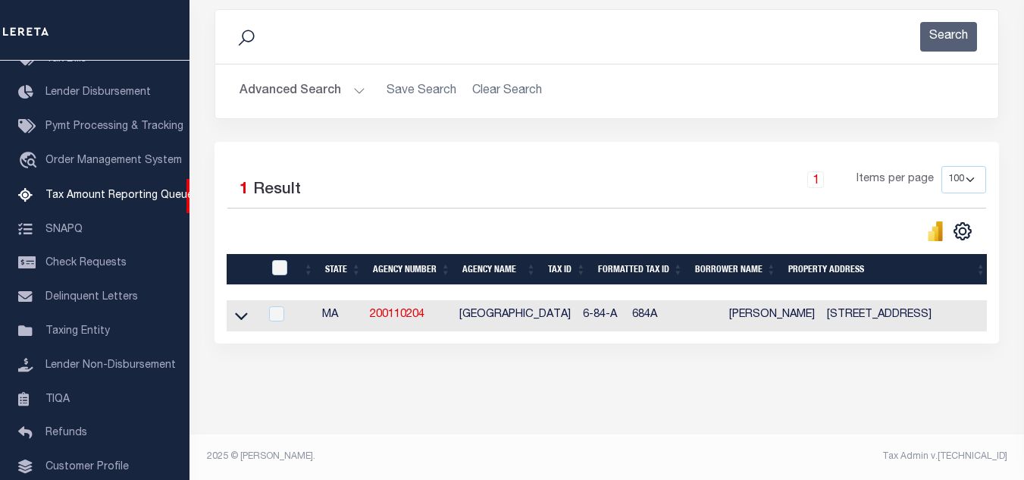
click at [298, 83] on button "Advanced Search" at bounding box center [303, 92] width 126 height 30
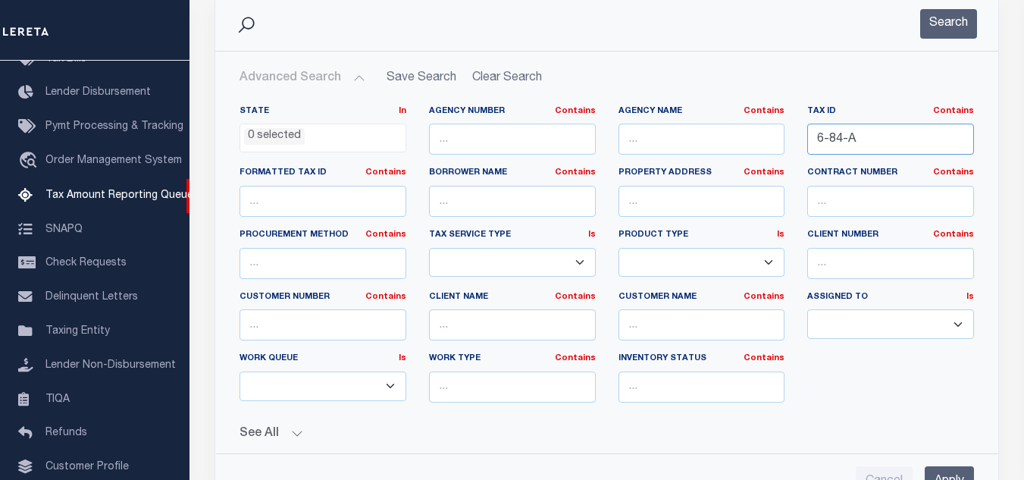
drag, startPoint x: 887, startPoint y: 132, endPoint x: 760, endPoint y: 146, distance: 127.4
click at [760, 146] on div "State In In AK AL AR AZ CA CO CT DC DE FL GA GU HI IA ID IL IN KS KY LA MA MD M…" at bounding box center [606, 259] width 757 height 309
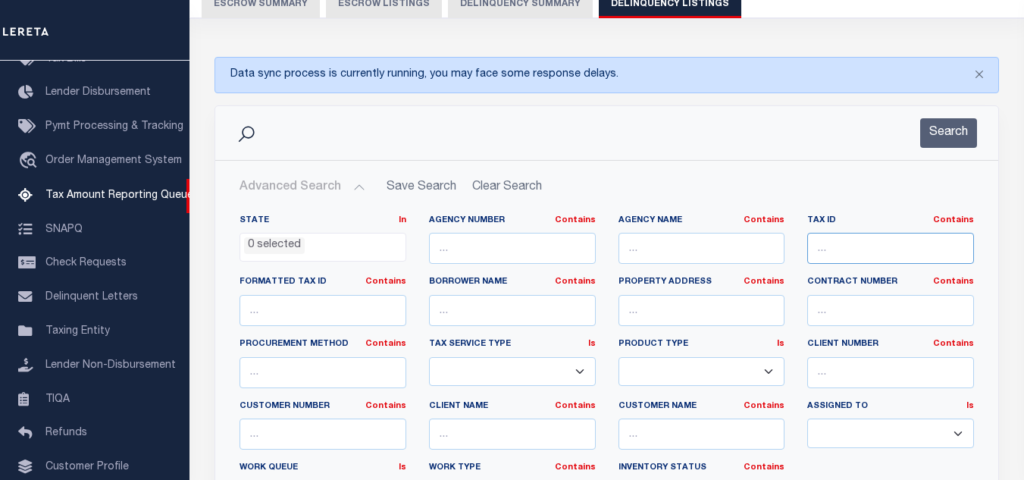
scroll to position [152, 0]
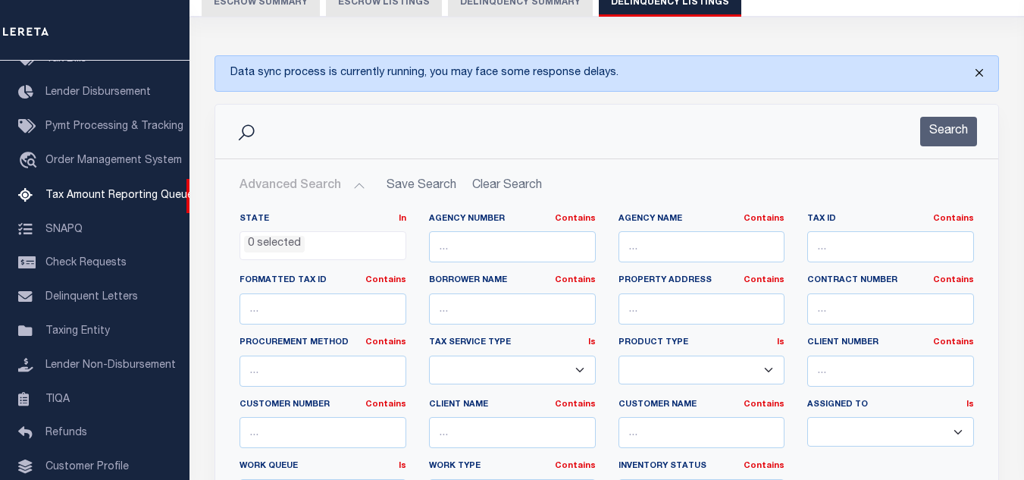
click at [980, 74] on button "Close" at bounding box center [980, 72] width 38 height 33
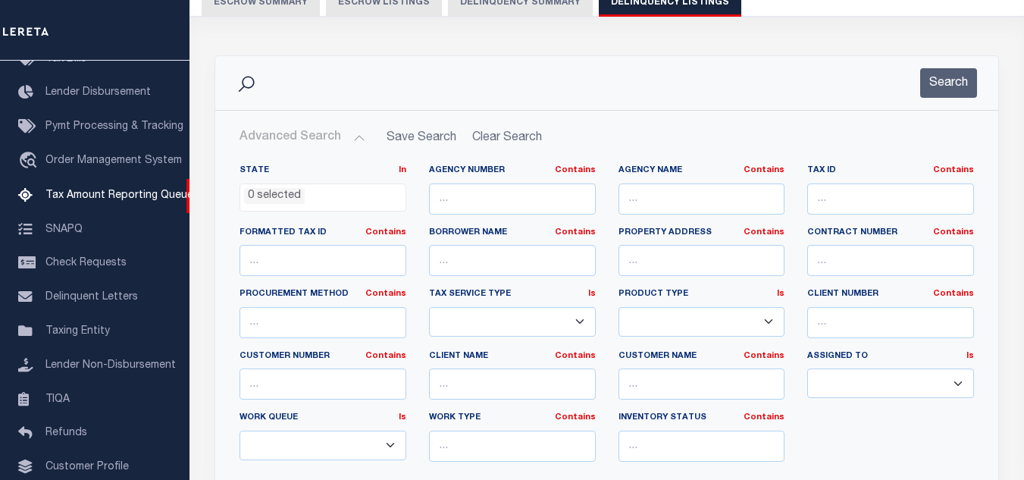
click at [865, 182] on div "Tax ID Contains Contains Is" at bounding box center [890, 190] width 167 height 50
click at [866, 196] on input "text" at bounding box center [890, 198] width 167 height 31
paste input "9-134-0"
type input "9-134-0"
click at [948, 81] on button "Search" at bounding box center [948, 83] width 57 height 30
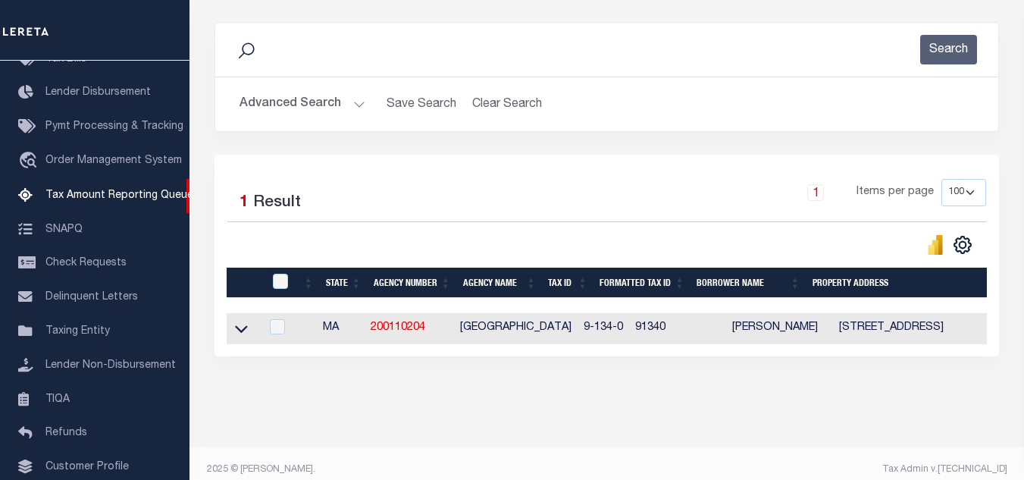
scroll to position [211, 0]
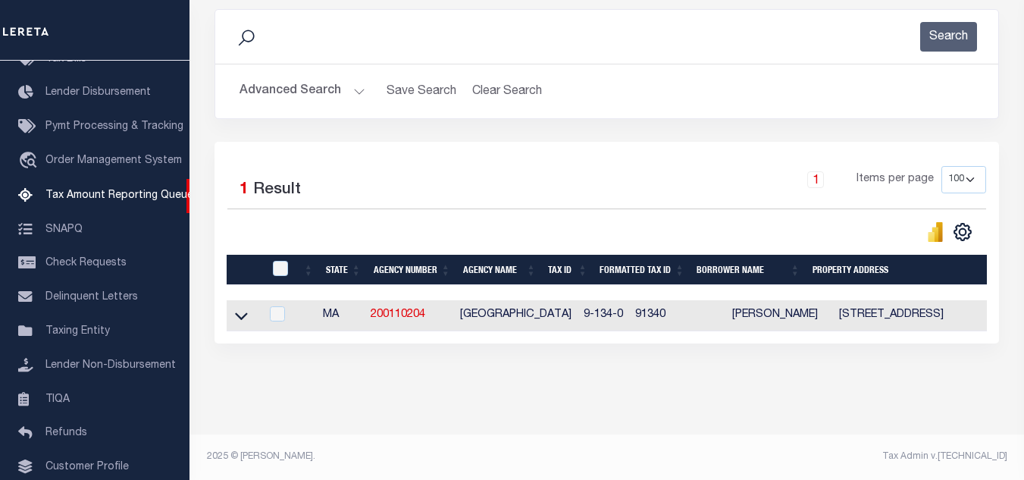
drag, startPoint x: 238, startPoint y: 303, endPoint x: 312, endPoint y: 271, distance: 80.4
click at [238, 308] on icon at bounding box center [241, 316] width 13 height 16
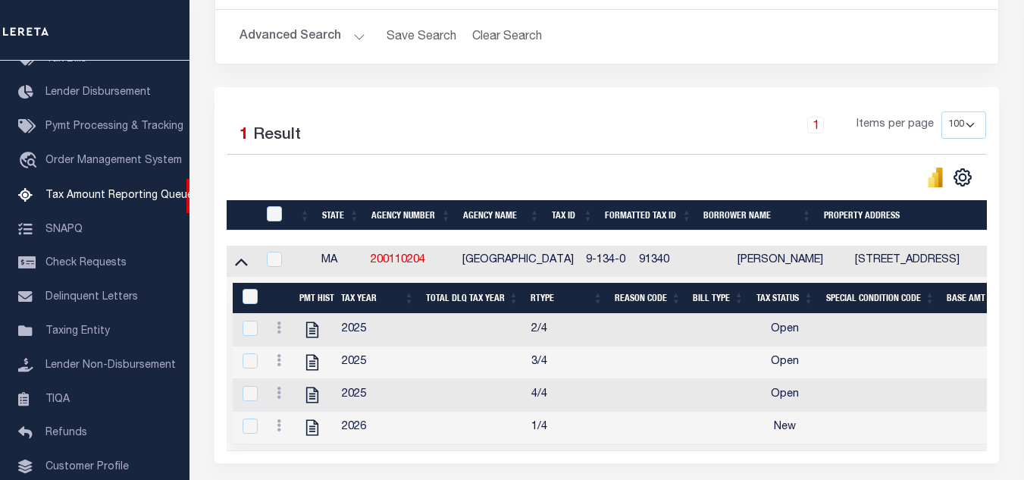
scroll to position [362, 0]
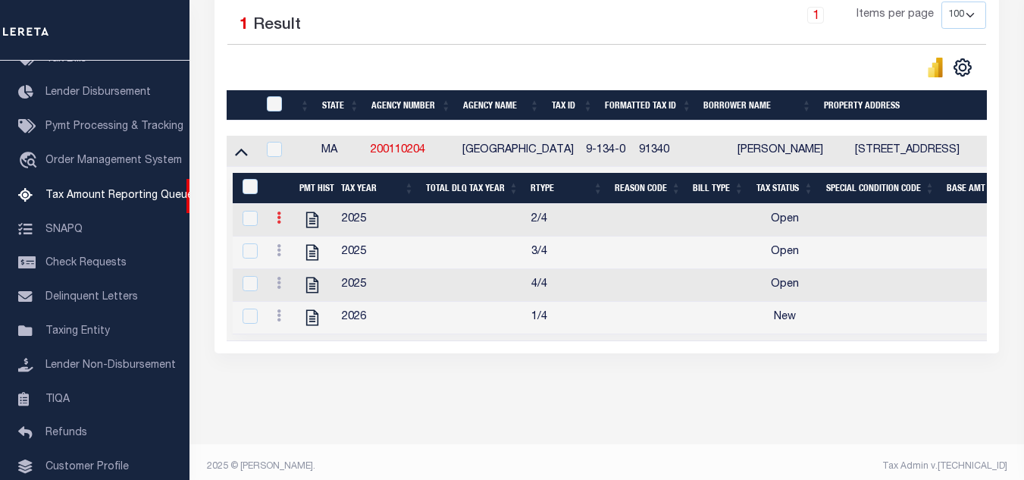
click at [280, 224] on icon at bounding box center [279, 218] width 5 height 12
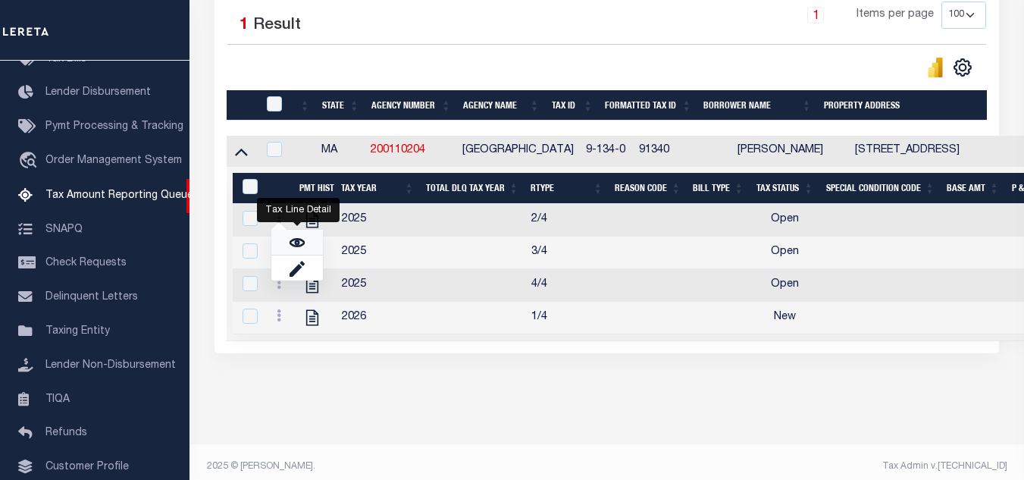
click at [306, 250] on link "" at bounding box center [297, 242] width 52 height 25
checkbox input "true"
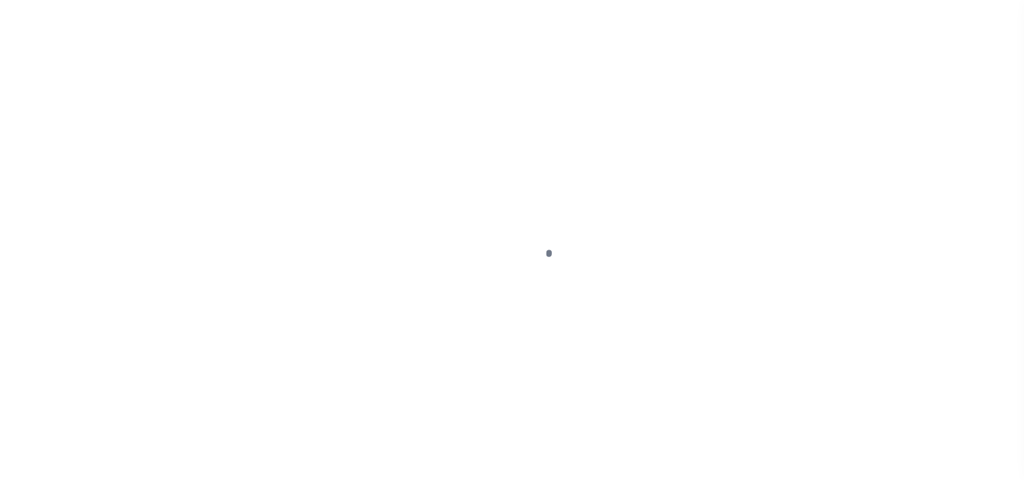
select select "OP2"
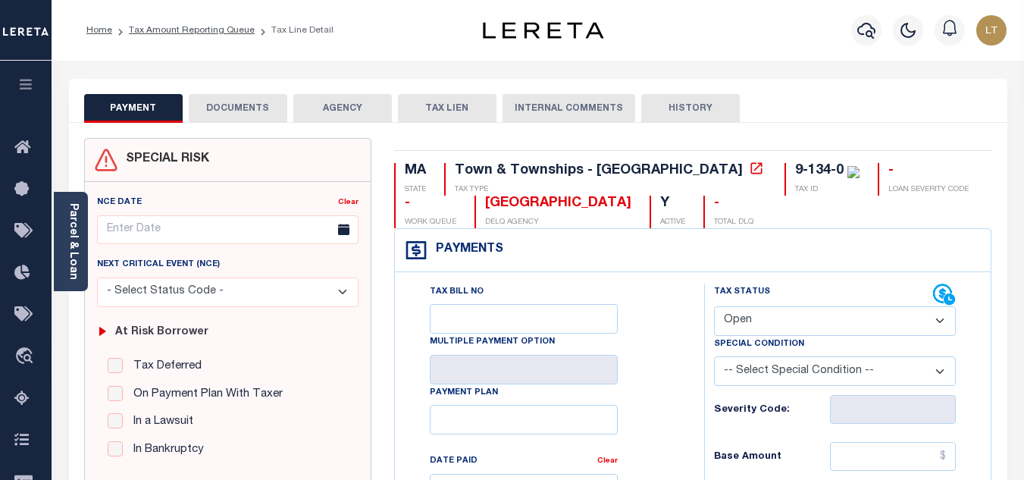
click at [254, 113] on button "DOCUMENTS" at bounding box center [238, 108] width 99 height 29
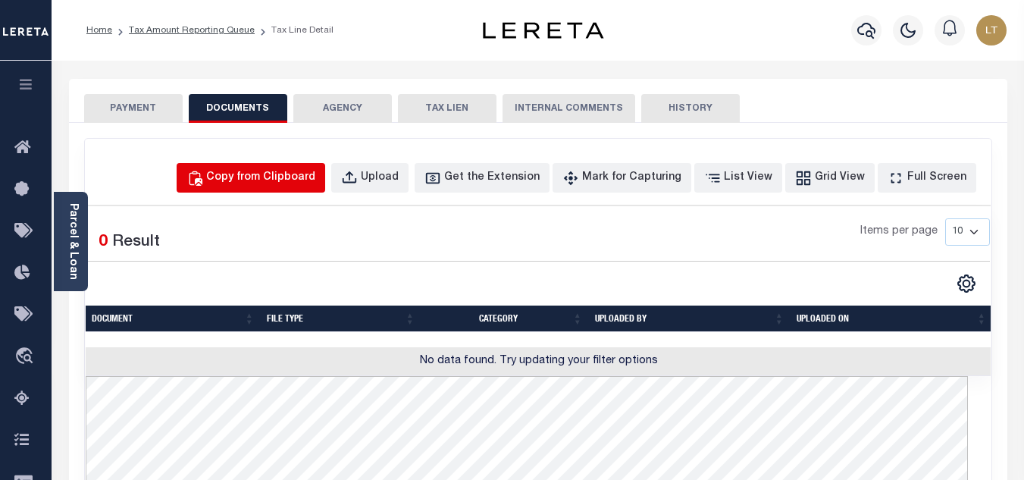
click at [287, 170] on div "Copy from Clipboard" at bounding box center [260, 178] width 109 height 17
select select "POP"
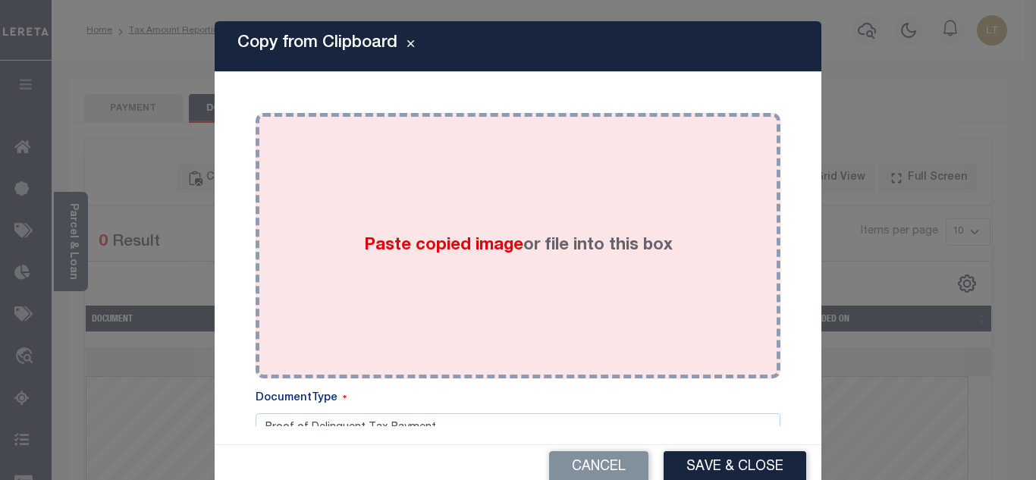
click at [318, 185] on div "Paste copied image or file into this box" at bounding box center [518, 245] width 502 height 243
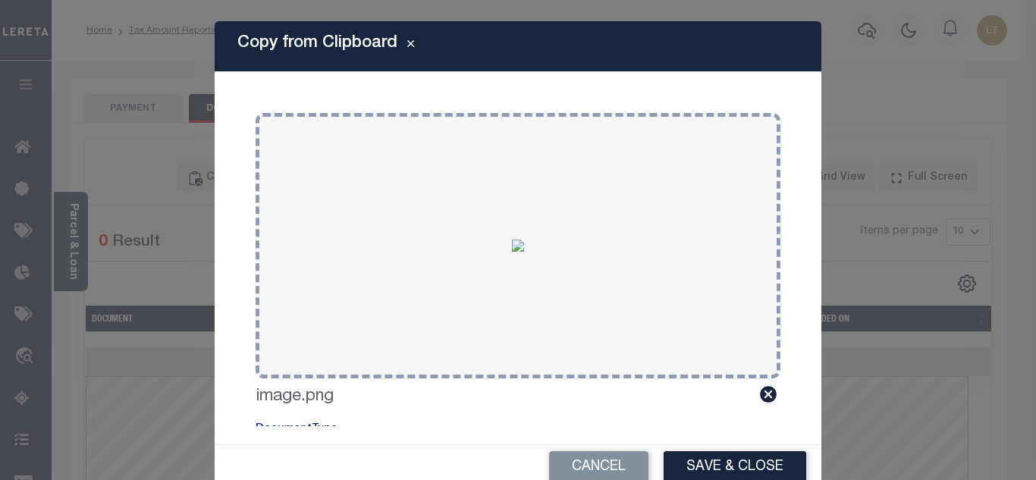
click at [707, 457] on button "Save & Close" at bounding box center [734, 467] width 143 height 33
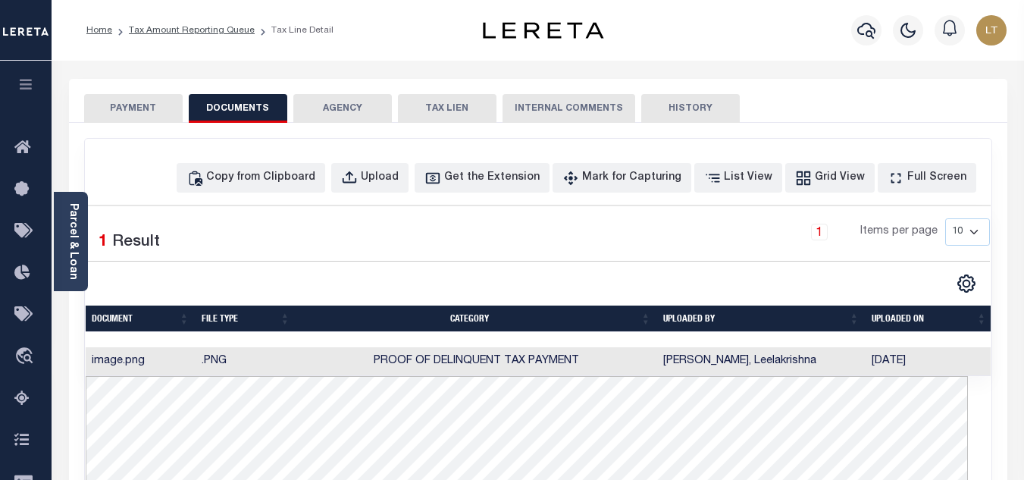
click at [143, 102] on button "PAYMENT" at bounding box center [133, 108] width 99 height 29
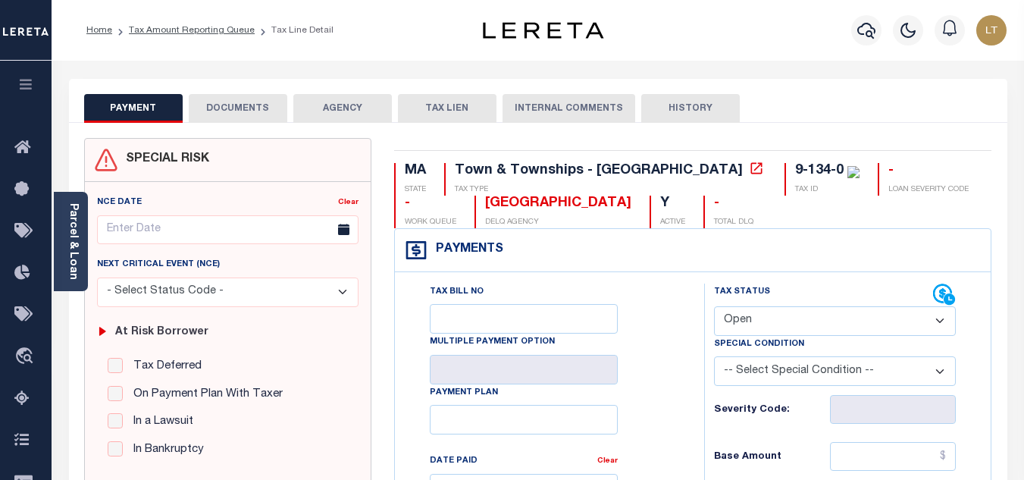
scroll to position [227, 0]
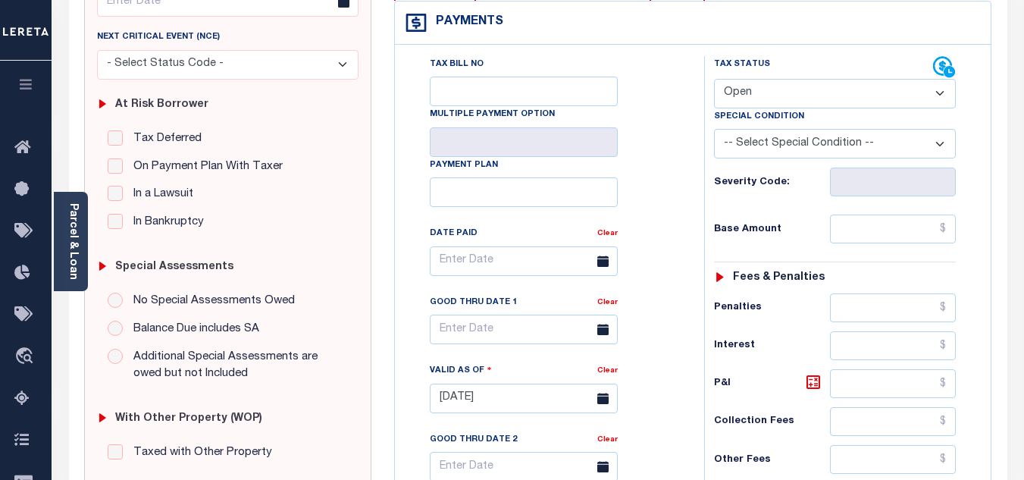
click at [776, 93] on select "- Select Status Code - Open Due/Unpaid Paid Incomplete No Tax Due Internal Refu…" at bounding box center [835, 94] width 242 height 30
select select "INC"
click at [714, 80] on select "- Select Status Code - Open Due/Unpaid Paid Incomplete No Tax Due Internal Refu…" at bounding box center [835, 94] width 242 height 30
type input "[DATE]"
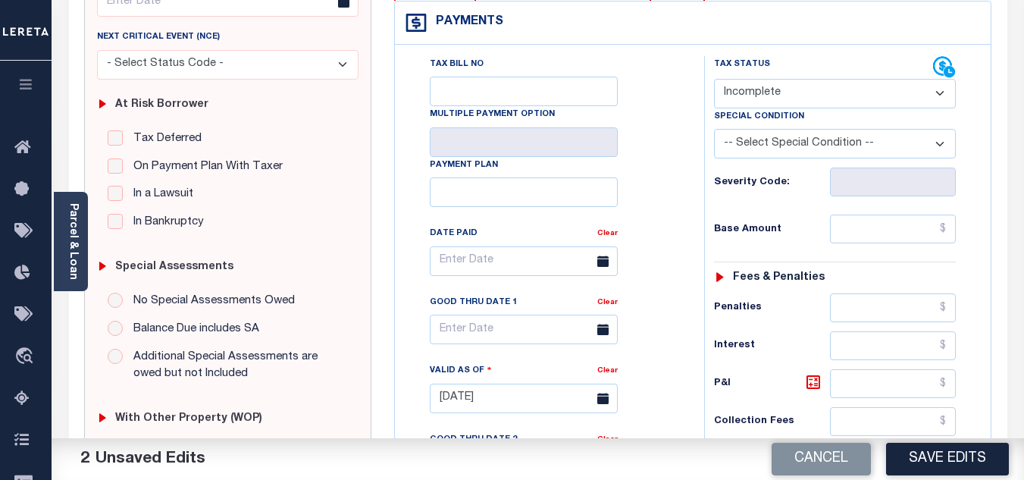
click at [773, 106] on select "- Select Status Code - Open Due/Unpaid Paid Incomplete No Tax Due Internal Refu…" at bounding box center [835, 94] width 242 height 30
select select "PYD"
click at [714, 80] on select "- Select Status Code - Open Due/Unpaid Paid Incomplete No Tax Due Internal Refu…" at bounding box center [835, 94] width 242 height 30
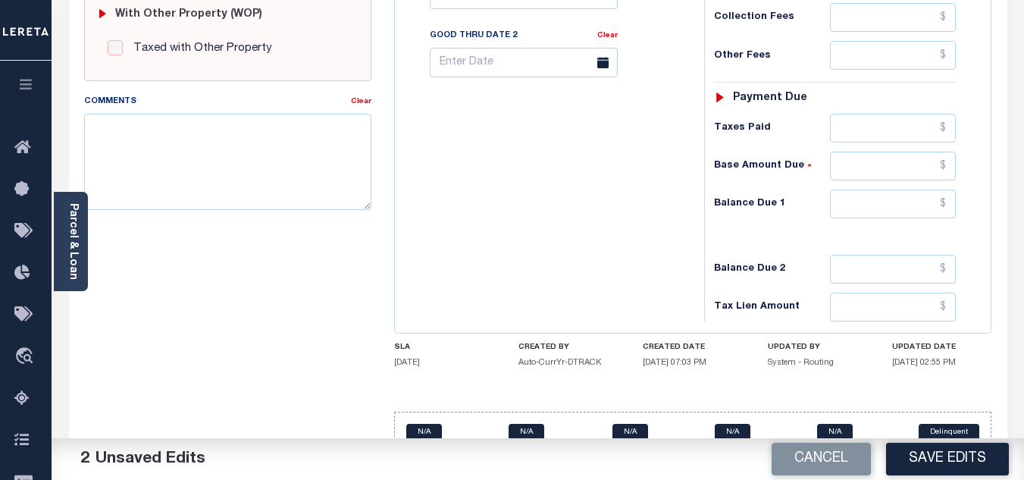
scroll to position [664, 0]
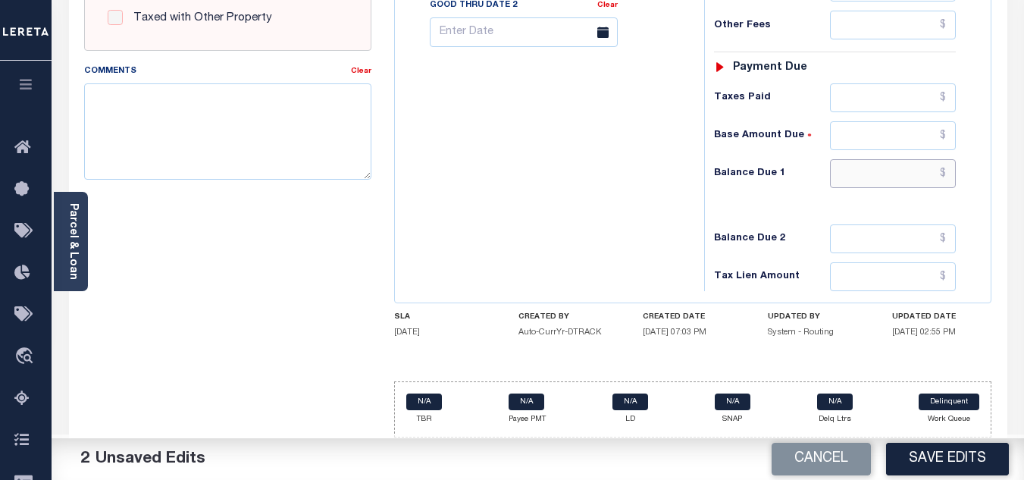
click at [950, 177] on input "text" at bounding box center [893, 173] width 126 height 29
type input "$0.00"
click at [944, 451] on button "Save Edits" at bounding box center [947, 459] width 123 height 33
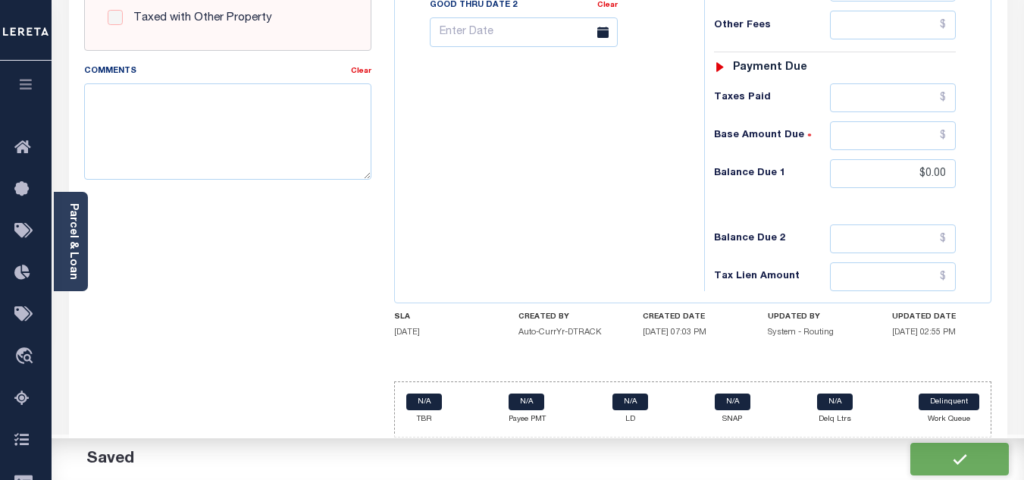
checkbox input "false"
type input "$0"
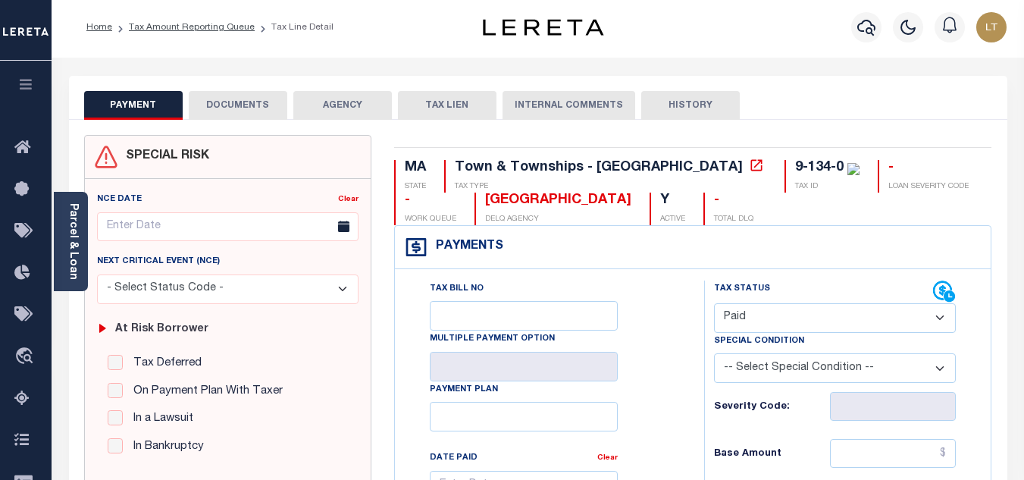
scroll to position [0, 0]
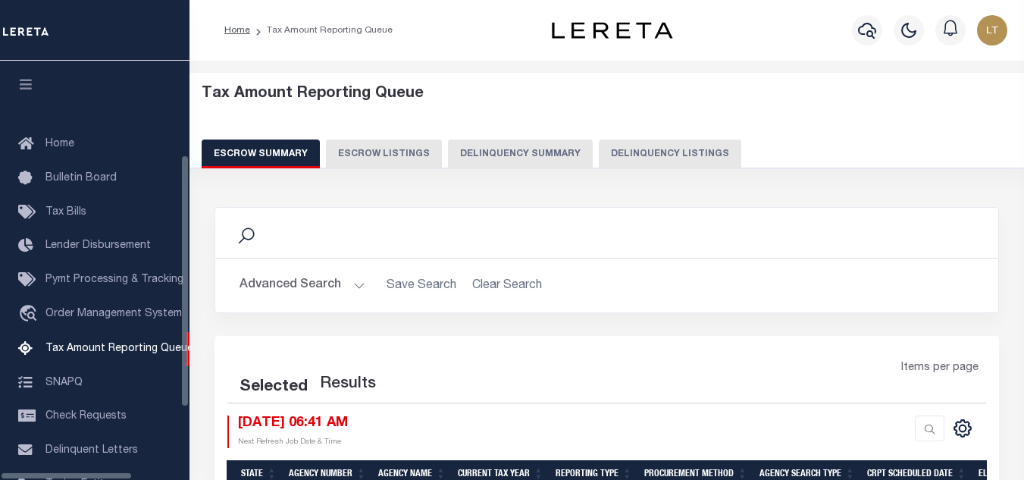
select select
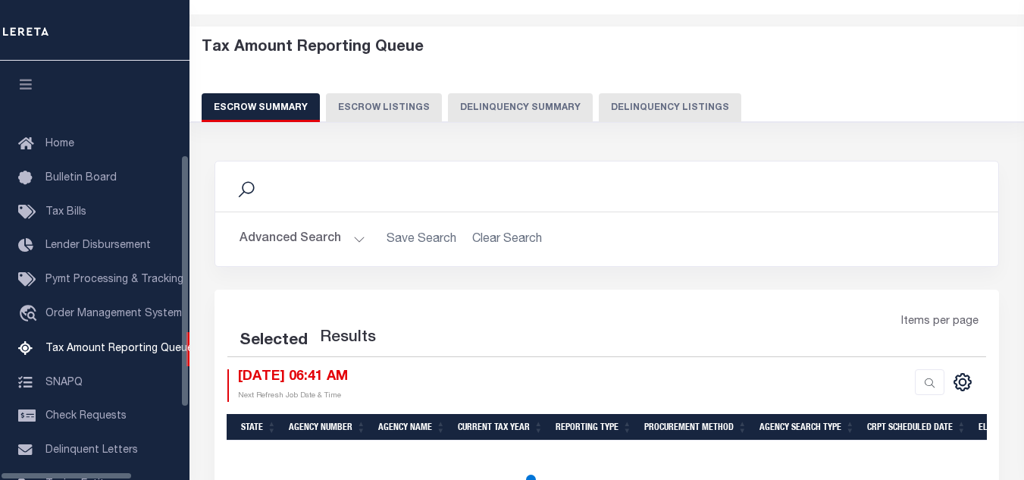
select select
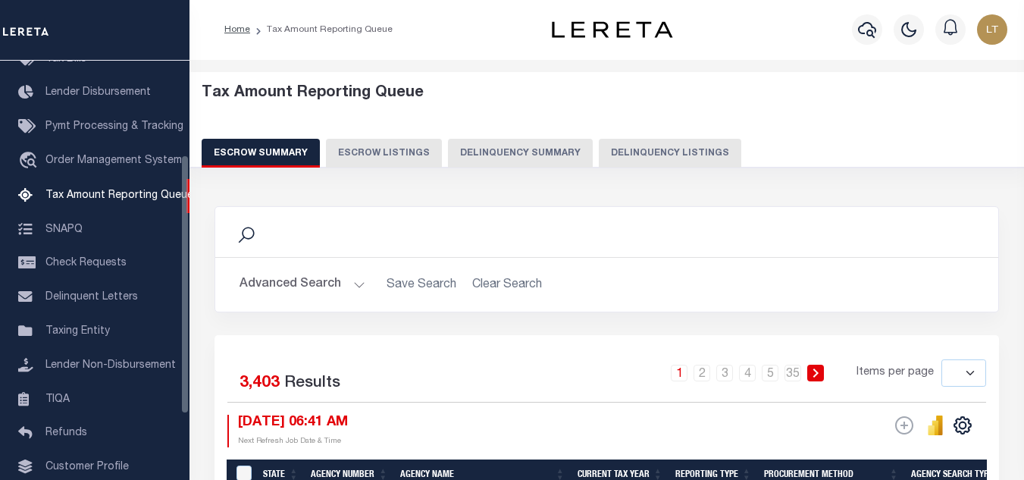
scroll to position [0, 0]
click at [688, 155] on button "Delinquency Listings" at bounding box center [670, 153] width 143 height 29
select select "100"
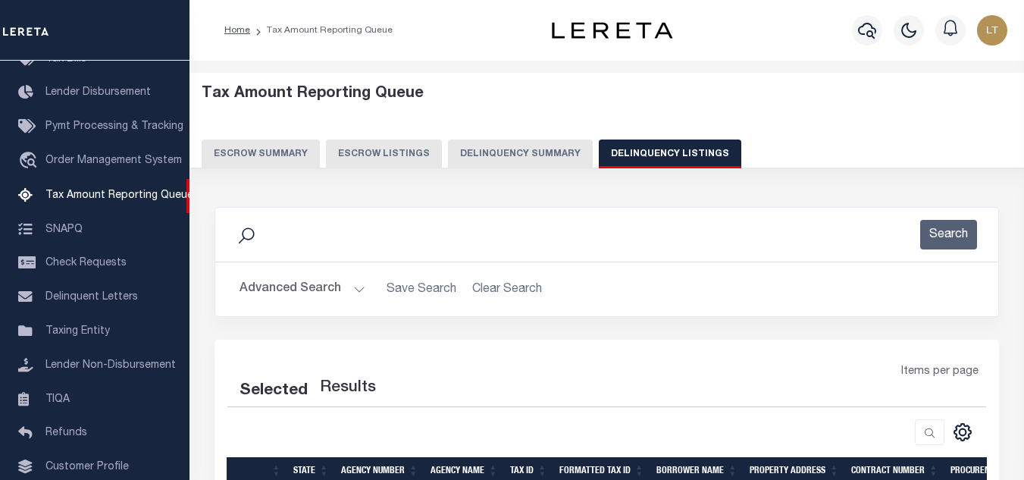
select select "100"
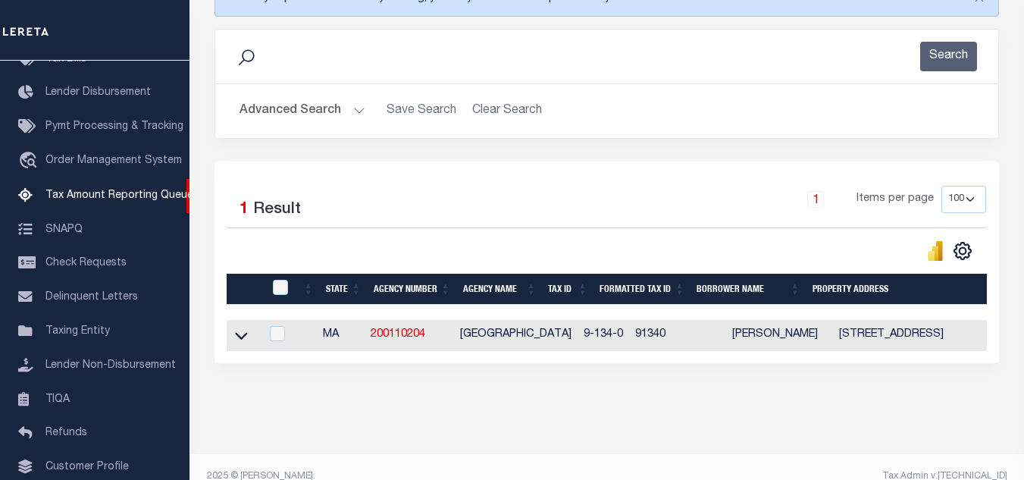
scroll to position [227, 0]
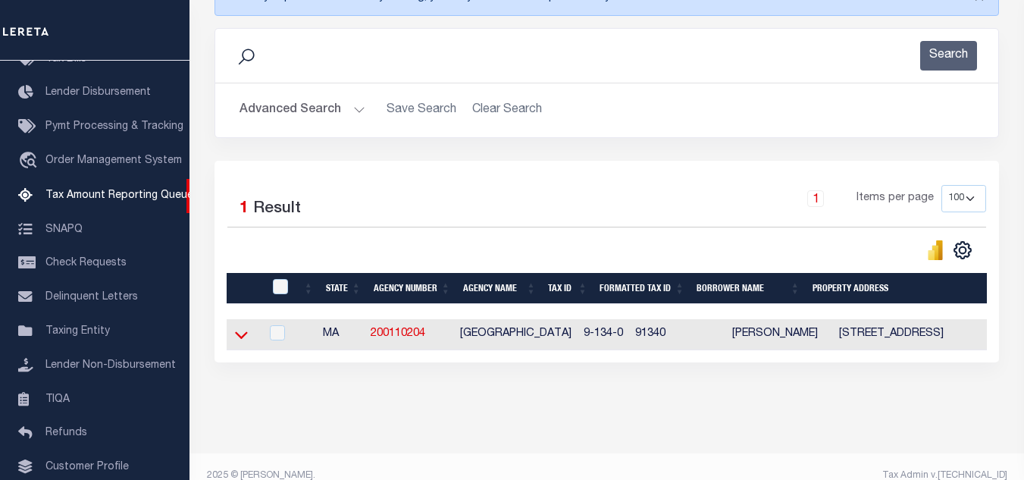
click at [241, 343] on icon at bounding box center [241, 335] width 13 height 16
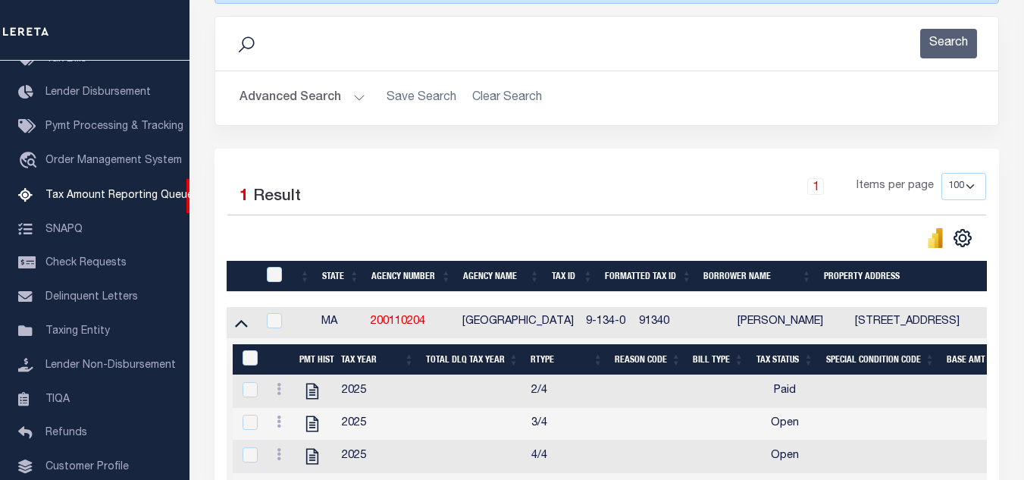
scroll to position [437, 0]
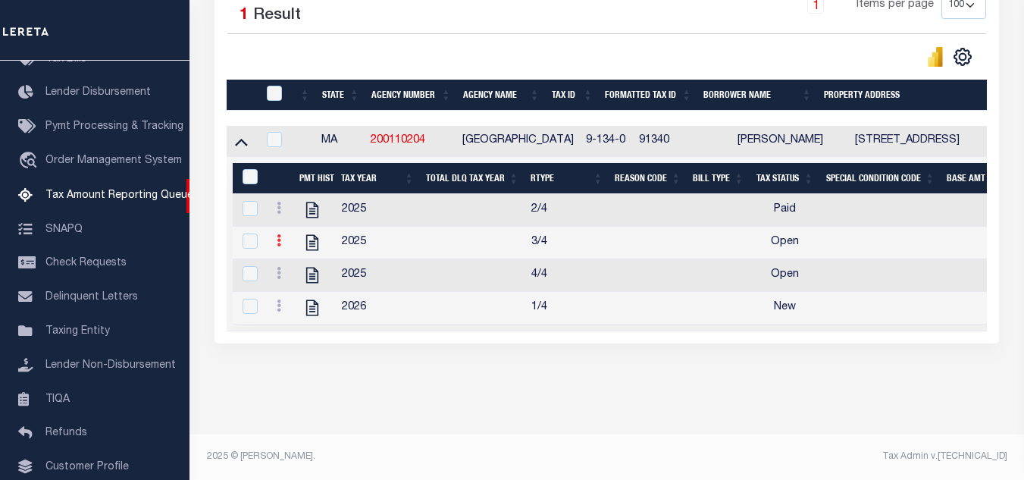
click at [281, 234] on icon at bounding box center [279, 240] width 5 height 12
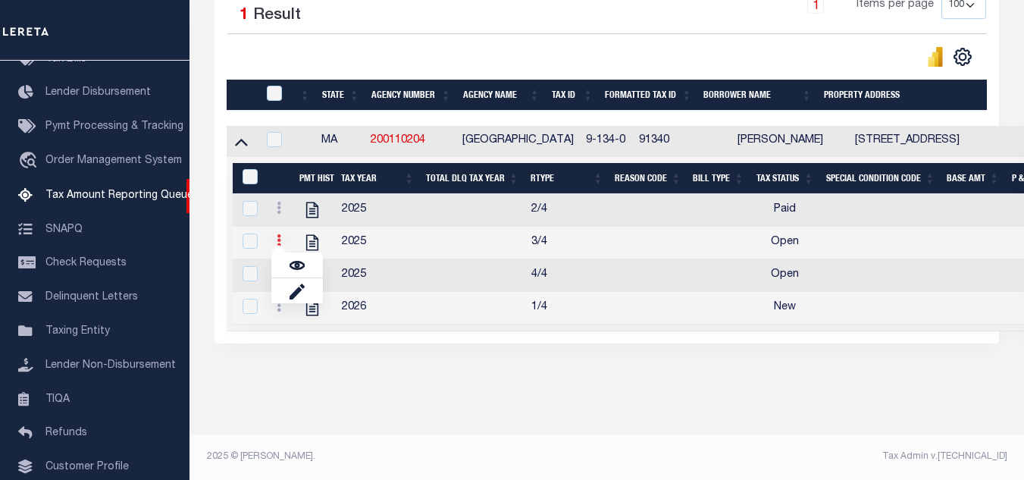
scroll to position [428, 0]
click at [295, 262] on img "" at bounding box center [297, 265] width 15 height 15
checkbox input "true"
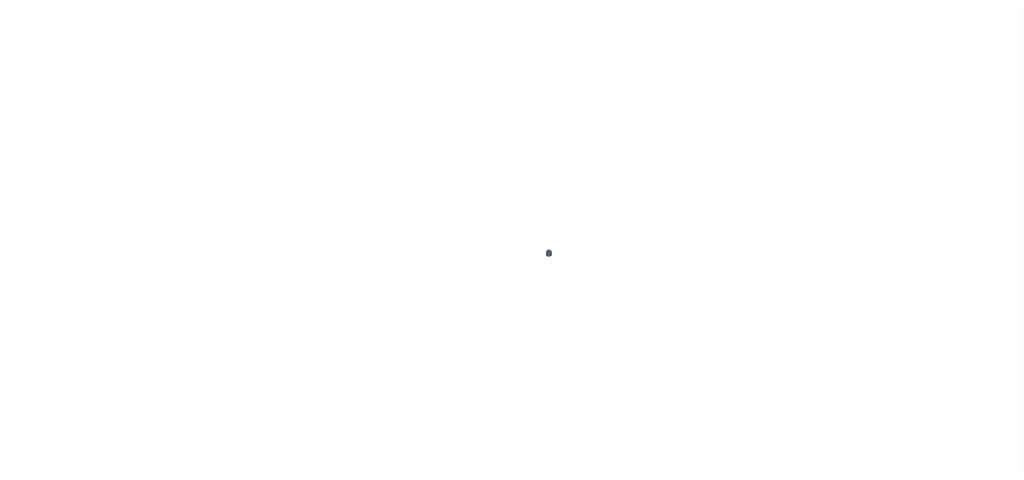
select select "OP2"
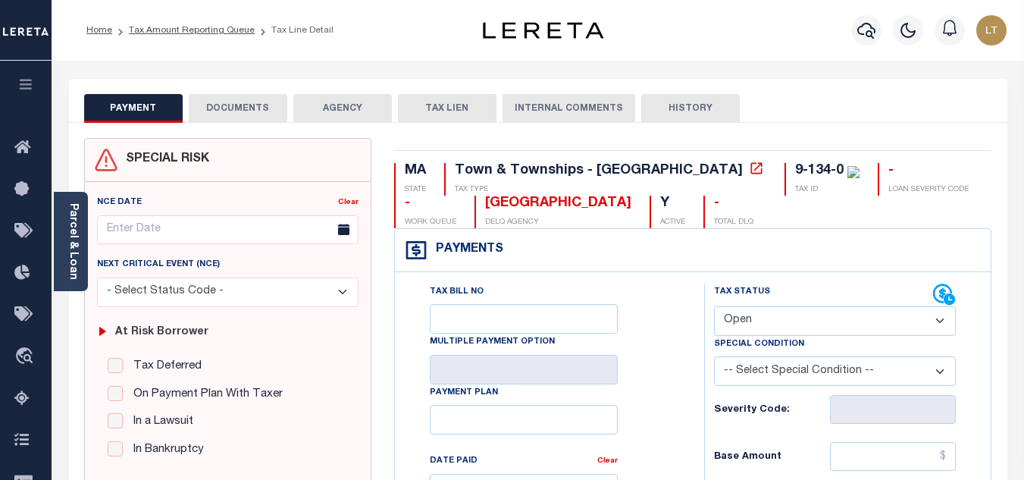
click at [247, 109] on button "DOCUMENTS" at bounding box center [238, 108] width 99 height 29
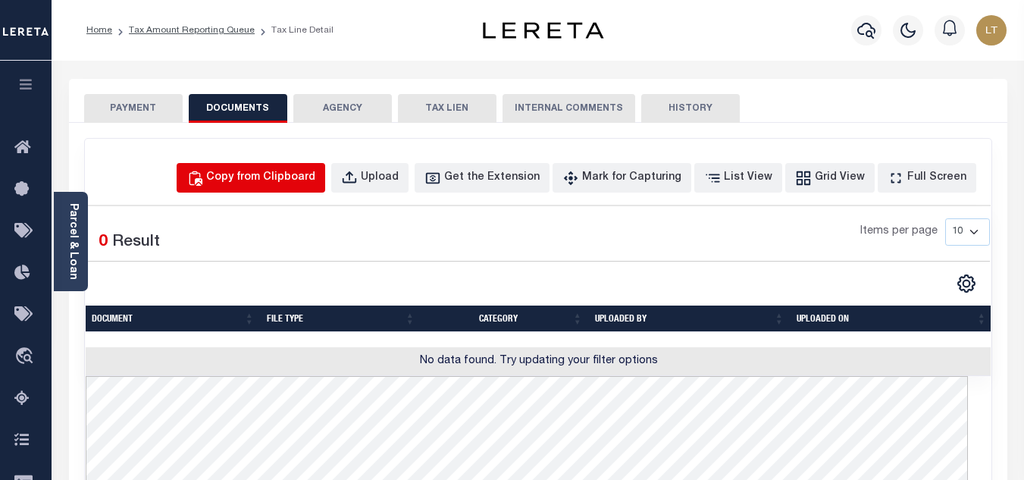
click at [281, 177] on div "Copy from Clipboard" at bounding box center [260, 178] width 109 height 17
select select "POP"
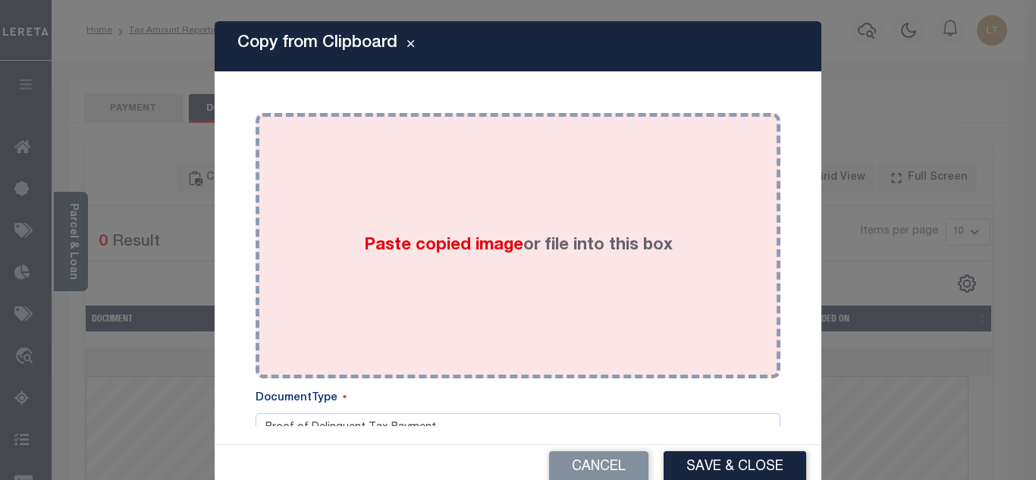
click at [312, 183] on div "Paste copied image or file into this box" at bounding box center [518, 245] width 502 height 243
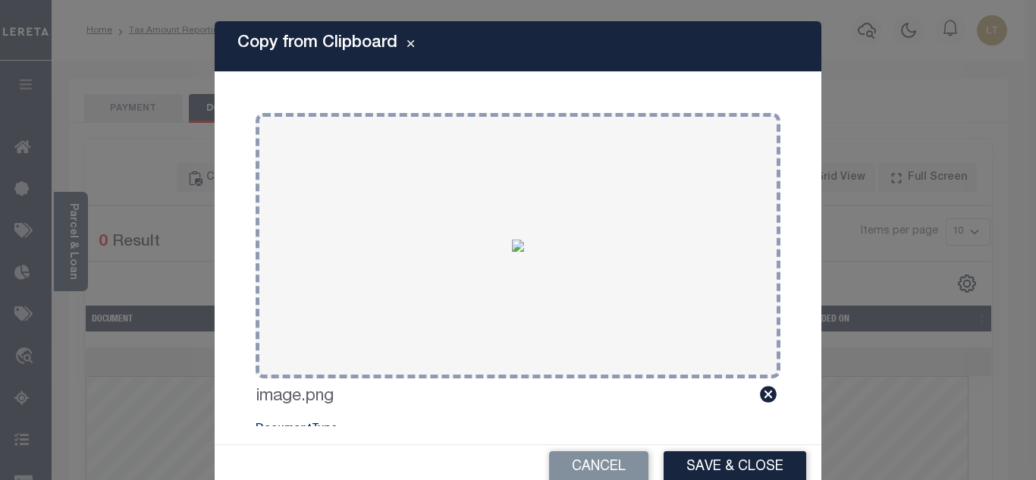
click at [720, 457] on button "Save & Close" at bounding box center [734, 467] width 143 height 33
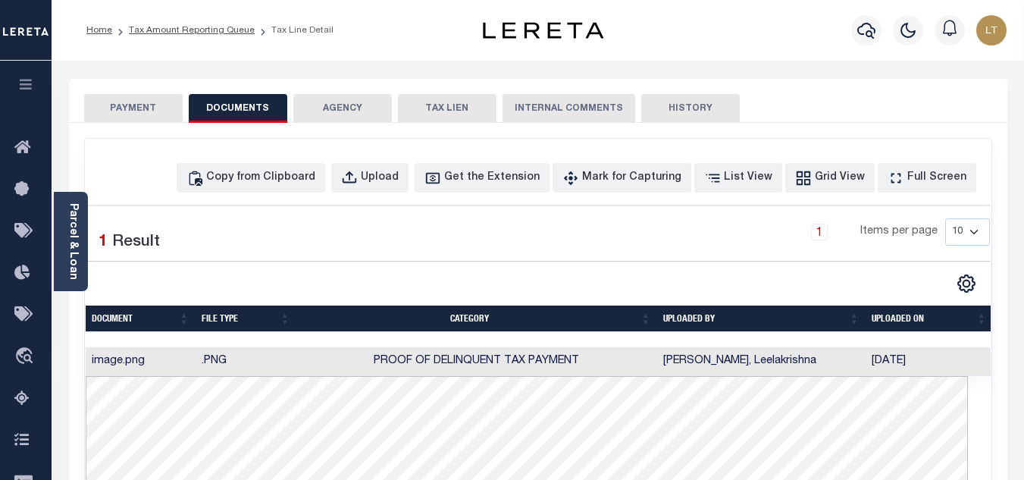
click at [155, 112] on button "PAYMENT" at bounding box center [133, 108] width 99 height 29
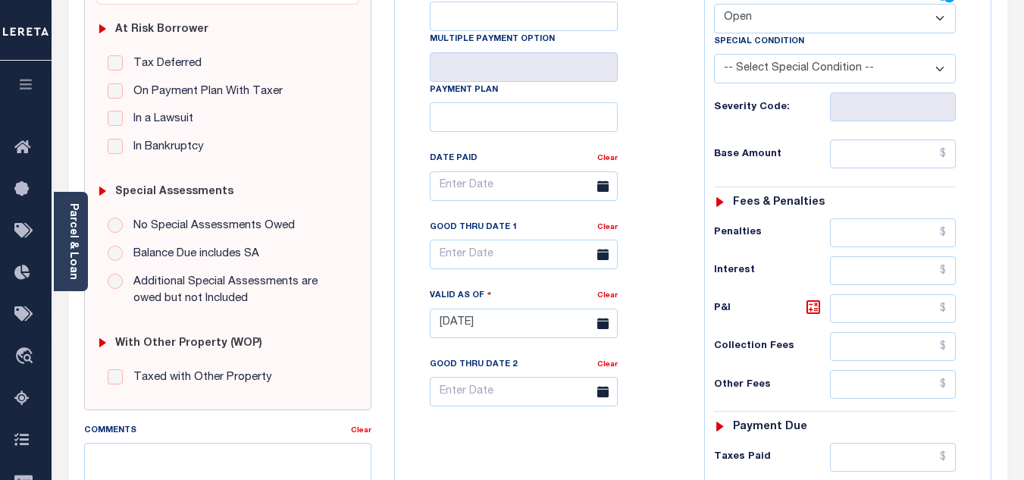
scroll to position [303, 0]
click at [753, 28] on select "- Select Status Code - Open Due/Unpaid Paid Incomplete No Tax Due Internal Refu…" at bounding box center [835, 18] width 242 height 30
select select "PYD"
click at [714, 4] on select "- Select Status Code - Open Due/Unpaid Paid Incomplete No Tax Due Internal Refu…" at bounding box center [835, 18] width 242 height 30
type input "[DATE]"
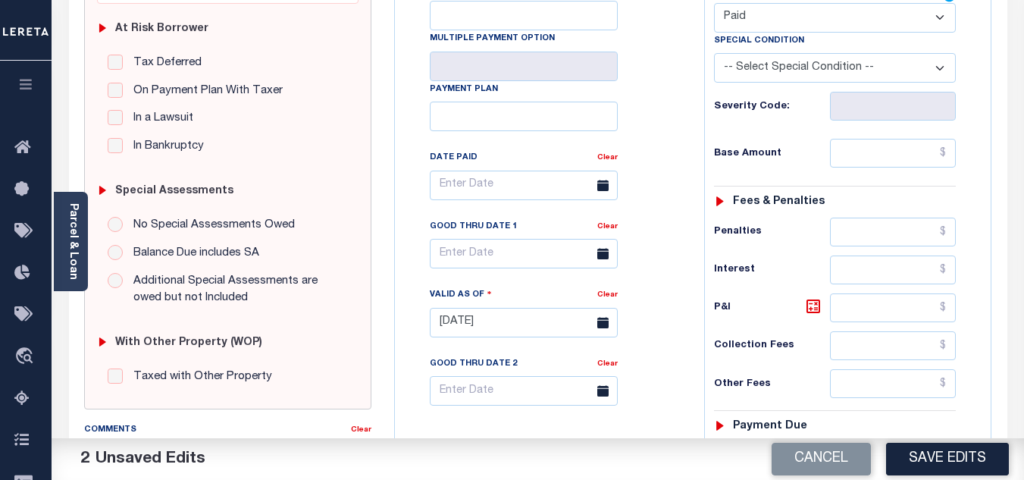
scroll to position [455, 0]
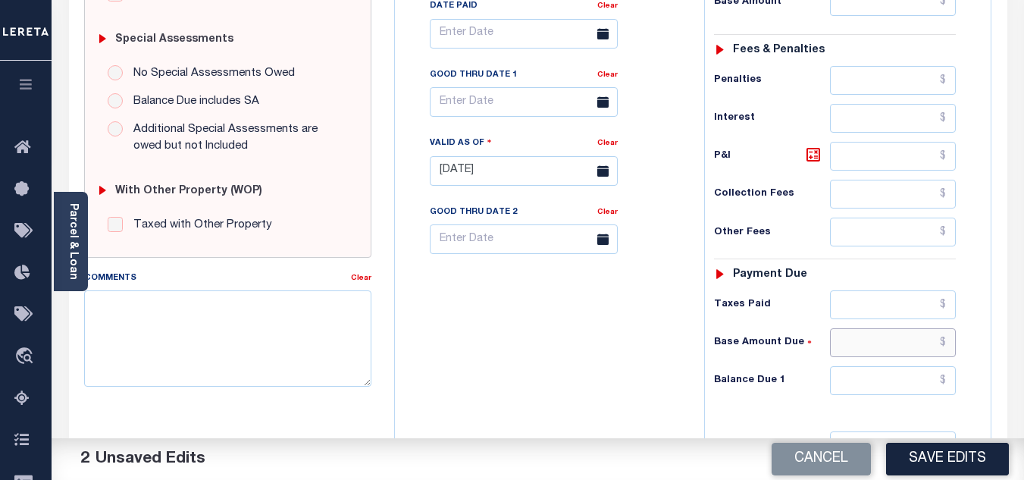
click at [949, 343] on input "text" at bounding box center [893, 342] width 126 height 29
click at [948, 341] on input "text" at bounding box center [893, 342] width 126 height 29
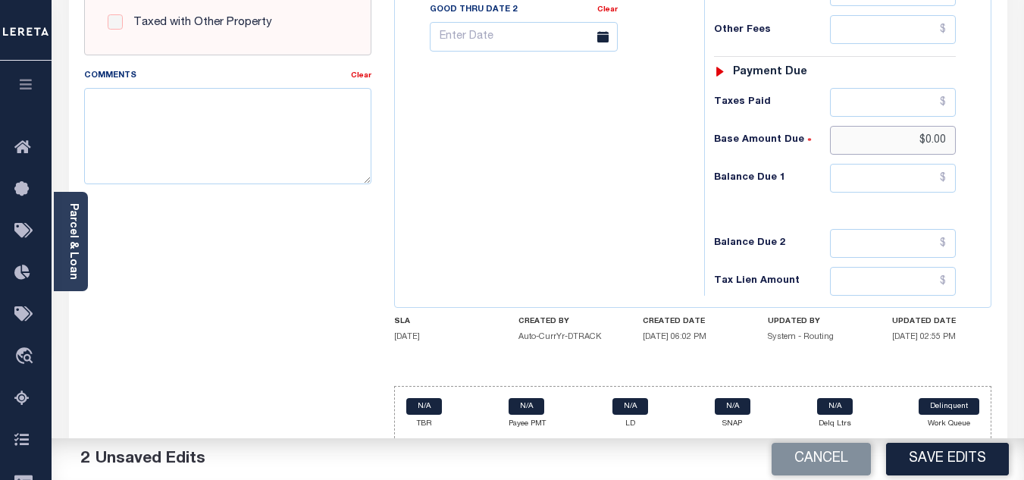
scroll to position [664, 0]
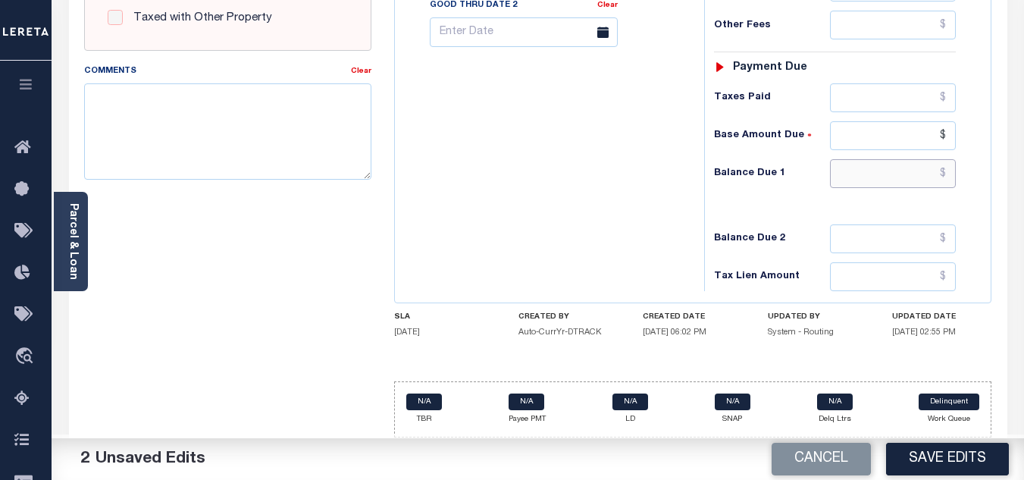
click at [947, 173] on input "text" at bounding box center [893, 173] width 126 height 29
type input "$.00"
type input "$0.00"
click at [930, 465] on button "Save Edits" at bounding box center [947, 459] width 123 height 33
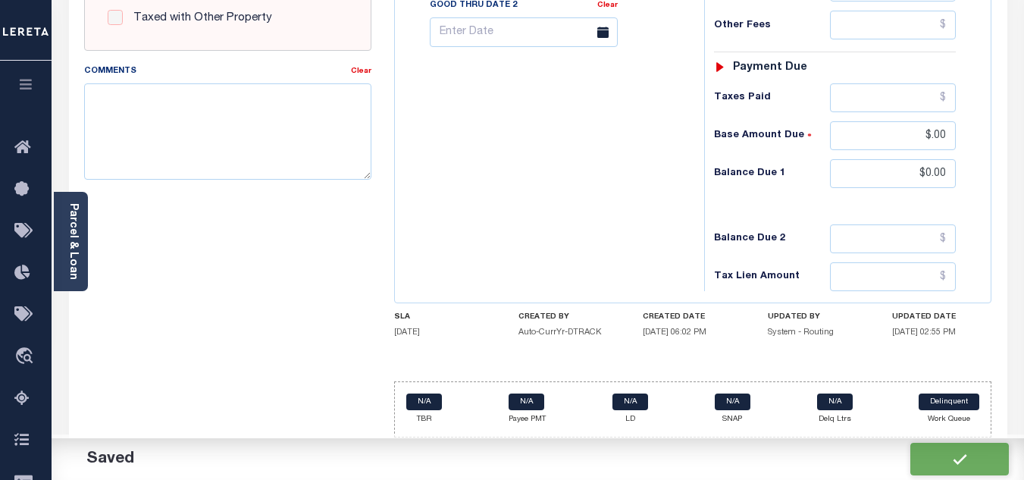
checkbox input "false"
type input "$0"
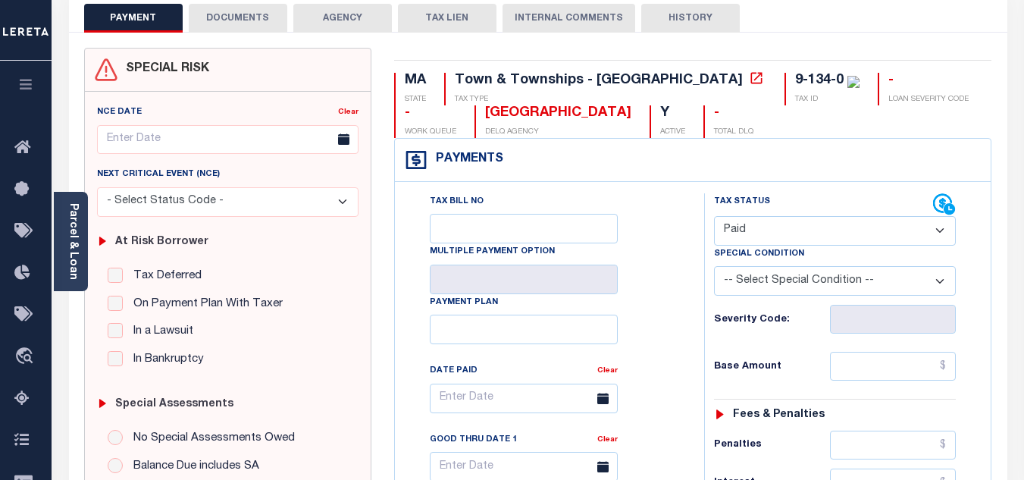
scroll to position [0, 0]
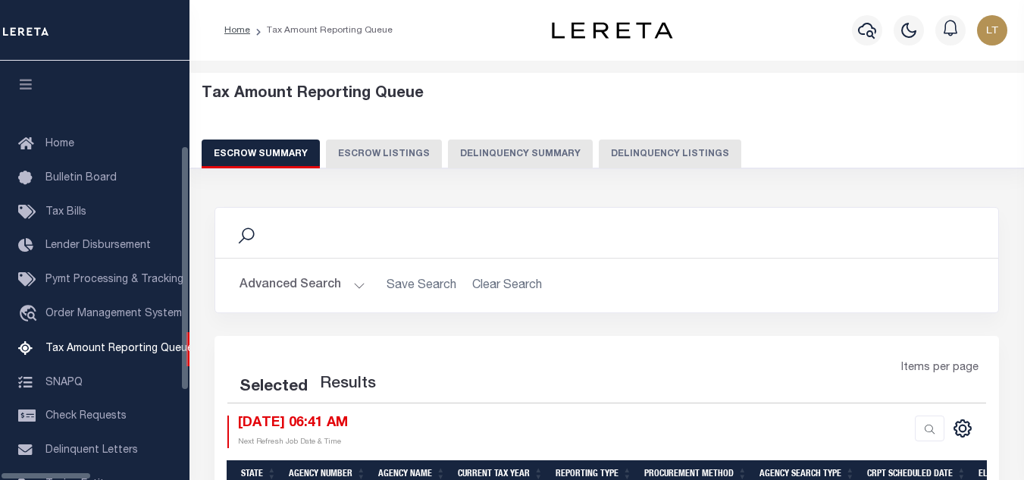
select select
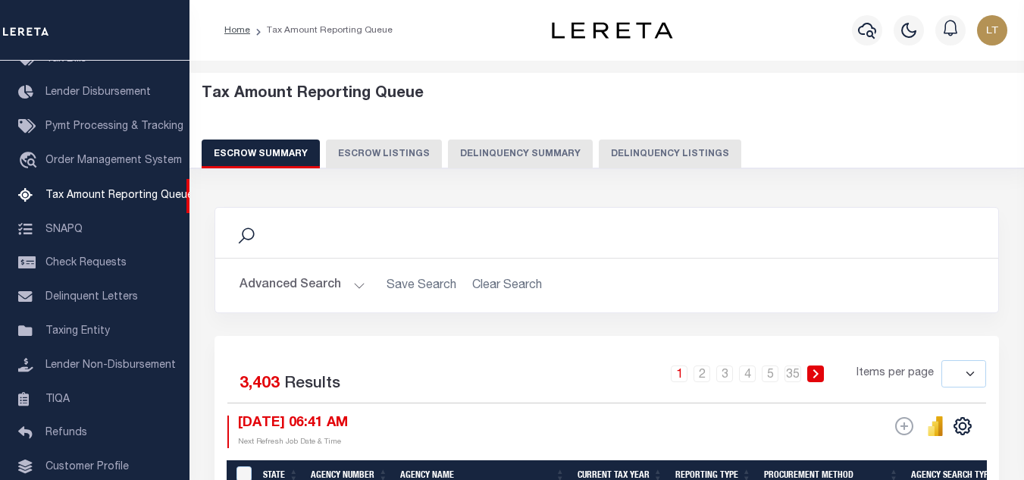
click at [607, 155] on button "Delinquency Listings" at bounding box center [670, 153] width 143 height 29
select select "100"
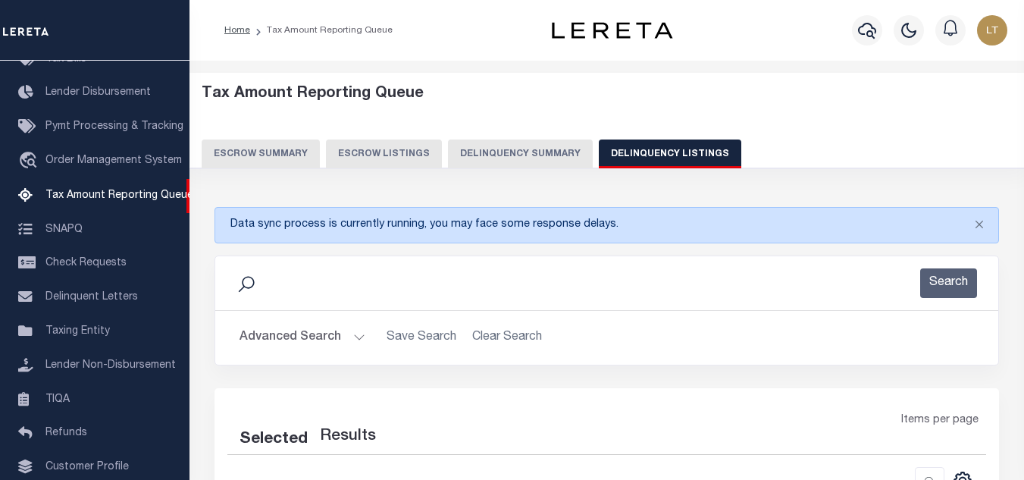
select select "100"
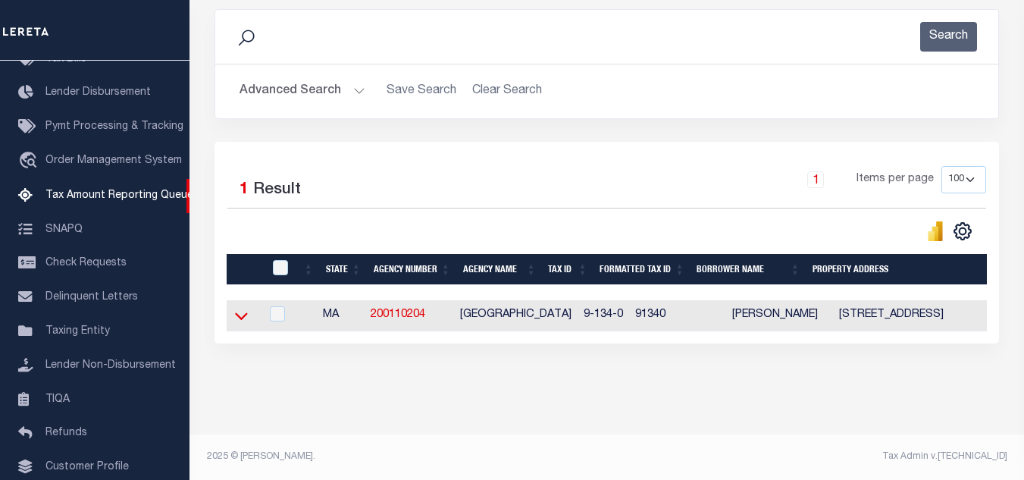
click at [238, 312] on icon at bounding box center [241, 316] width 13 height 8
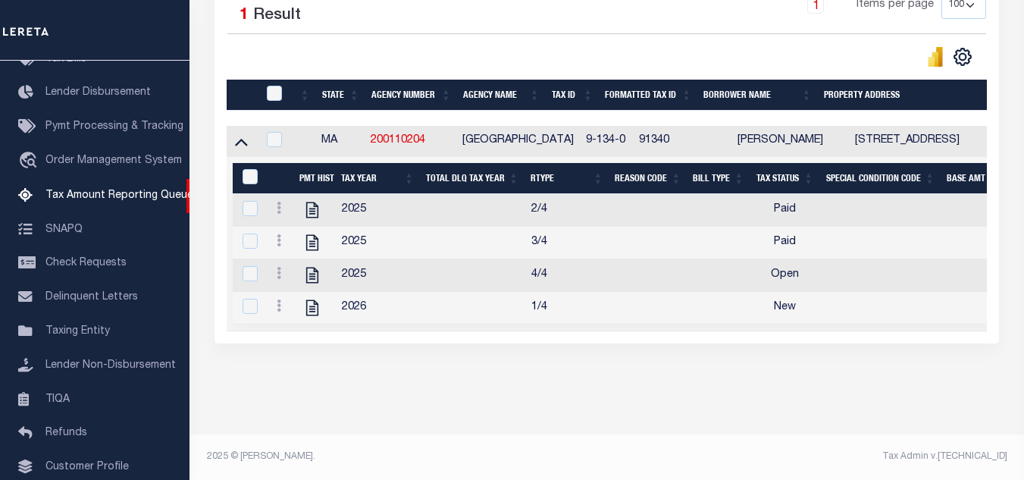
scroll to position [437, 0]
click at [277, 267] on icon at bounding box center [279, 273] width 5 height 12
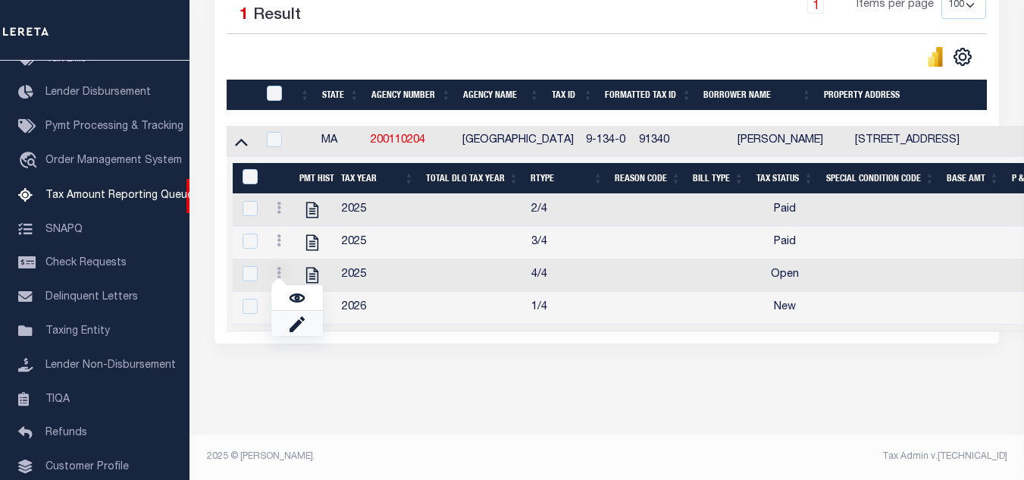
scroll to position [428, 0]
click at [295, 296] on img "" at bounding box center [297, 297] width 15 height 15
checkbox input "true"
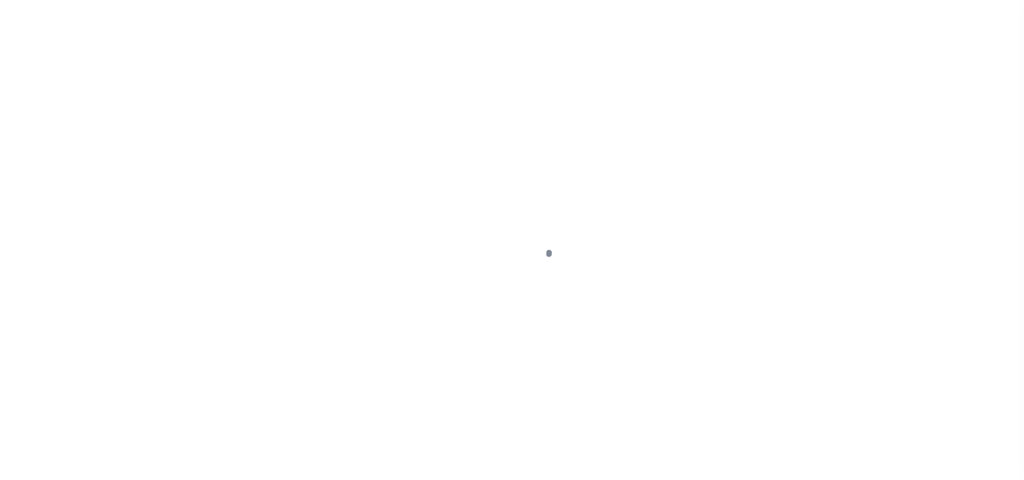
select select "OP2"
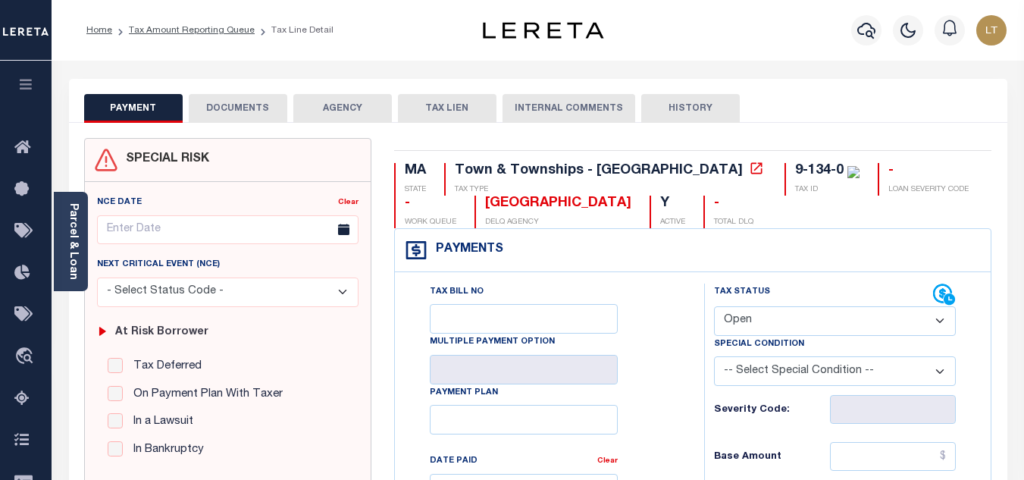
click at [219, 111] on button "DOCUMENTS" at bounding box center [238, 108] width 99 height 29
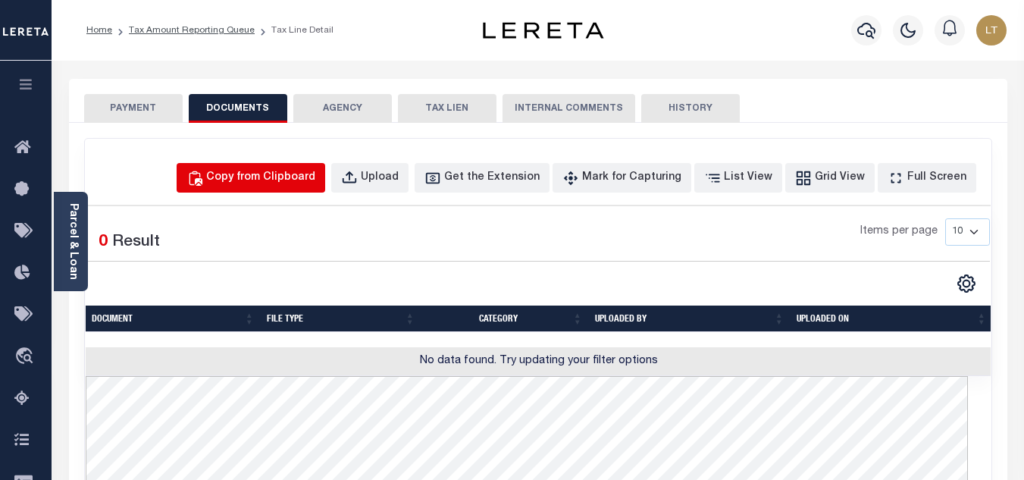
click at [273, 180] on div "Copy from Clipboard" at bounding box center [260, 178] width 109 height 17
select select "POP"
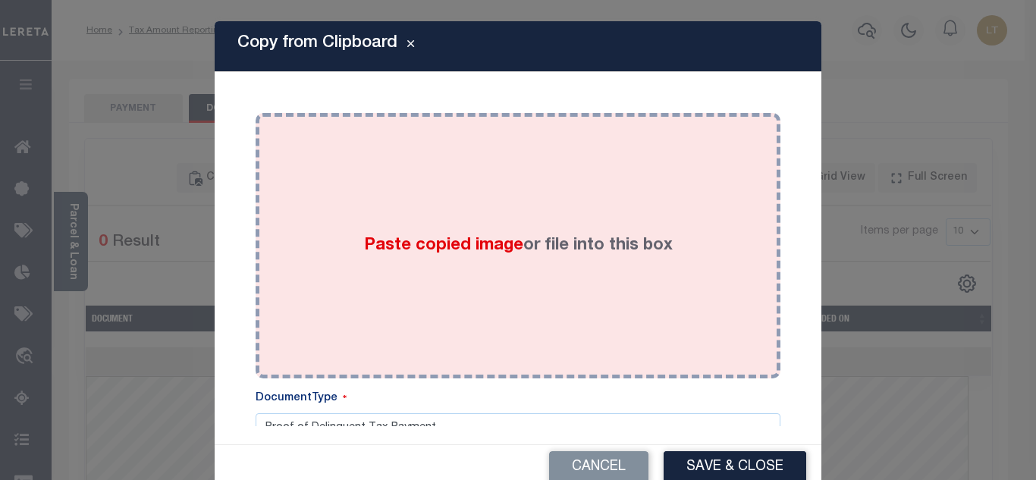
click at [351, 232] on div "Paste copied image or file into this box" at bounding box center [518, 245] width 502 height 243
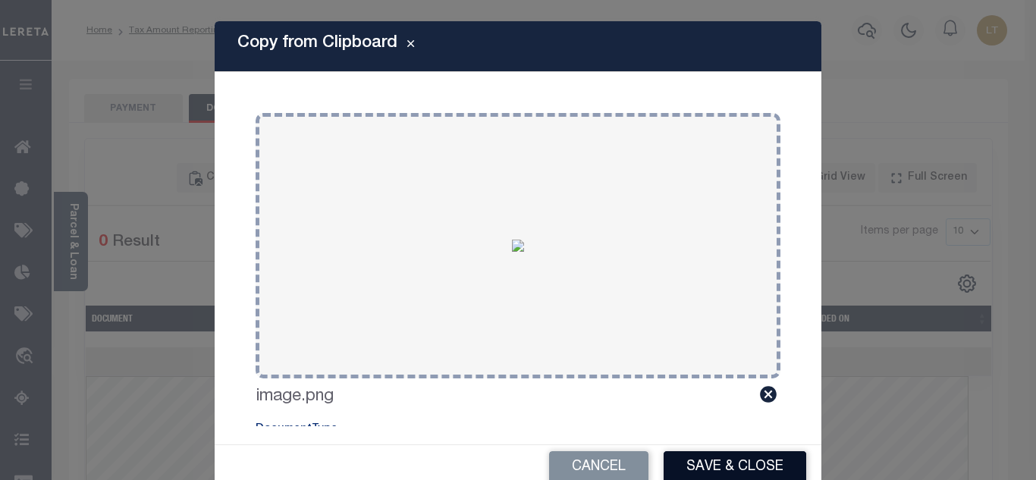
click at [696, 464] on button "Save & Close" at bounding box center [734, 467] width 143 height 33
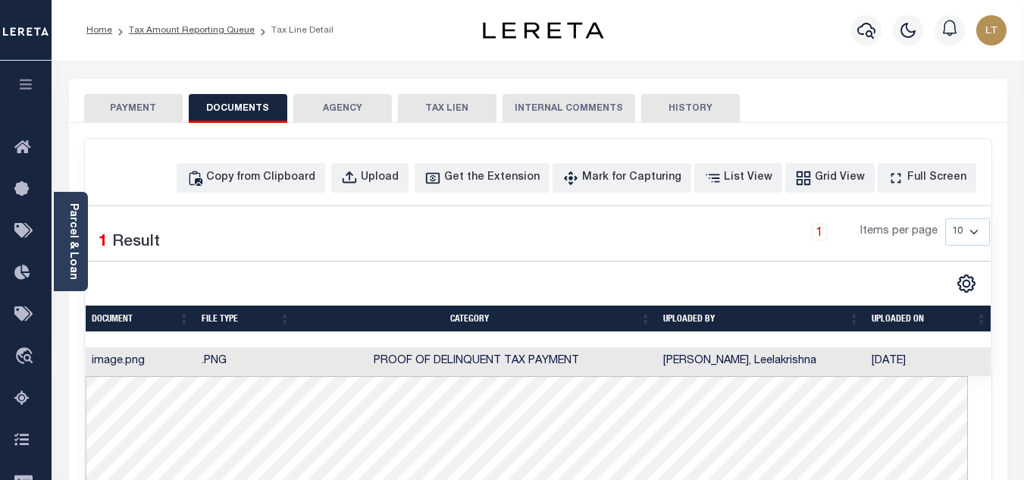
click at [141, 119] on button "PAYMENT" at bounding box center [133, 108] width 99 height 29
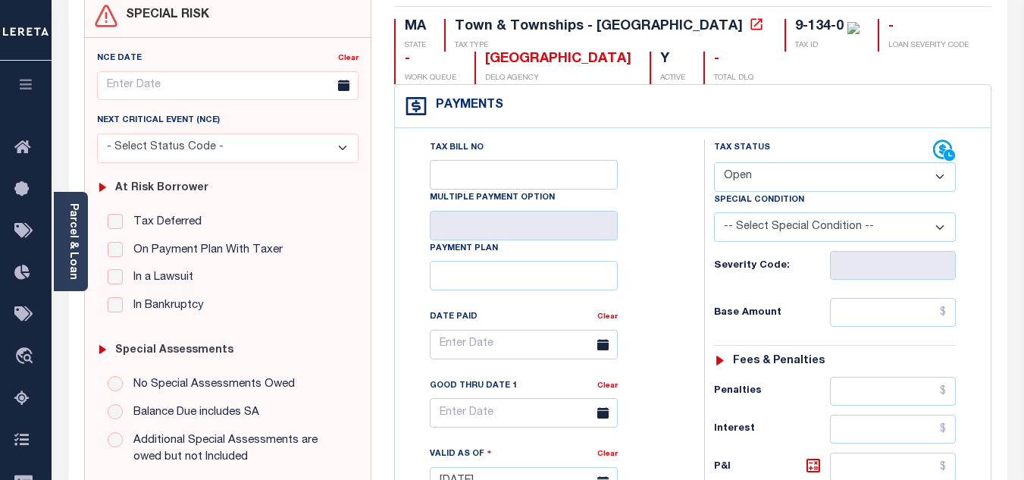
scroll to position [152, 0]
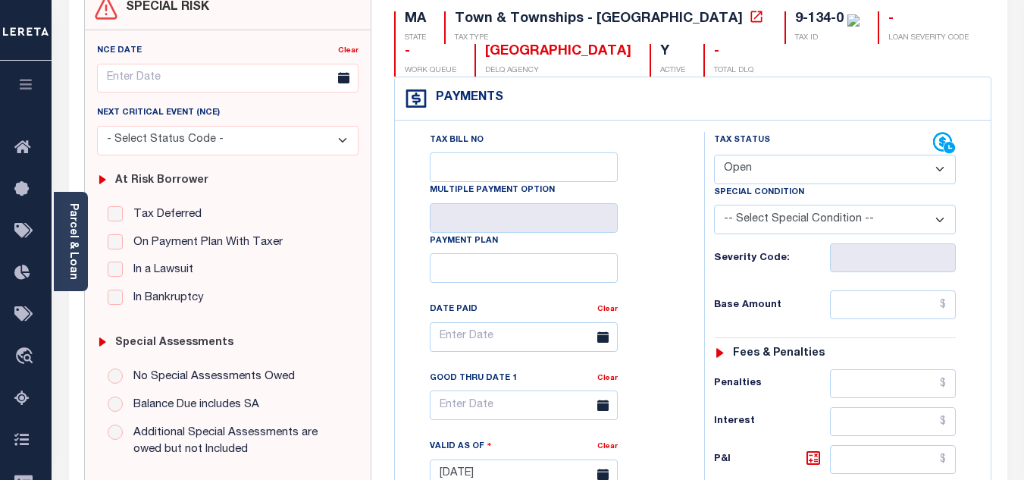
click at [760, 166] on select "- Select Status Code - Open Due/Unpaid Paid Incomplete No Tax Due Internal Refu…" at bounding box center [835, 170] width 242 height 30
select select "PYD"
click at [714, 155] on select "- Select Status Code - Open Due/Unpaid Paid Incomplete No Tax Due Internal Refu…" at bounding box center [835, 170] width 242 height 30
type input "[DATE]"
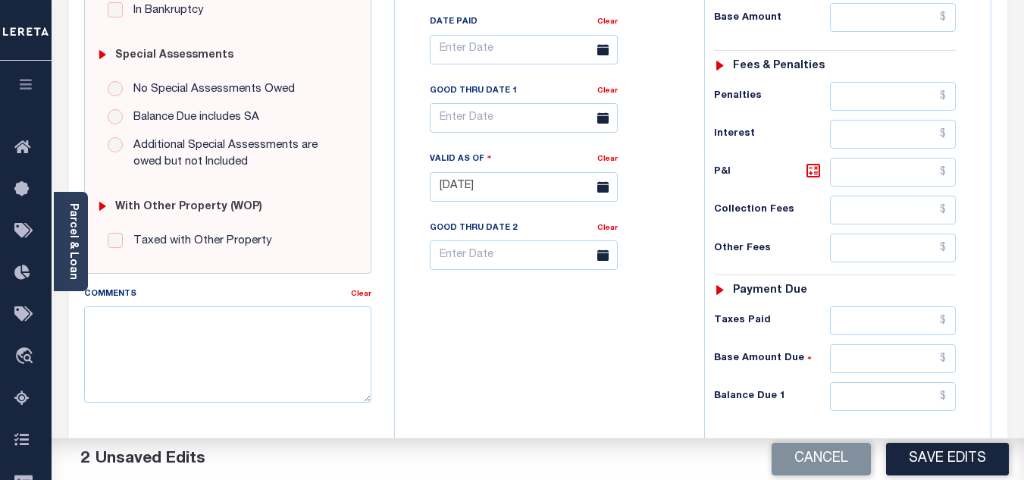
scroll to position [455, 0]
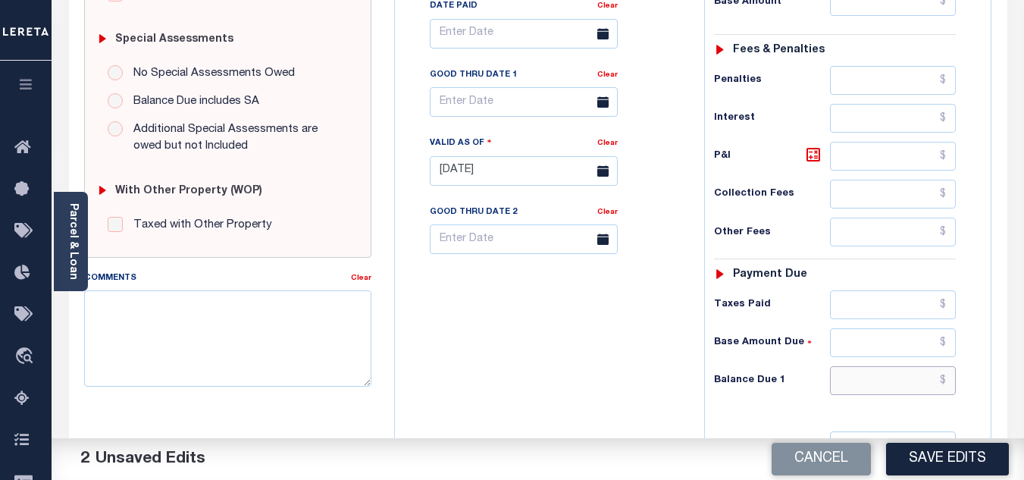
click at [945, 381] on input "text" at bounding box center [893, 380] width 126 height 29
type input "$0.00"
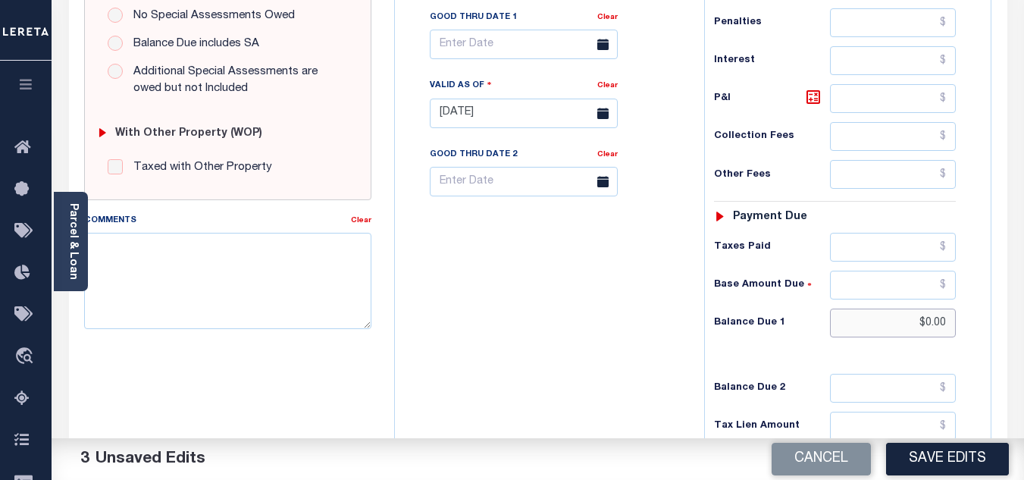
scroll to position [664, 0]
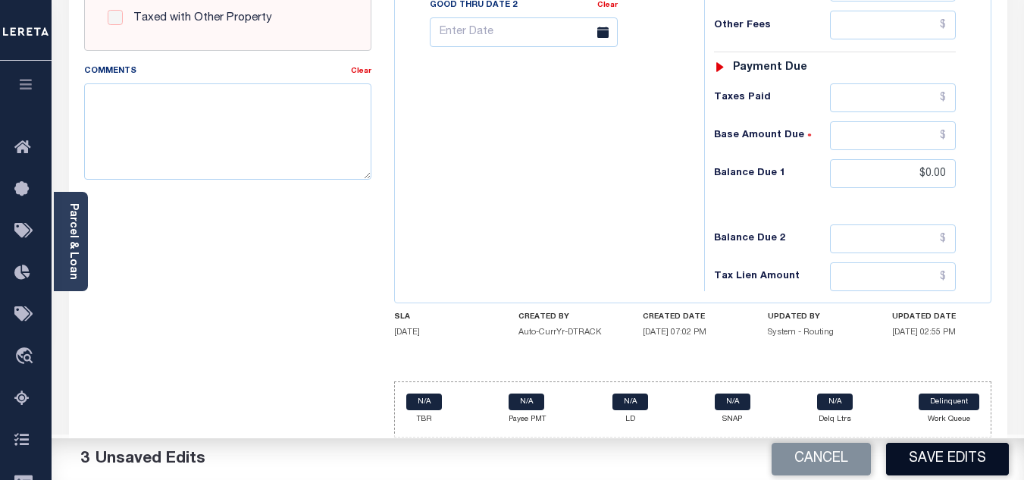
click at [920, 459] on button "Save Edits" at bounding box center [947, 459] width 123 height 33
checkbox input "false"
type input "$0"
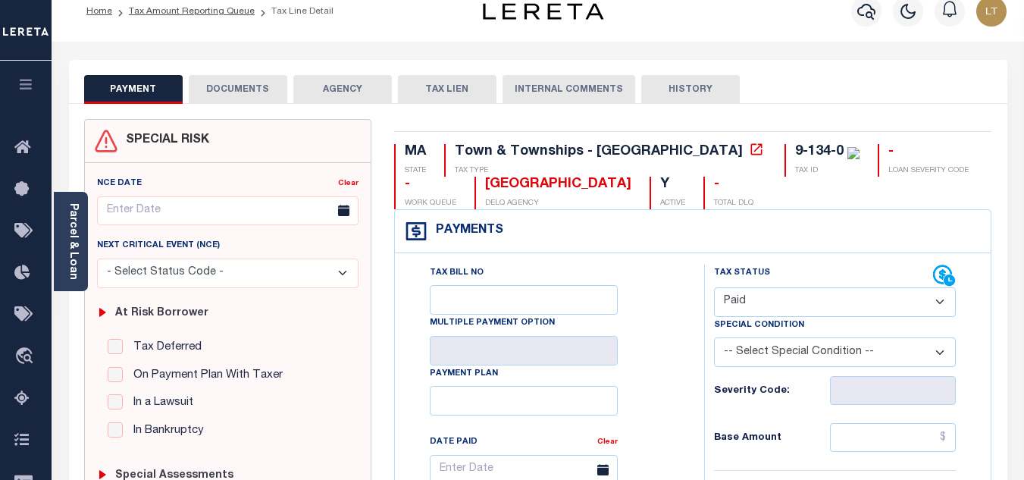
scroll to position [0, 0]
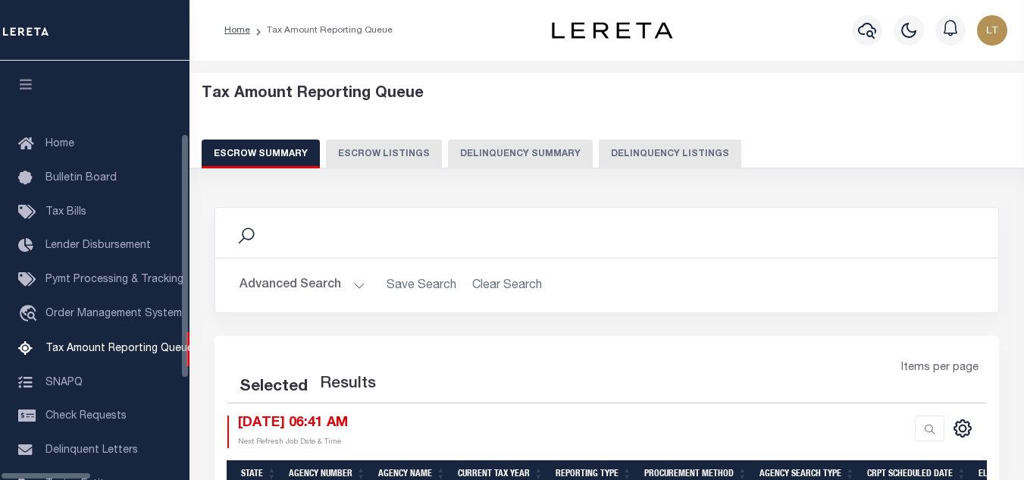
select select
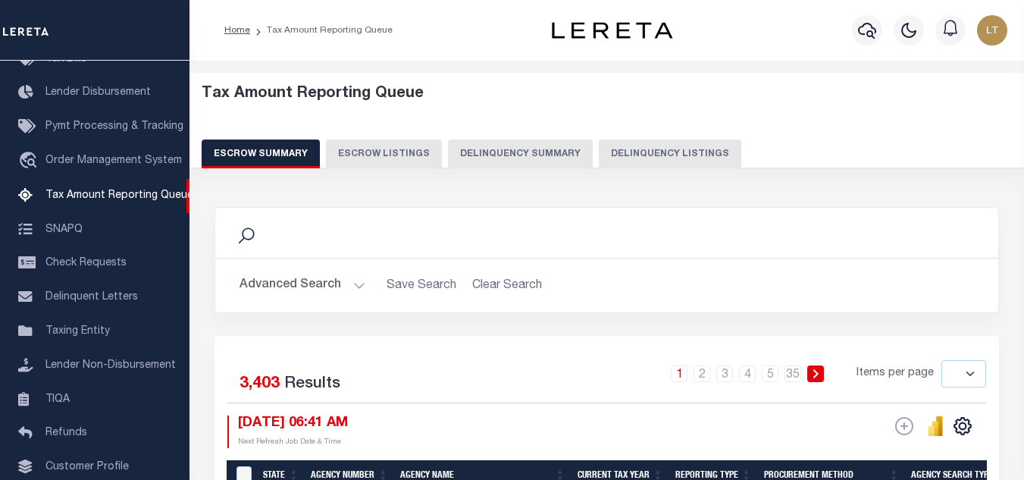
click at [682, 156] on button "Delinquency Listings" at bounding box center [670, 153] width 143 height 29
select select "100"
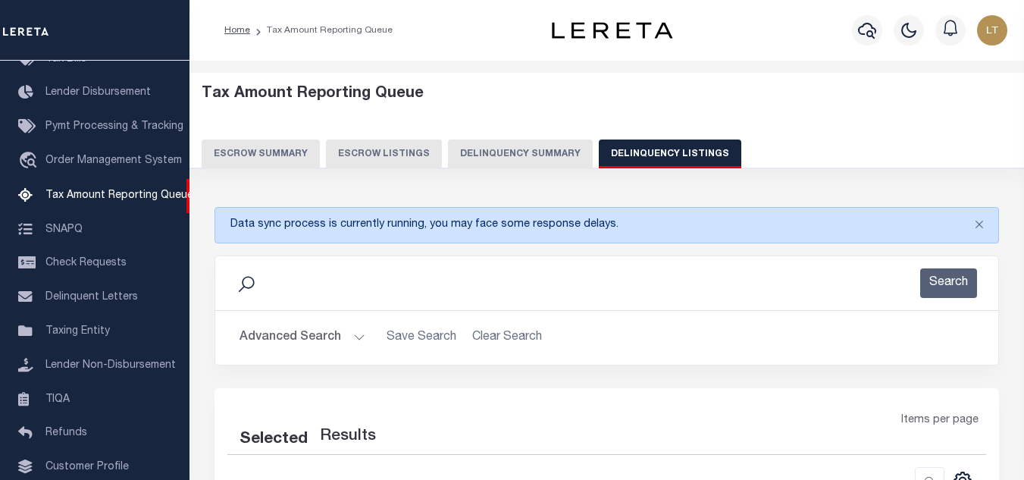
select select "100"
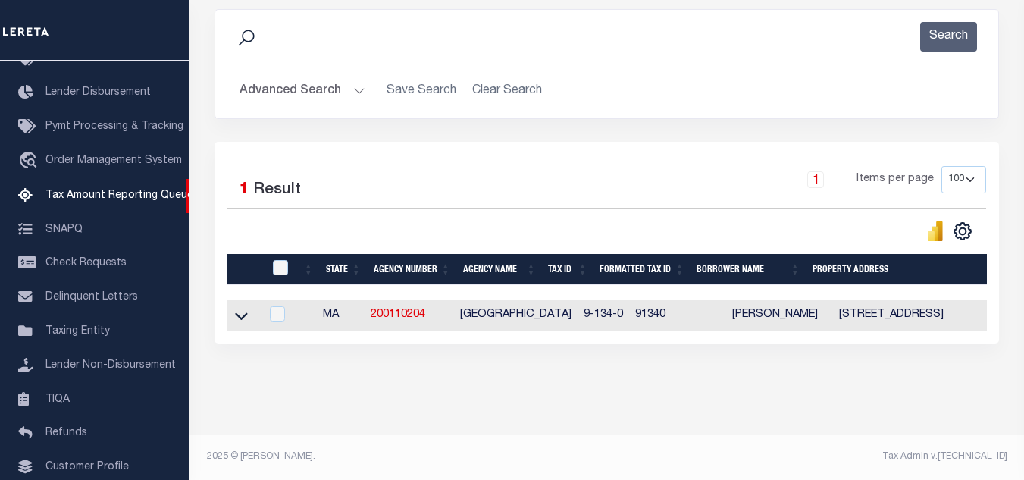
scroll to position [259, 0]
click at [241, 308] on icon at bounding box center [241, 316] width 13 height 16
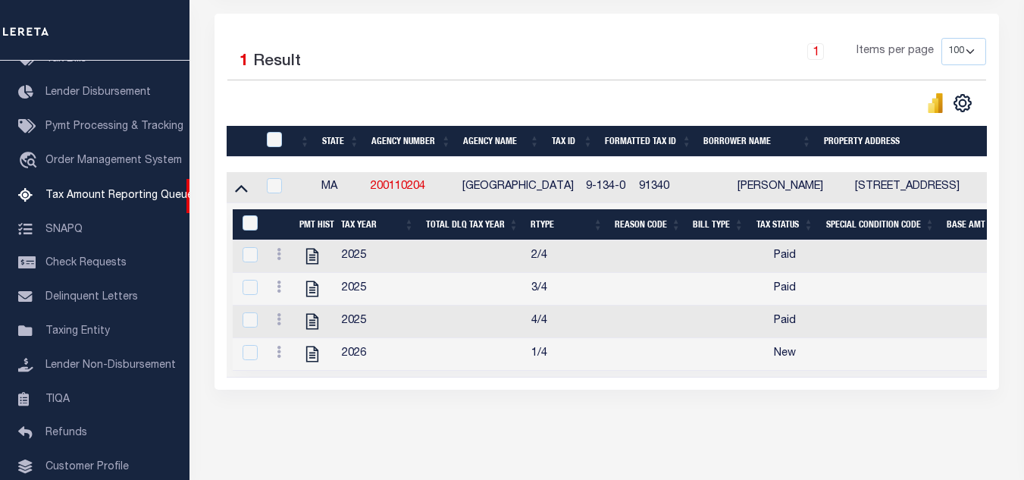
scroll to position [411, 0]
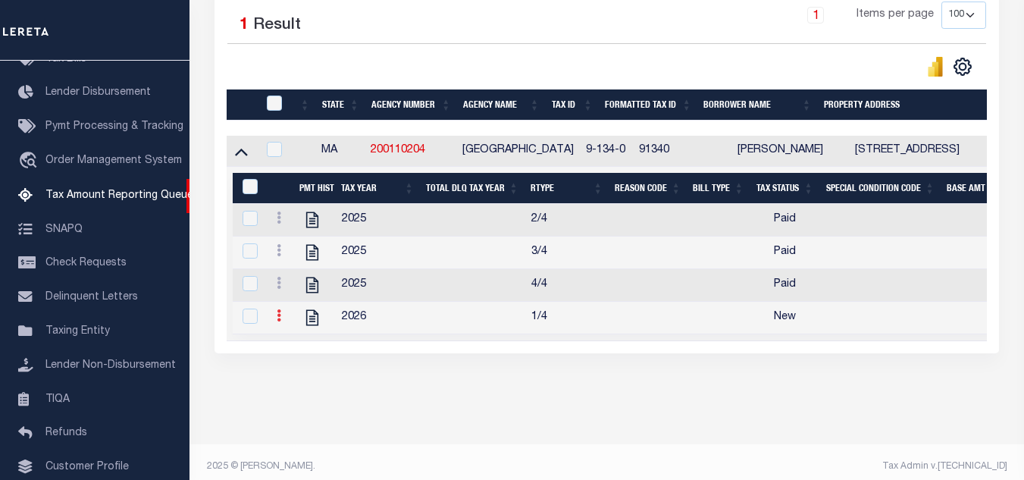
click at [277, 321] on icon at bounding box center [279, 315] width 5 height 12
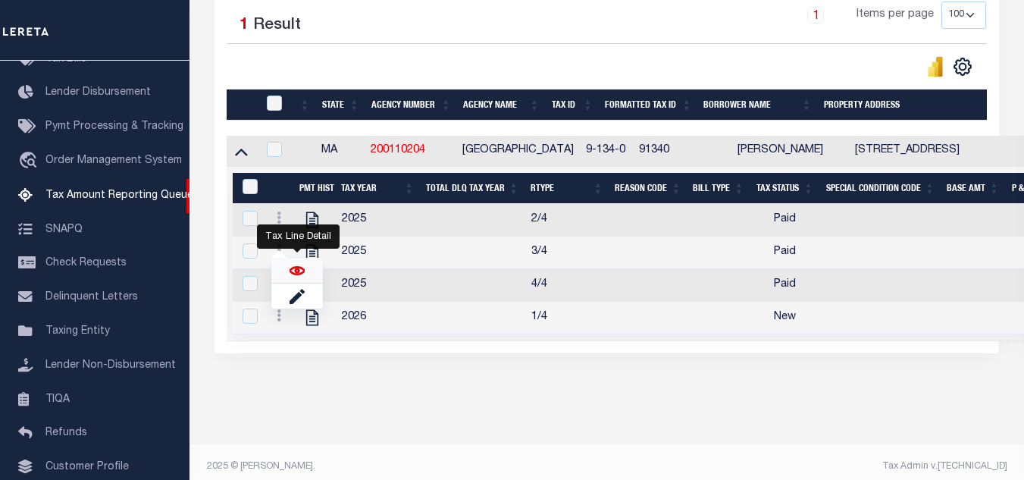
click at [299, 275] on img "" at bounding box center [297, 270] width 15 height 15
checkbox input "true"
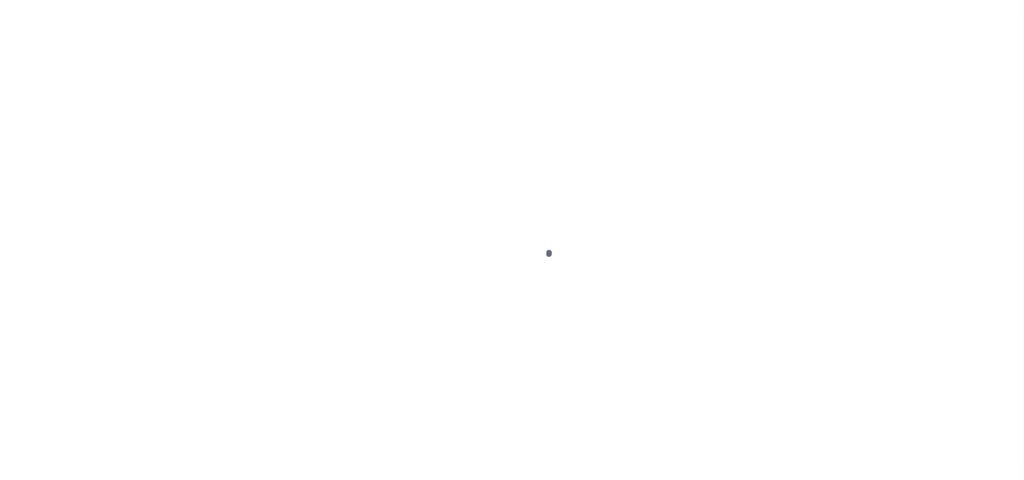
select select "NW2"
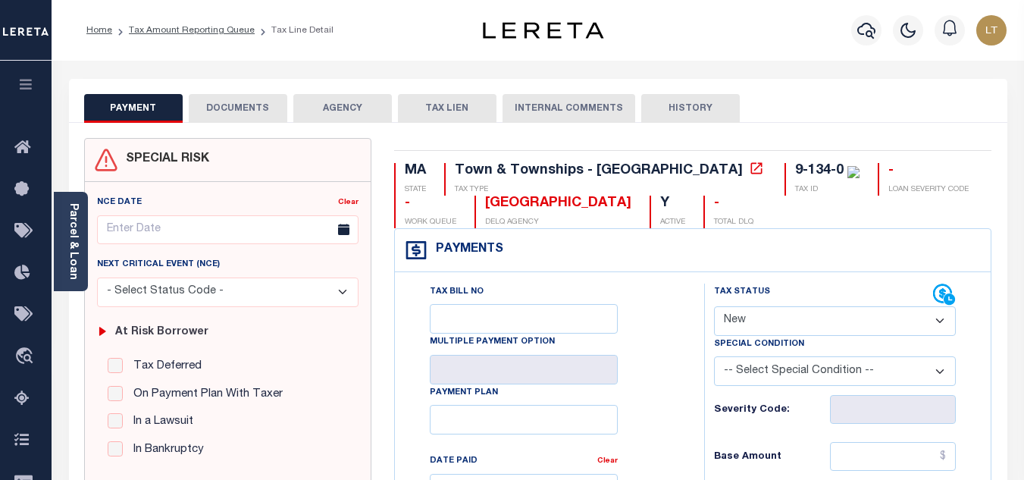
click at [213, 105] on button "DOCUMENTS" at bounding box center [238, 108] width 99 height 29
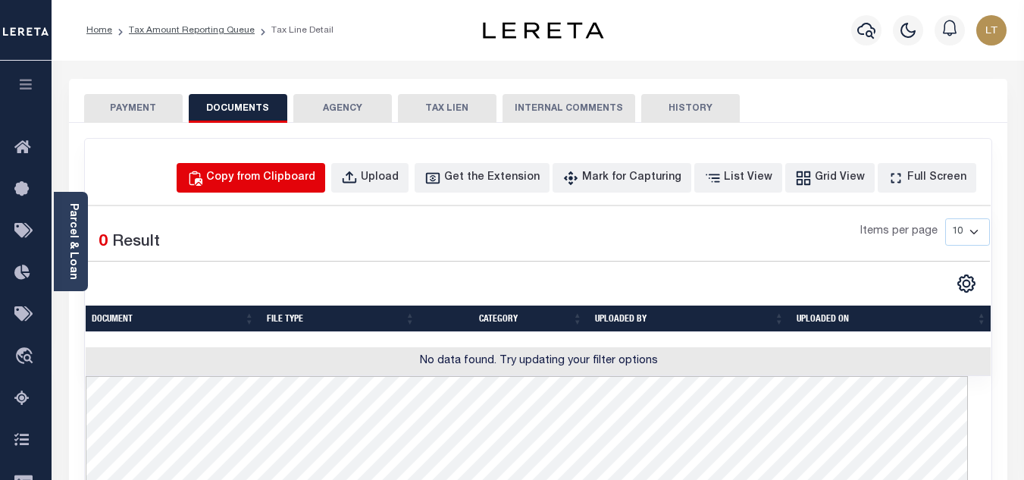
click at [296, 189] on button "Copy from Clipboard" at bounding box center [251, 178] width 149 height 30
select select "POP"
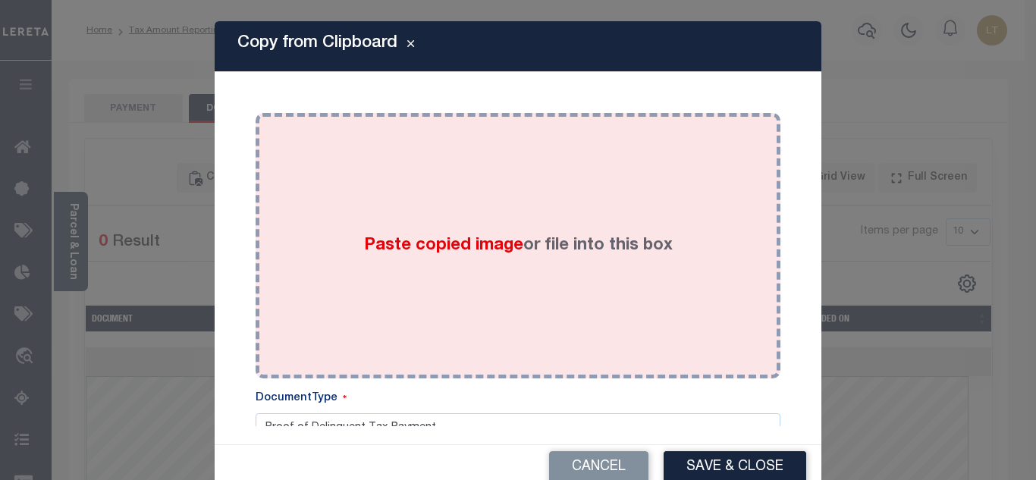
click at [393, 200] on div "Paste copied image or file into this box" at bounding box center [518, 245] width 502 height 243
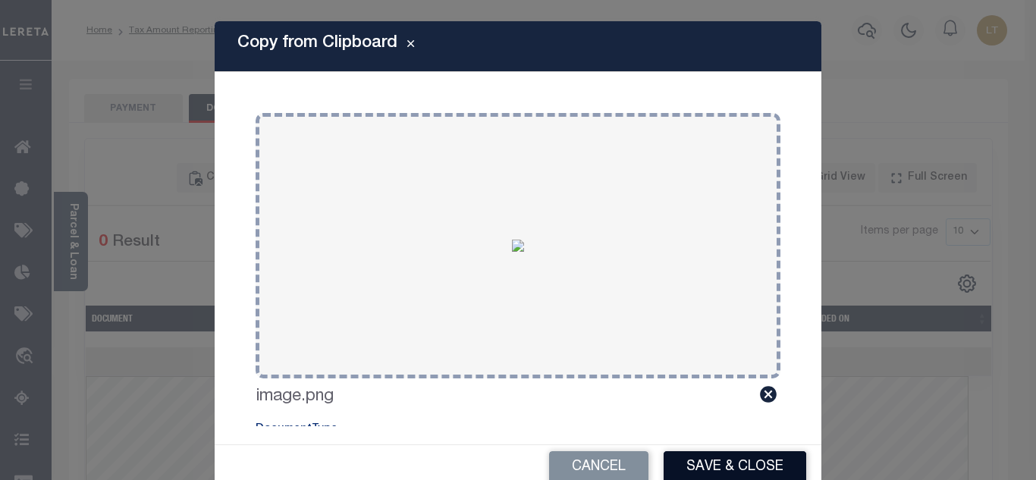
click at [718, 465] on button "Save & Close" at bounding box center [734, 467] width 143 height 33
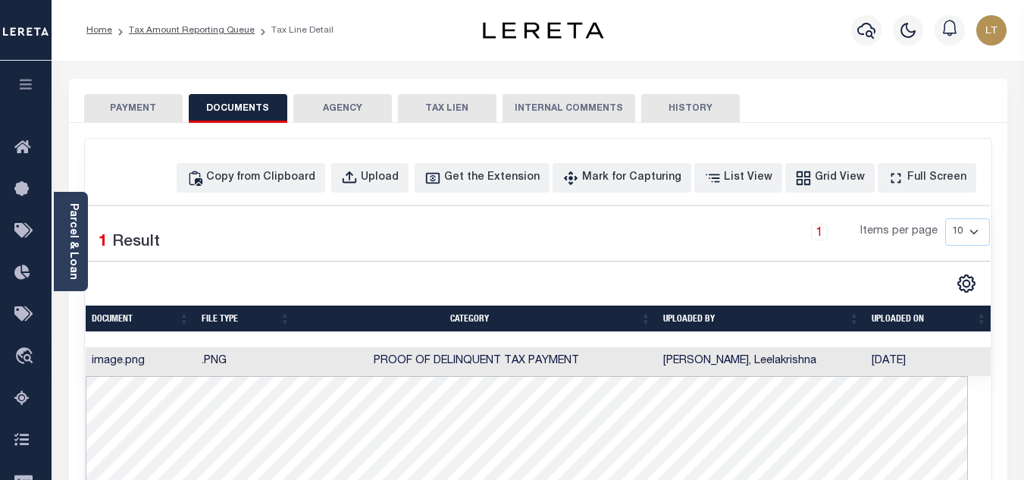
click at [157, 112] on button "PAYMENT" at bounding box center [133, 108] width 99 height 29
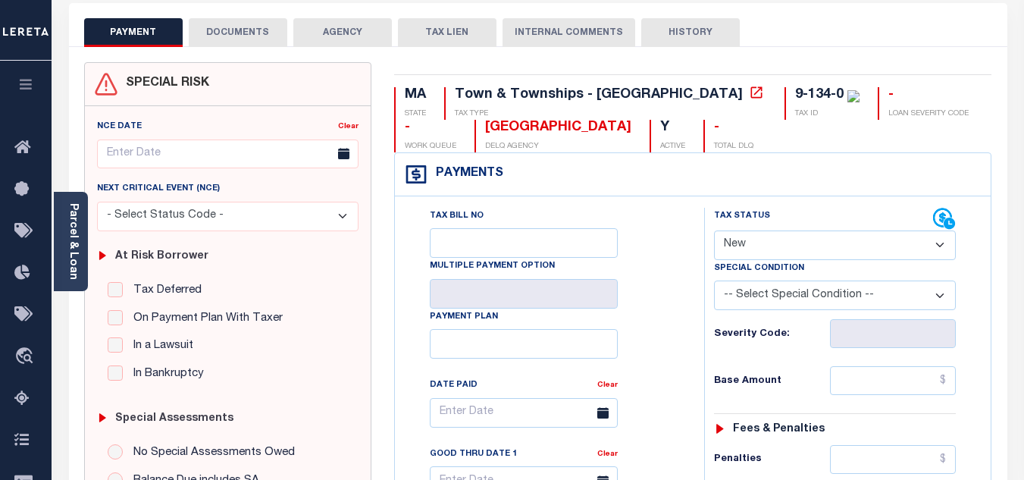
click at [754, 230] on div "Tax Status Status" at bounding box center [823, 219] width 219 height 23
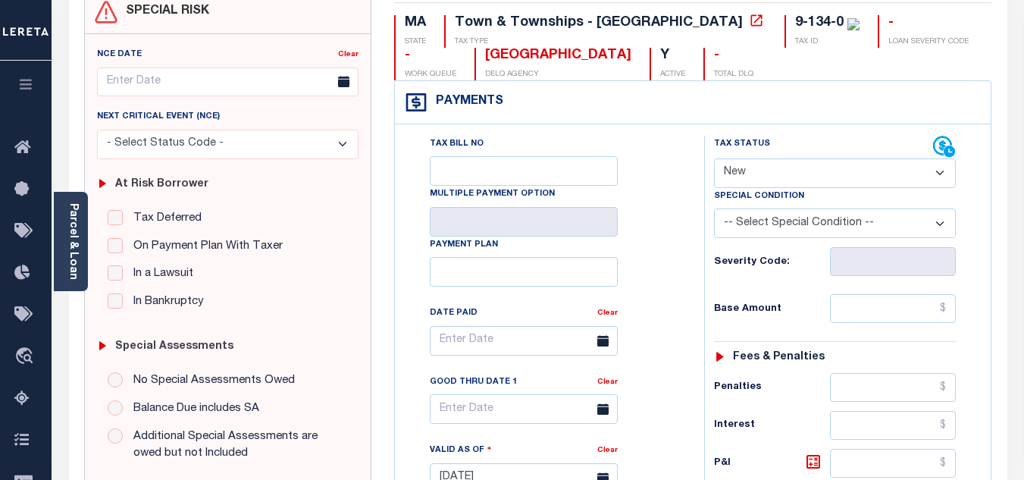
scroll to position [152, 0]
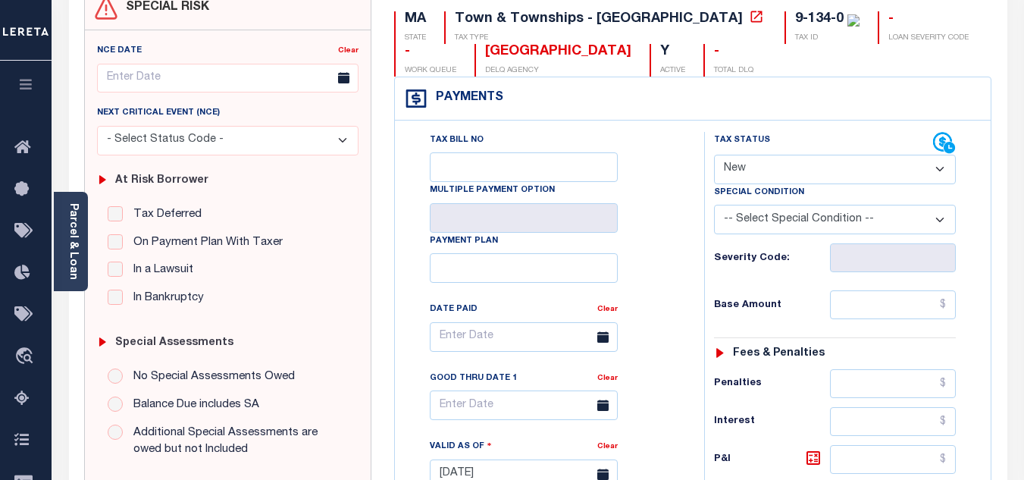
click at [760, 165] on select "- Select Status Code - Open Due/Unpaid Paid Incomplete No Tax Due Internal Refu…" at bounding box center [835, 170] width 242 height 30
select select "DUE"
click at [714, 155] on select "- Select Status Code - Open Due/Unpaid Paid Incomplete No Tax Due Internal Refu…" at bounding box center [835, 170] width 242 height 30
type input "[DATE]"
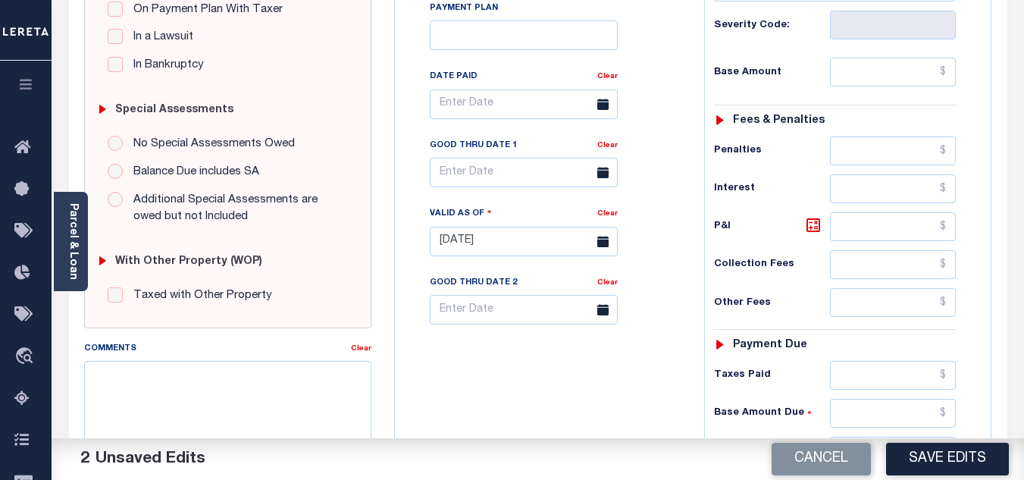
scroll to position [303, 0]
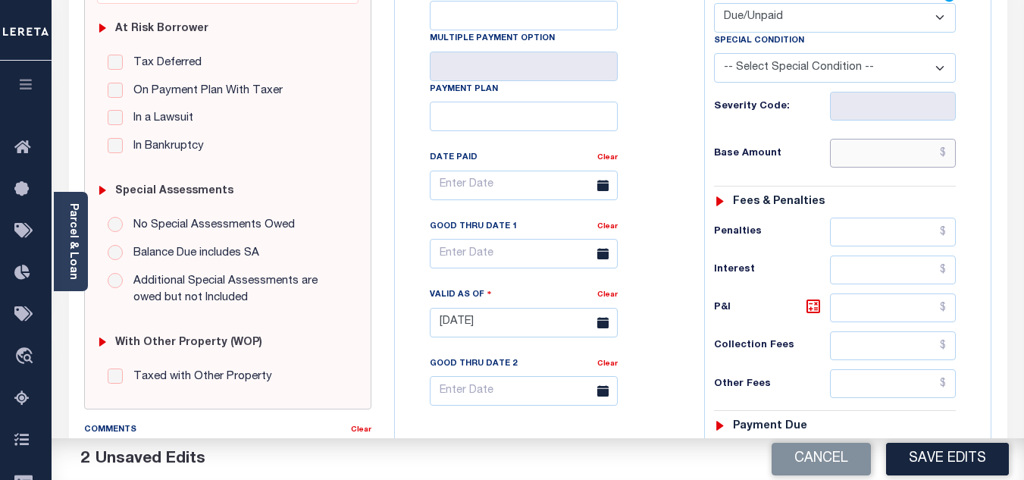
click at [946, 155] on input "text" at bounding box center [893, 153] width 126 height 29
paste input "14,300.78"
type input "$14,300.78"
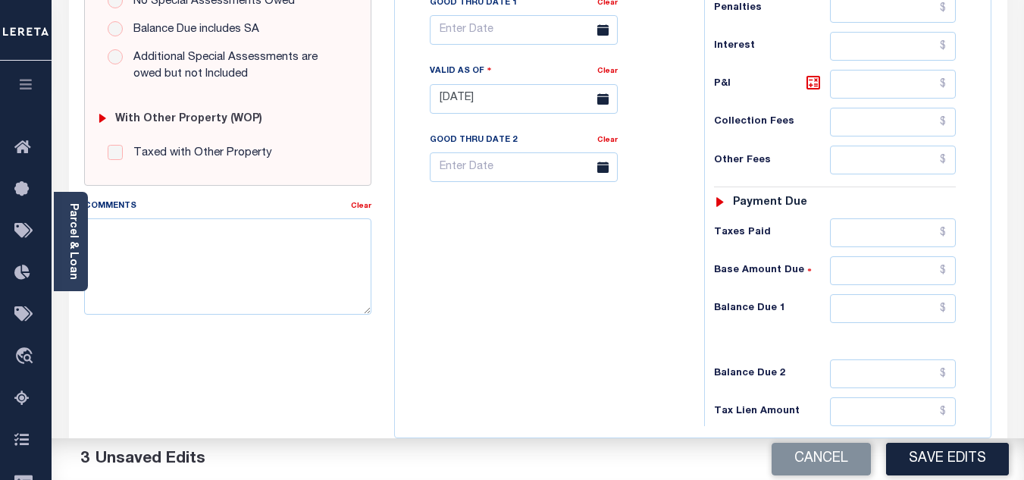
scroll to position [531, 0]
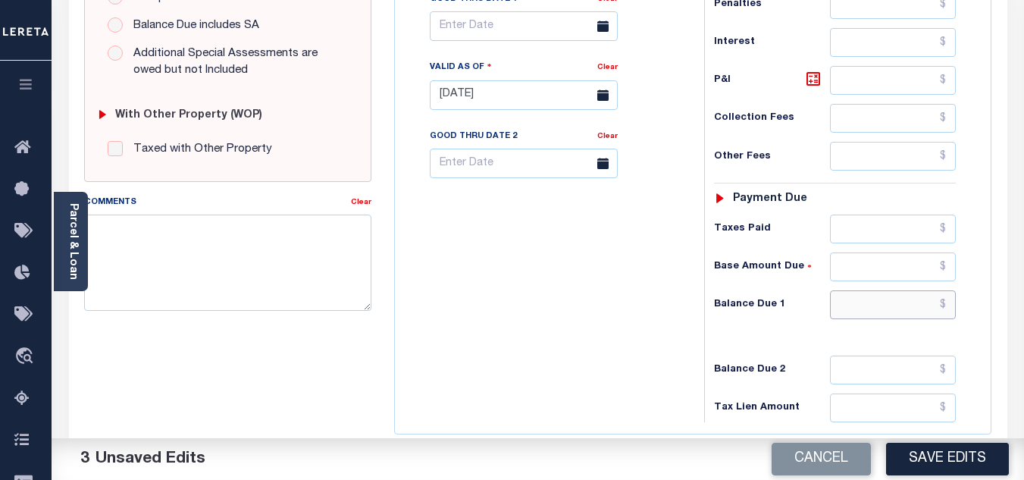
click at [948, 306] on input "text" at bounding box center [893, 304] width 126 height 29
paste input "14,509.22"
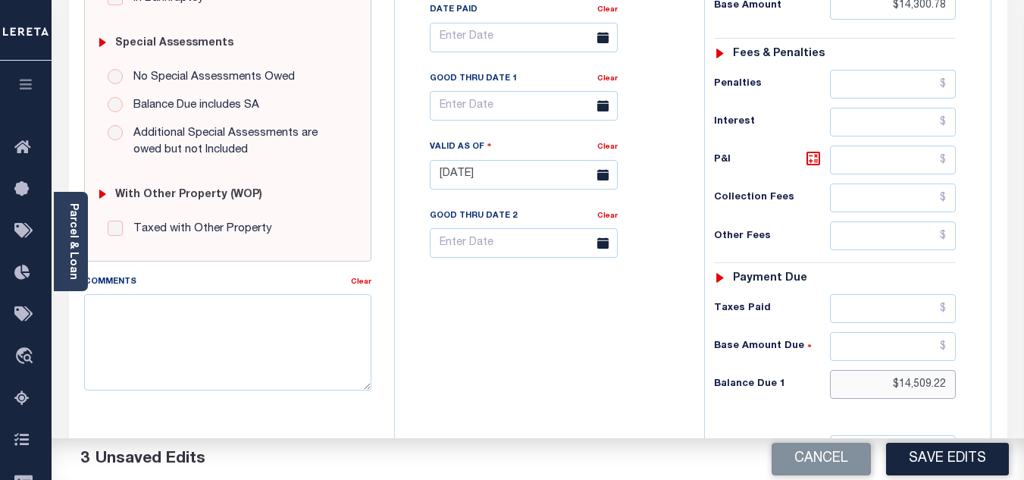
scroll to position [447, 0]
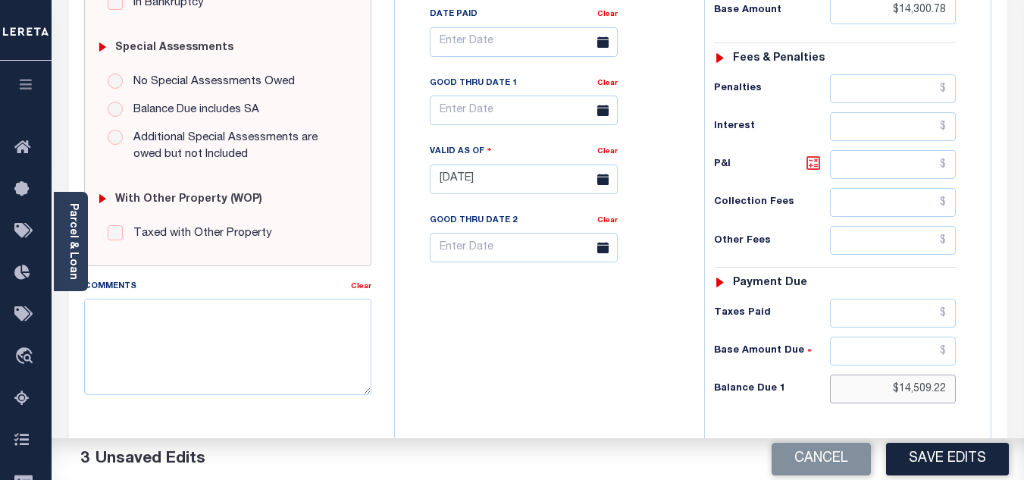
type input "$14,509.22"
click at [817, 158] on icon at bounding box center [813, 163] width 18 height 18
type input "$208.44"
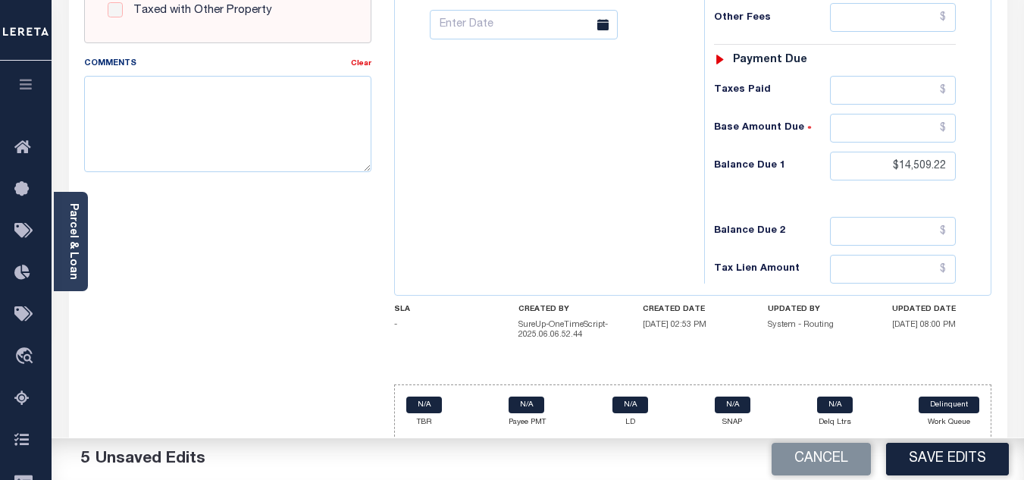
scroll to position [674, 0]
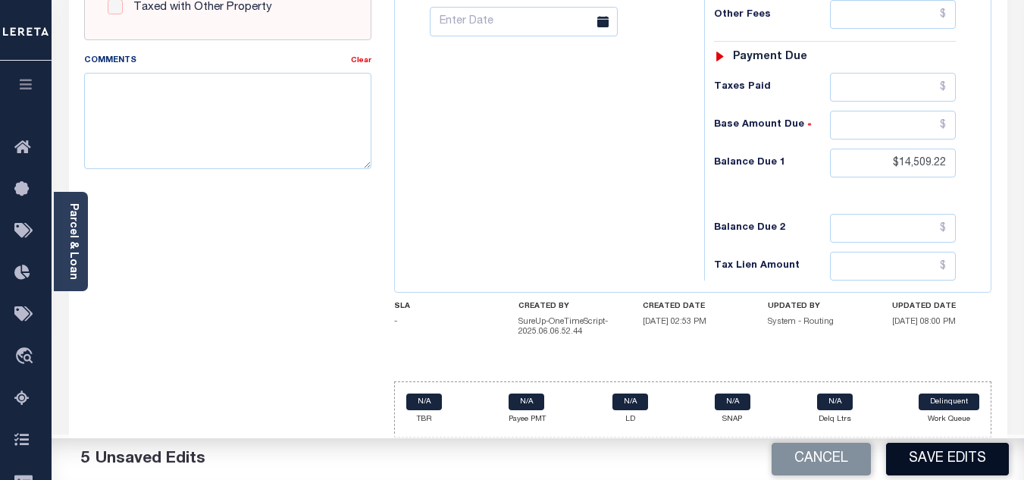
click at [930, 450] on button "Save Edits" at bounding box center [947, 459] width 123 height 33
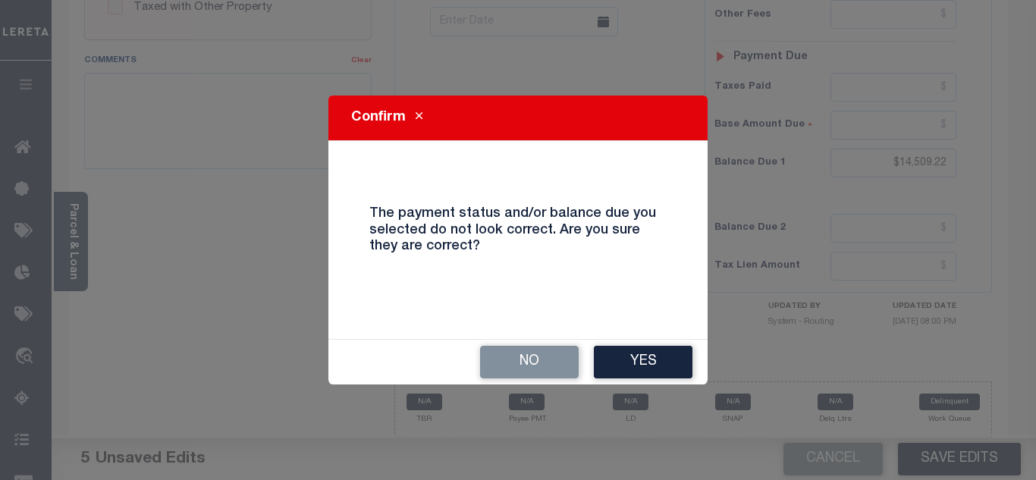
click at [579, 360] on div "No Yes" at bounding box center [517, 362] width 379 height 45
click at [521, 362] on button "No" at bounding box center [529, 362] width 99 height 33
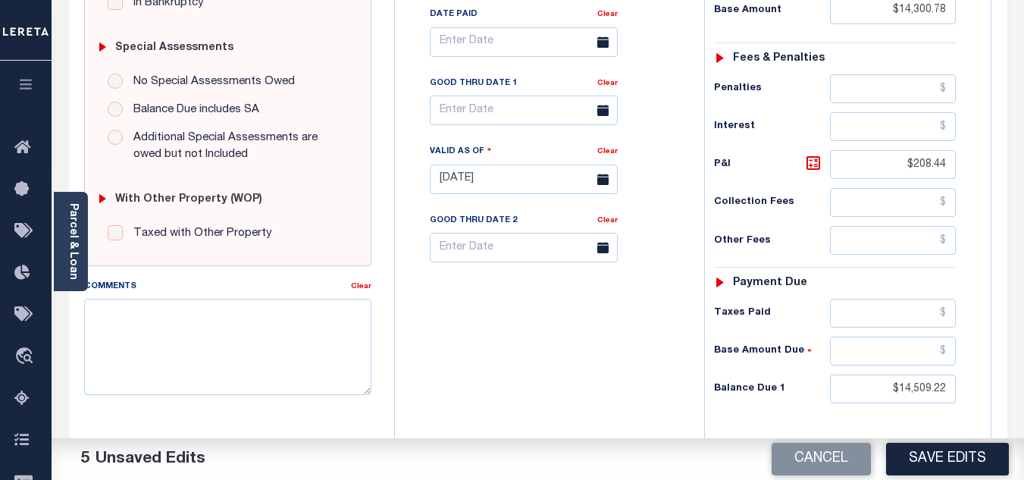
scroll to position [295, 0]
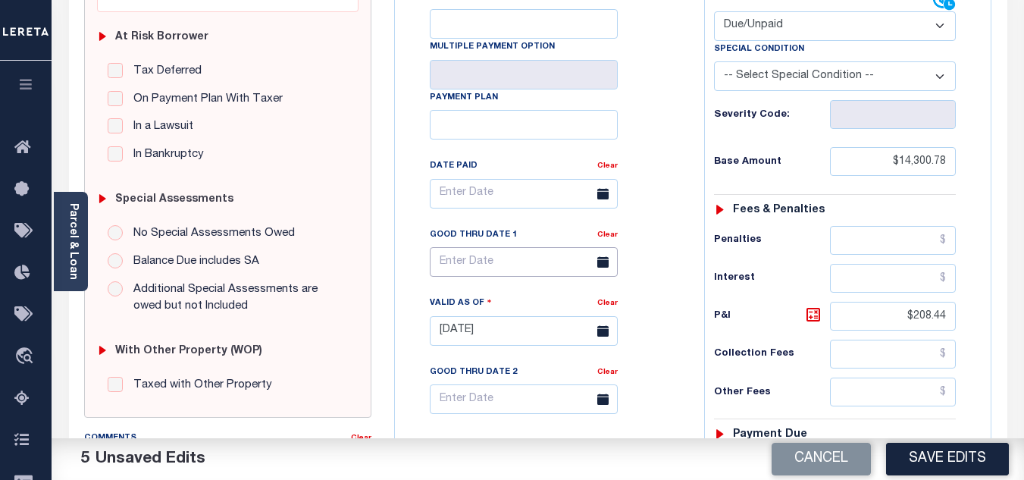
click at [470, 268] on input "text" at bounding box center [524, 262] width 188 height 30
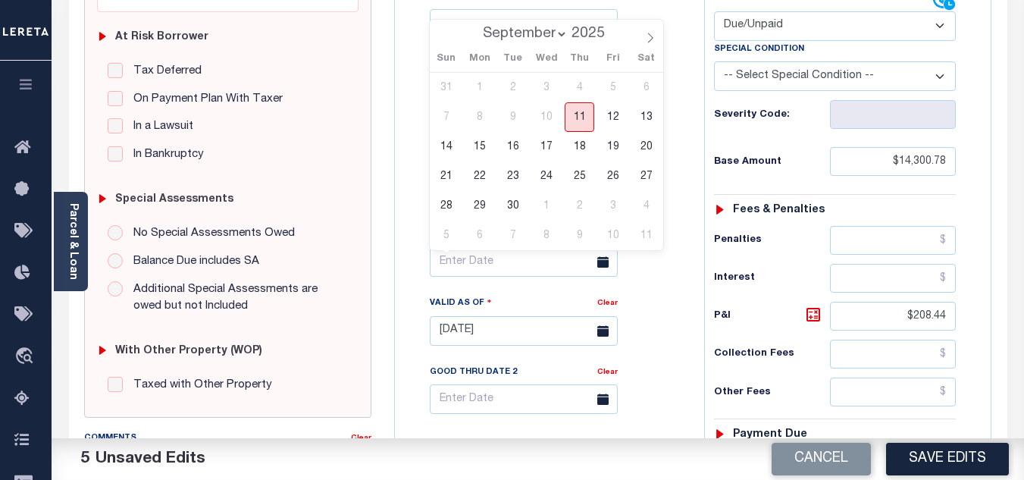
click at [578, 114] on span "11" at bounding box center [580, 117] width 30 height 30
type input "[DATE]"
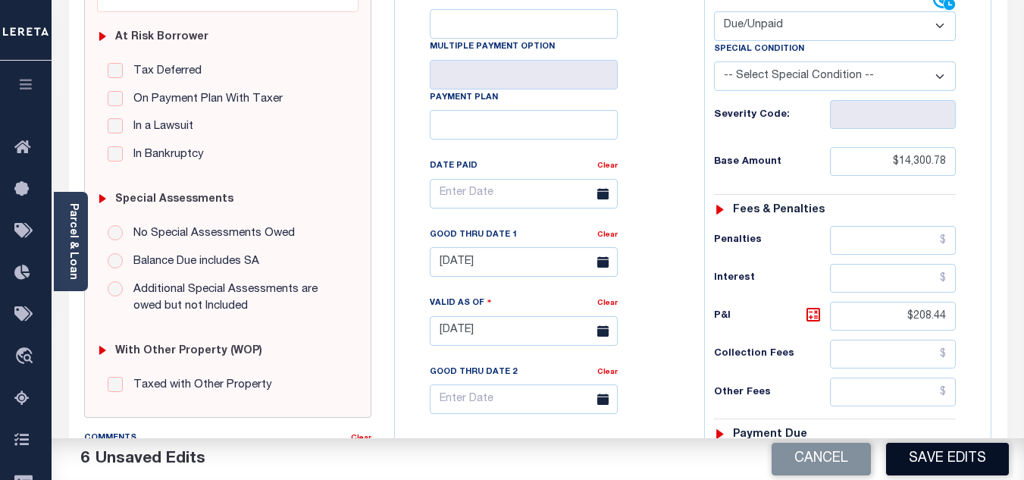
click at [926, 463] on button "Save Edits" at bounding box center [947, 459] width 123 height 33
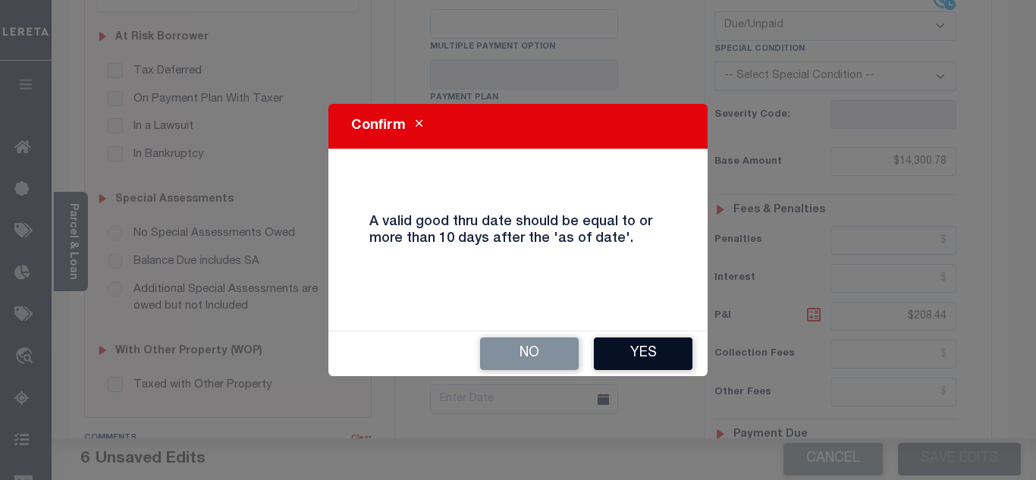
click at [657, 351] on button "Yes" at bounding box center [643, 353] width 99 height 33
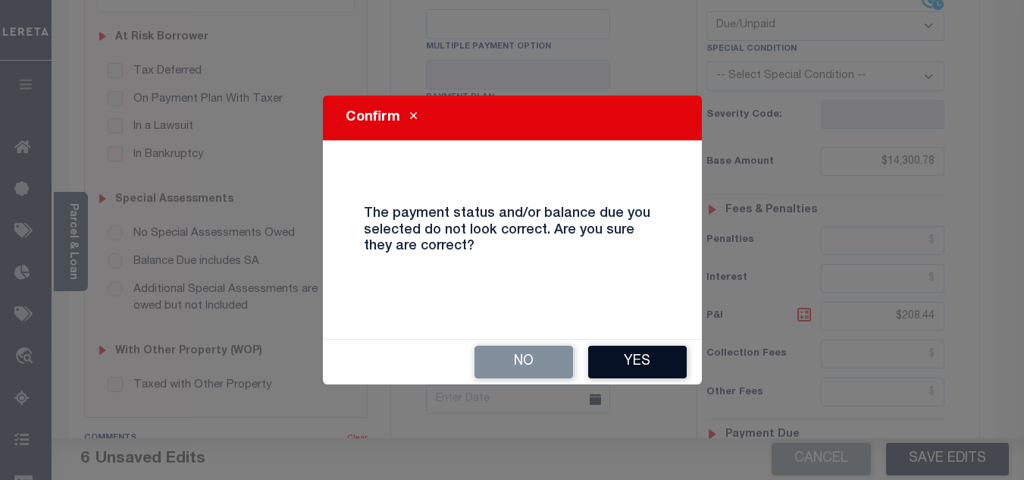
click at [655, 371] on button "Yes" at bounding box center [637, 362] width 99 height 33
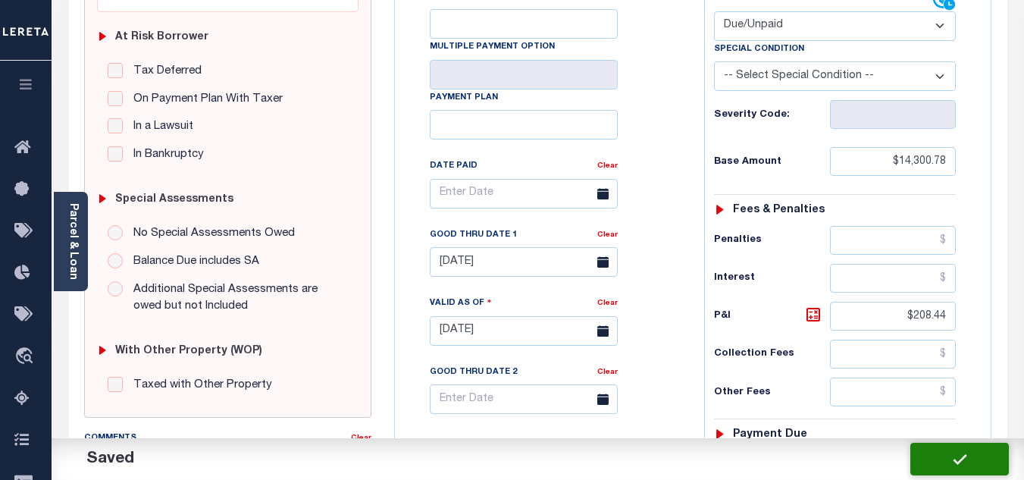
checkbox input "false"
type input "$14,300.78"
type input "$208.44"
type input "$14,509.22"
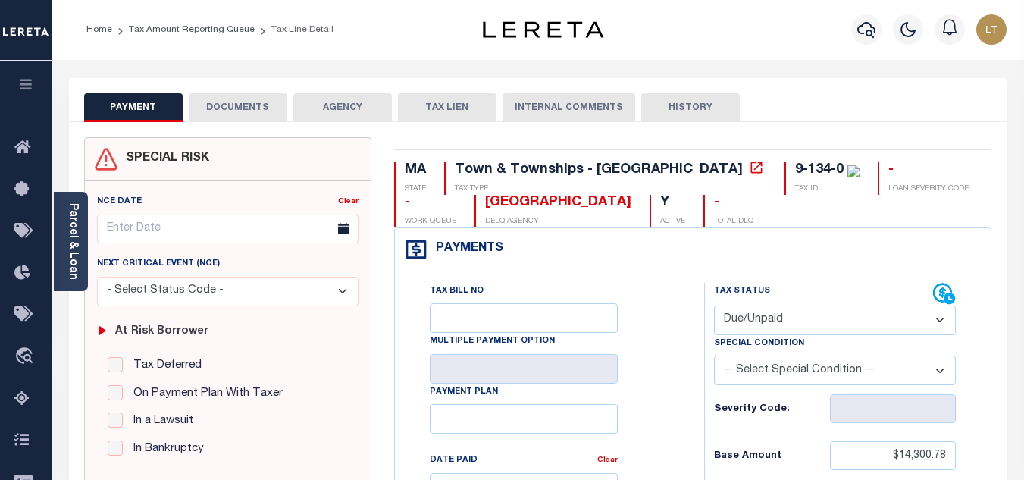
scroll to position [0, 0]
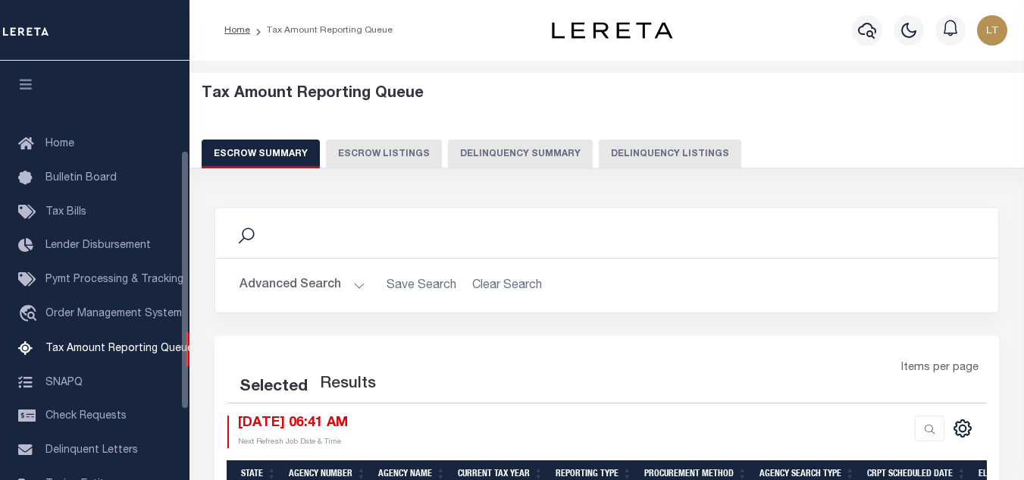
select select
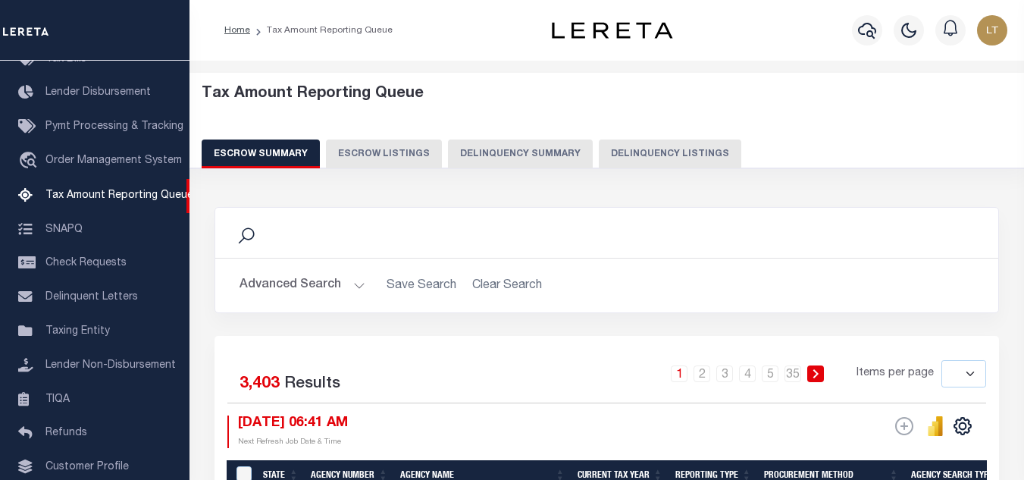
click at [655, 148] on button "Delinquency Listings" at bounding box center [670, 153] width 143 height 29
select select "100"
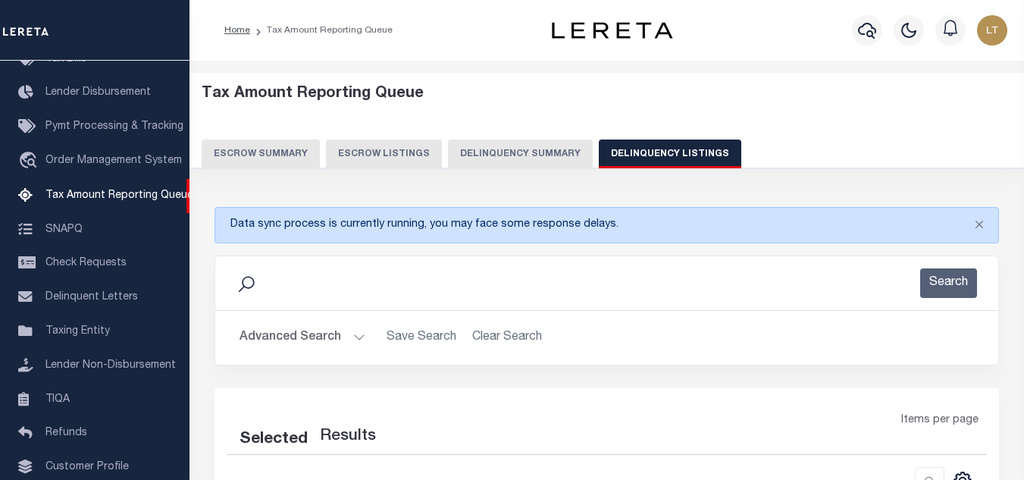
select select "100"
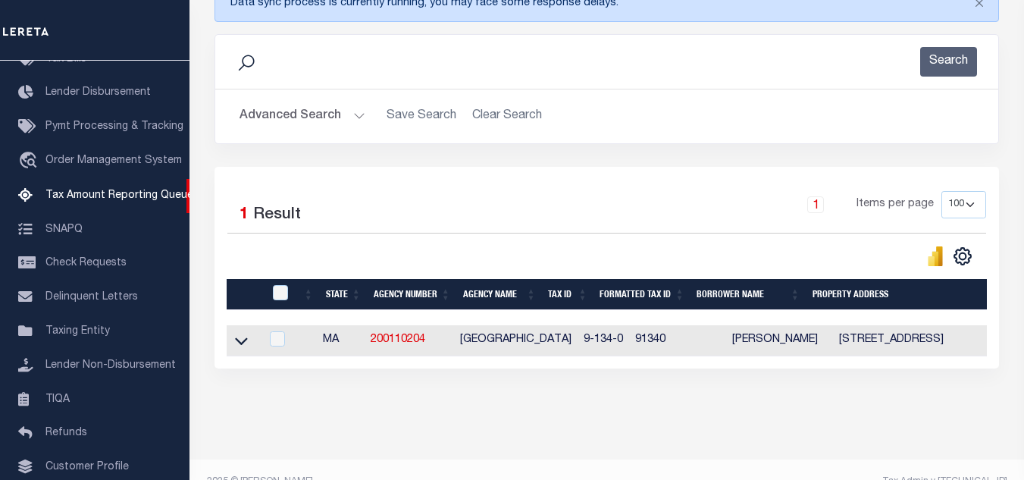
scroll to position [227, 0]
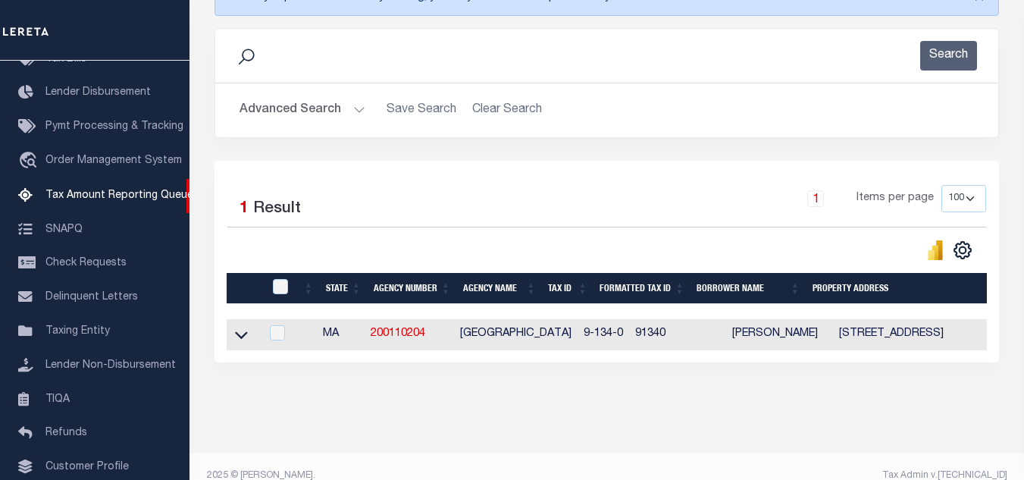
click at [240, 335] on icon at bounding box center [241, 335] width 13 height 16
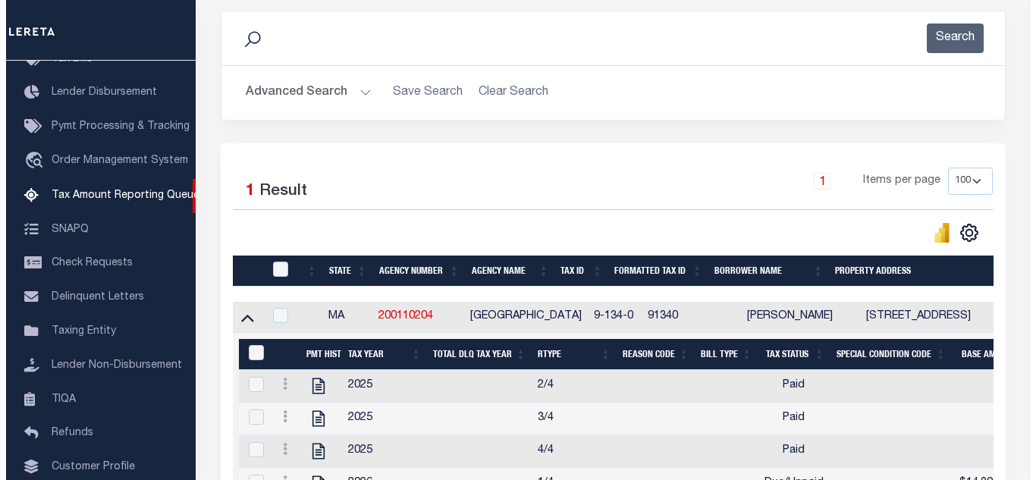
scroll to position [379, 0]
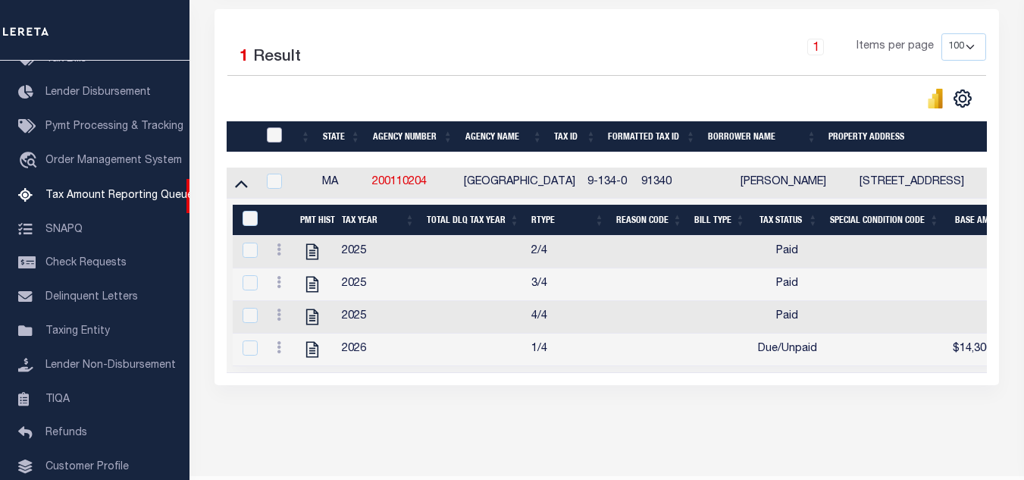
click at [274, 135] on input "checkbox" at bounding box center [274, 134] width 15 height 15
checkbox input "true"
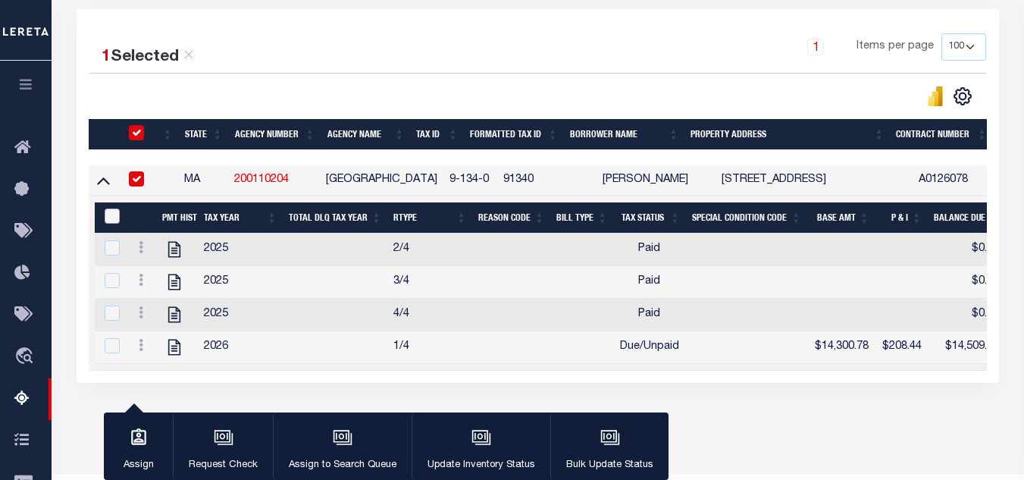
click at [107, 224] on input "&nbsp;" at bounding box center [112, 215] width 15 height 15
checkbox input "true"
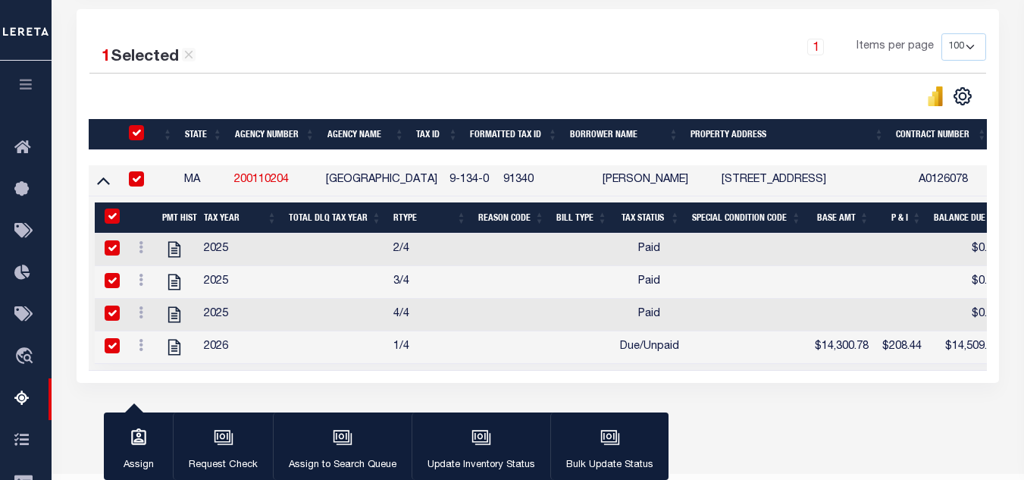
checkbox input "true"
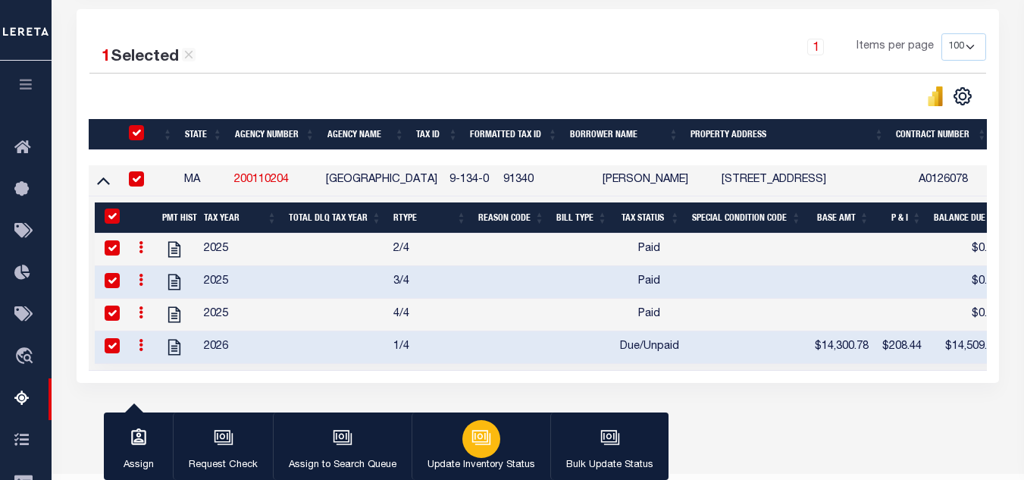
click at [468, 433] on div "button" at bounding box center [481, 439] width 38 height 38
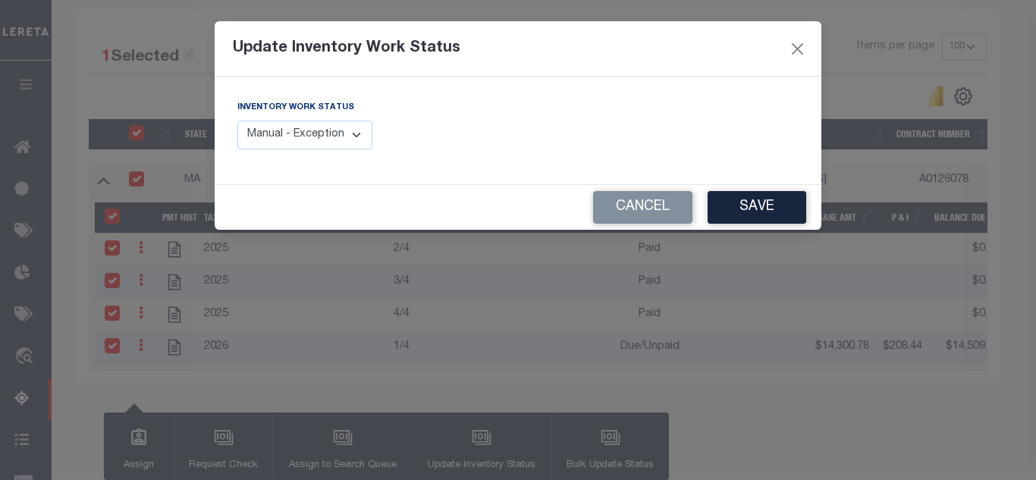
click at [276, 133] on select "Manual - Exception Pended - Awaiting Search Late Add Exception Completed" at bounding box center [304, 136] width 135 height 30
select select "4"
click at [237, 121] on select "Manual - Exception Pended - Awaiting Search Late Add Exception Completed" at bounding box center [304, 136] width 135 height 30
click at [757, 202] on button "Save" at bounding box center [756, 207] width 99 height 33
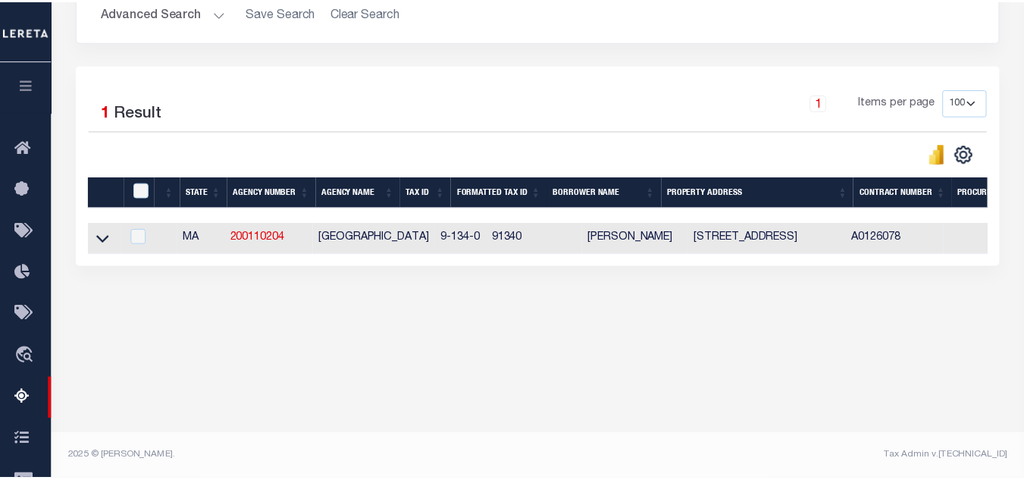
scroll to position [324, 0]
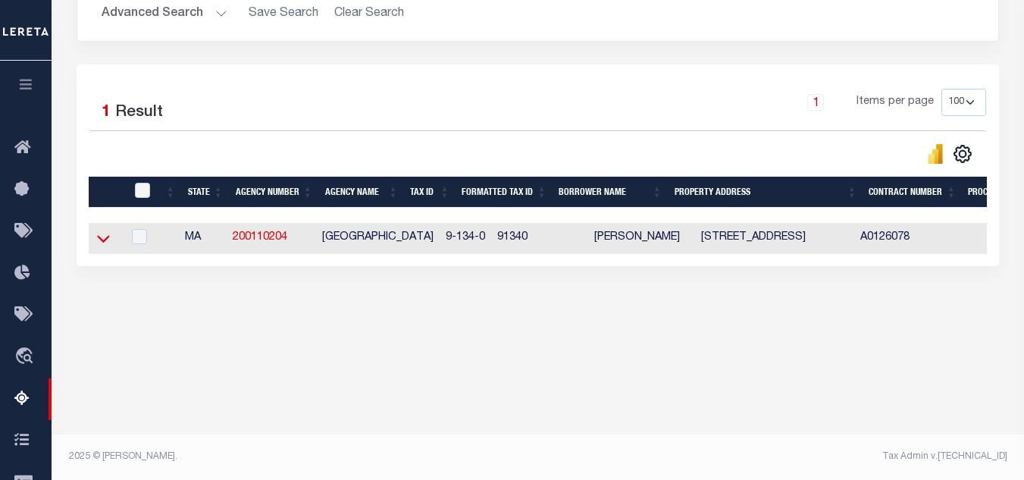
click at [105, 241] on icon at bounding box center [103, 238] width 13 height 16
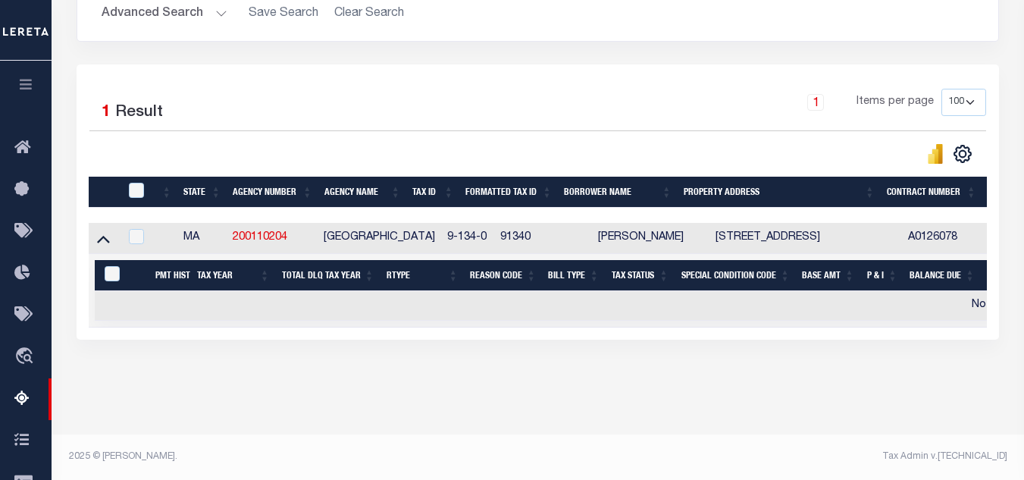
scroll to position [333, 0]
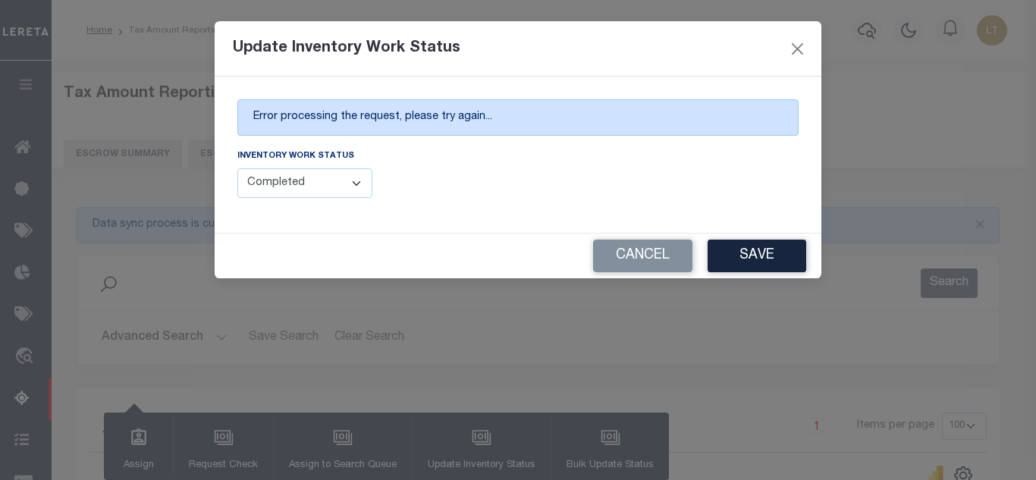
select select "100"
select select "4"
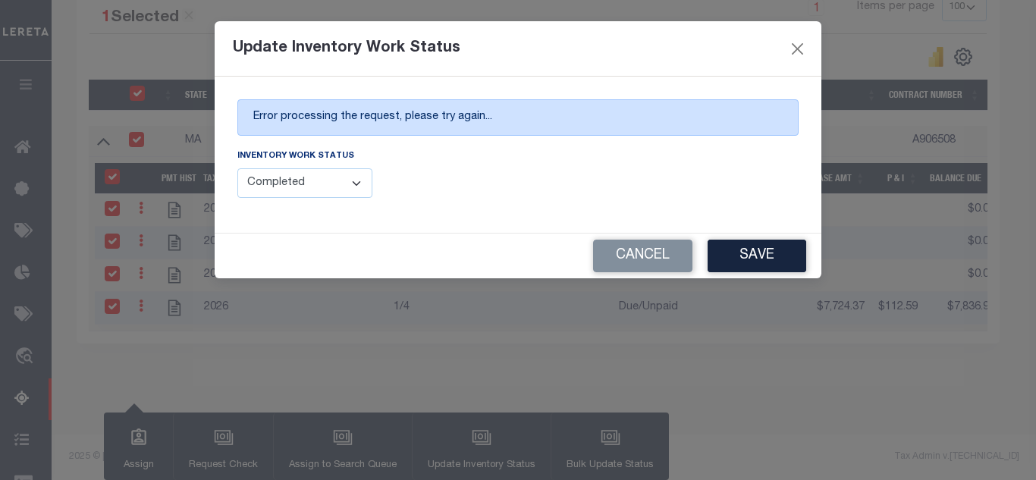
scroll to position [434, 0]
